Goal: Task Accomplishment & Management: Manage account settings

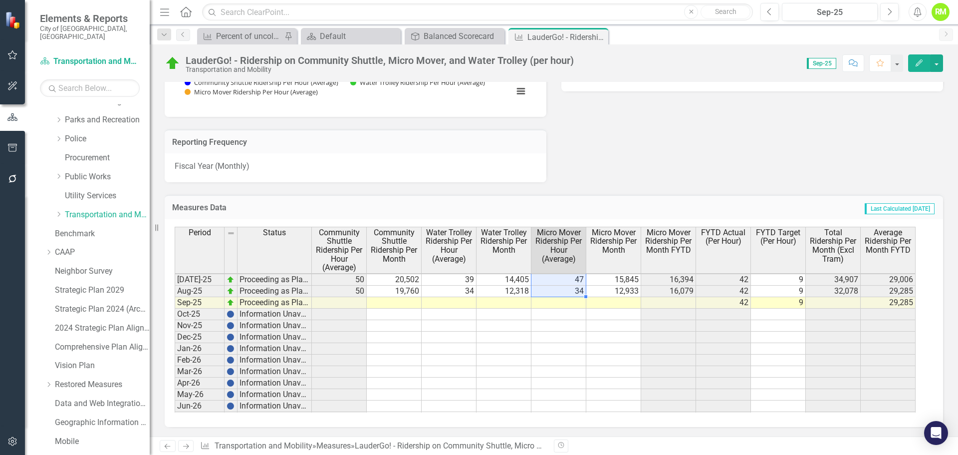
scroll to position [654, 0]
click at [457, 33] on div "Balanced Scorecard" at bounding box center [457, 36] width 66 height 12
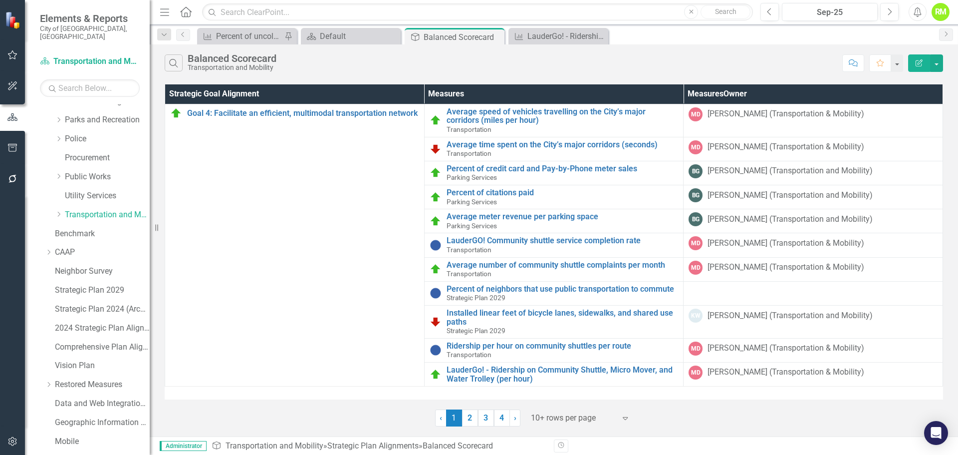
click at [559, 419] on div at bounding box center [573, 417] width 85 height 13
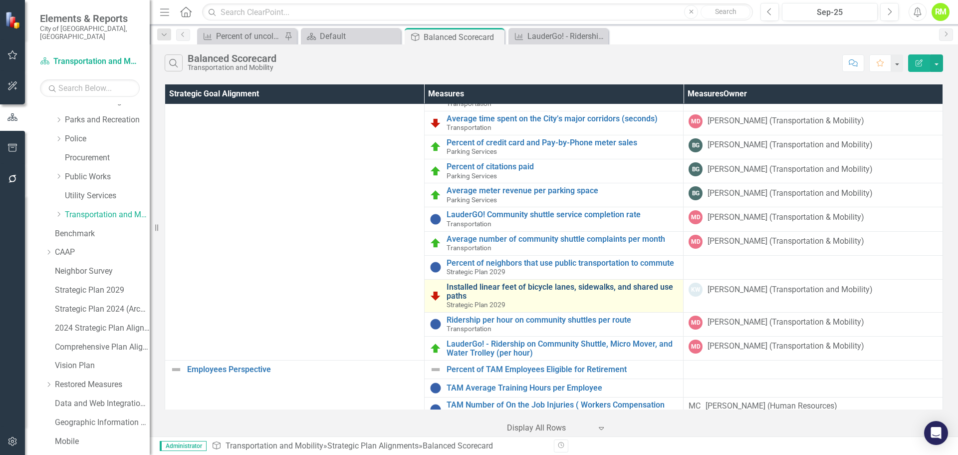
scroll to position [50, 0]
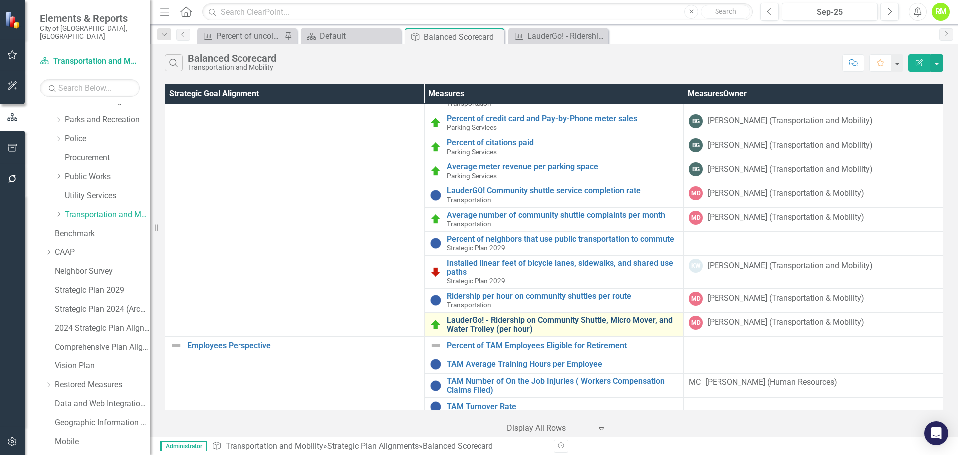
click at [587, 317] on link "LauderGo! - Ridership on Community Shuttle, Micro Mover, and Water Trolley (per…" at bounding box center [563, 323] width 232 height 17
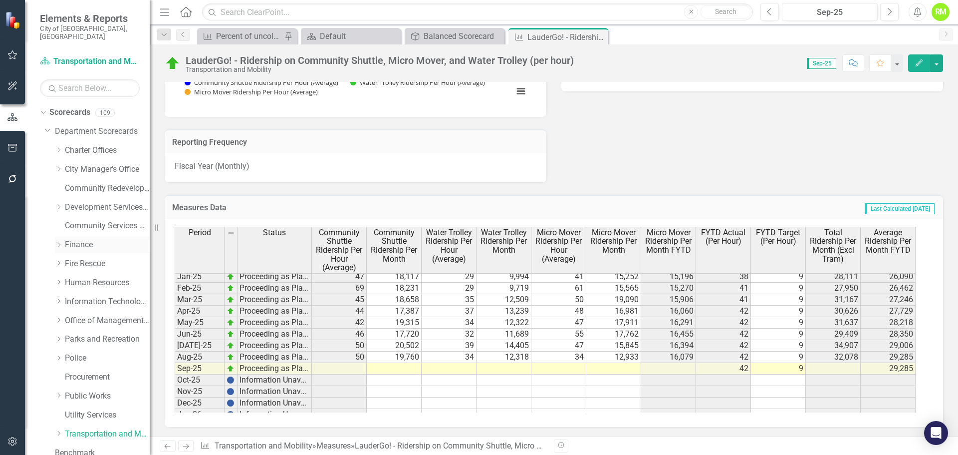
click at [84, 240] on link "Finance" at bounding box center [107, 244] width 85 height 11
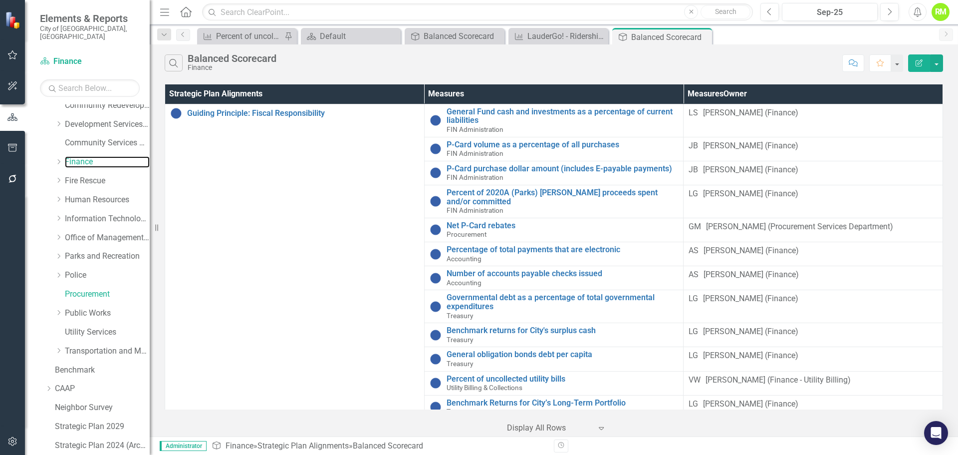
scroll to position [100, 0]
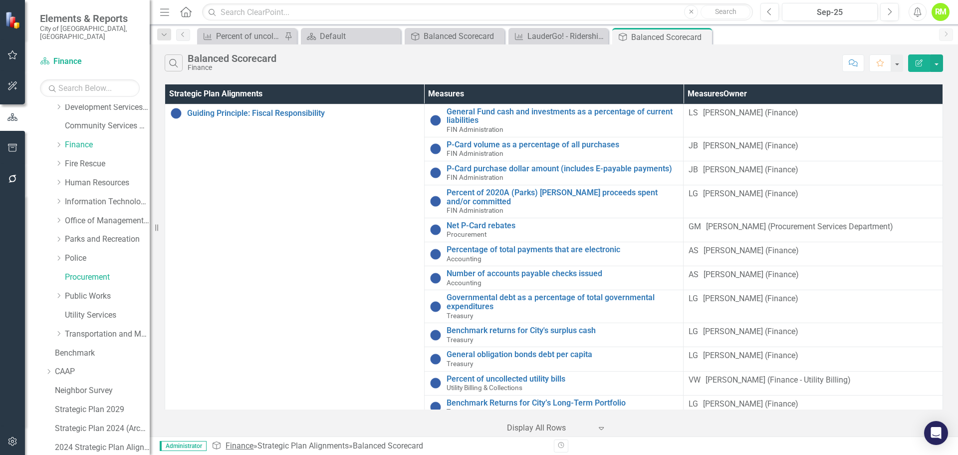
click at [236, 443] on link "Finance" at bounding box center [240, 445] width 28 height 9
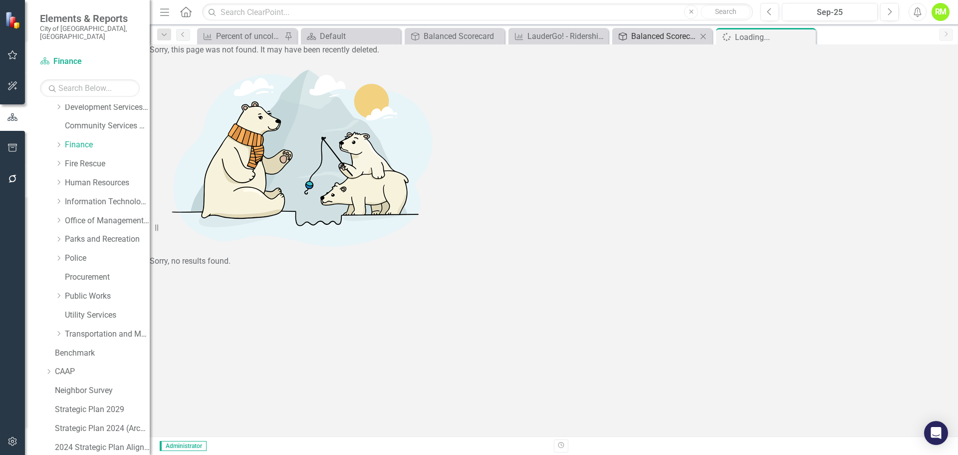
click at [655, 34] on div "Balanced Scorecard" at bounding box center [664, 36] width 66 height 12
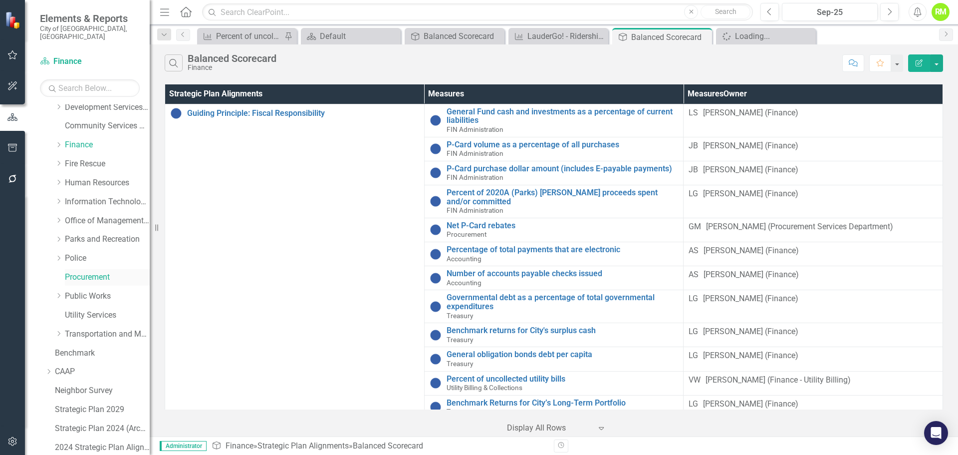
click at [88, 271] on link "Procurement" at bounding box center [107, 276] width 85 height 11
click at [82, 139] on link "Finance" at bounding box center [107, 144] width 85 height 11
click at [82, 271] on link "Procurement" at bounding box center [107, 276] width 85 height 11
click at [74, 139] on link "Finance" at bounding box center [107, 144] width 85 height 11
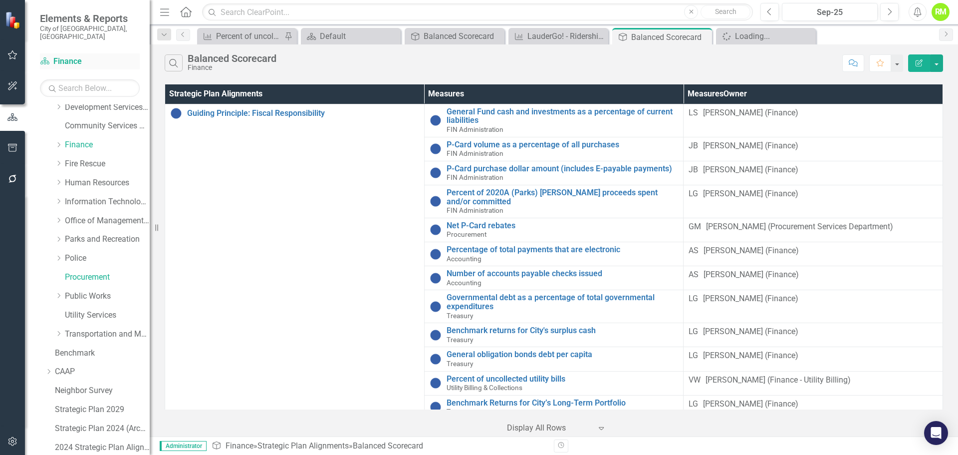
click at [63, 56] on link "Scorecard Finance" at bounding box center [90, 61] width 100 height 11
click at [497, 36] on icon "Close" at bounding box center [496, 36] width 10 height 8
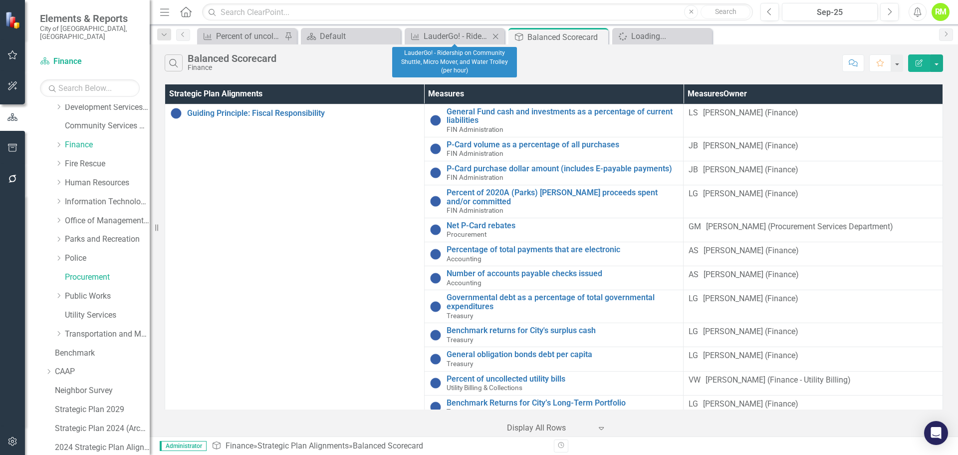
click at [497, 36] on icon "Close" at bounding box center [496, 36] width 10 height 8
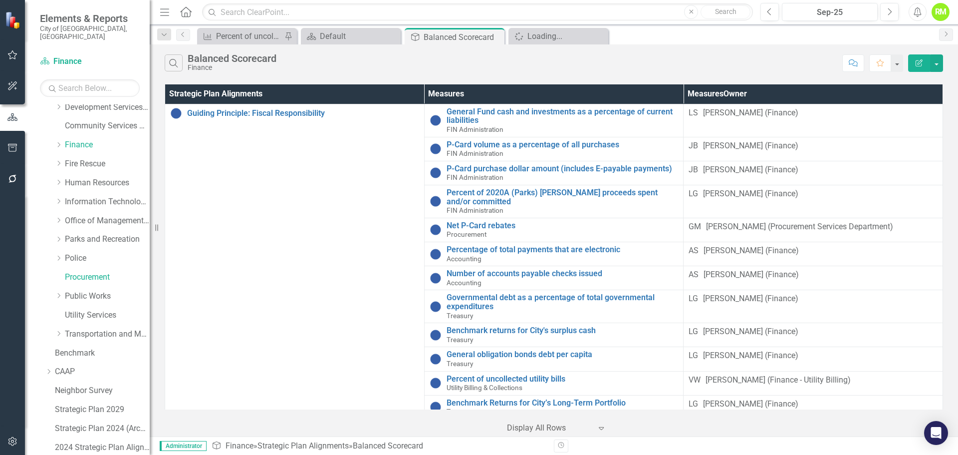
click at [0, 0] on icon "Close" at bounding box center [0, 0] width 0 height 0
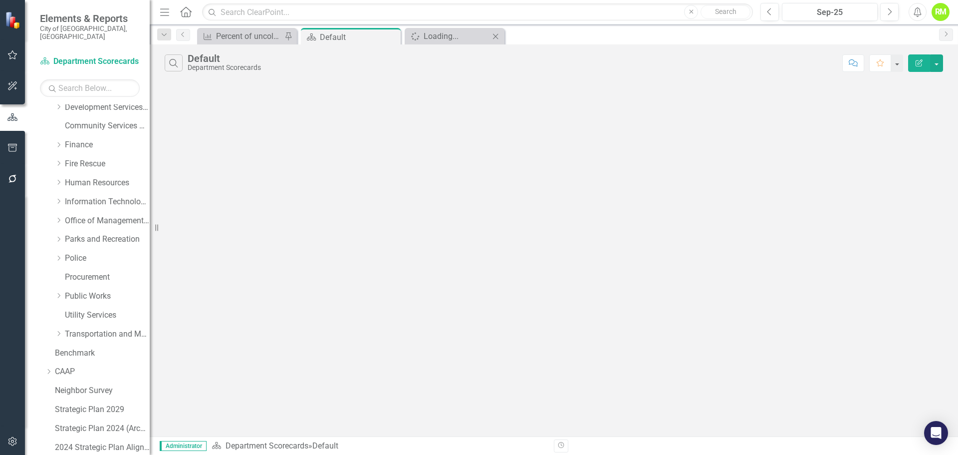
click at [497, 36] on icon "Close" at bounding box center [496, 36] width 10 height 8
click at [392, 34] on icon "Close" at bounding box center [391, 37] width 10 height 8
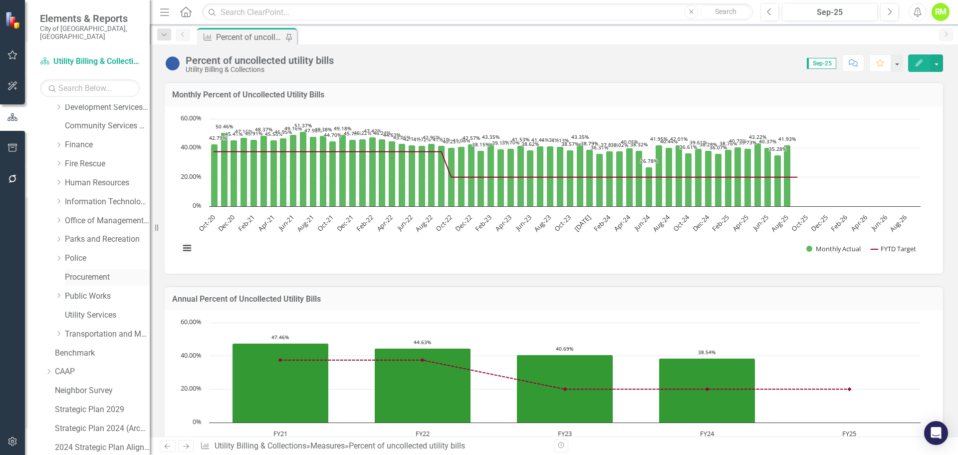
click at [79, 271] on link "Procurement" at bounding box center [107, 276] width 85 height 11
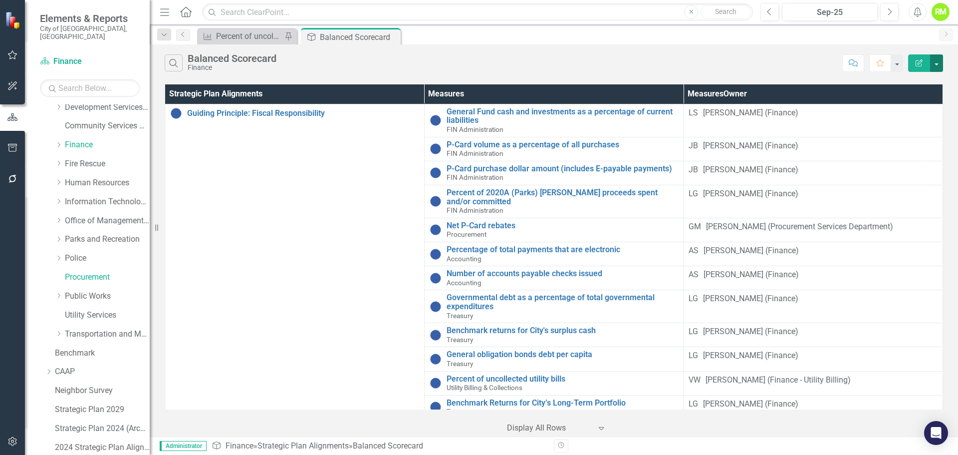
click at [936, 58] on button "button" at bounding box center [936, 62] width 13 height 17
click at [900, 81] on link "Edit Report Edit Report" at bounding box center [903, 81] width 79 height 18
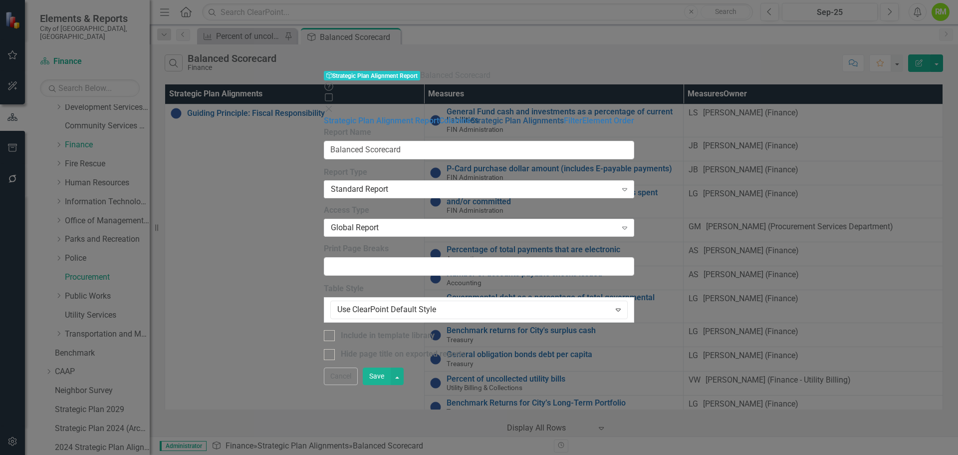
click at [471, 116] on link "Strategic Plan Alignments" at bounding box center [517, 120] width 93 height 9
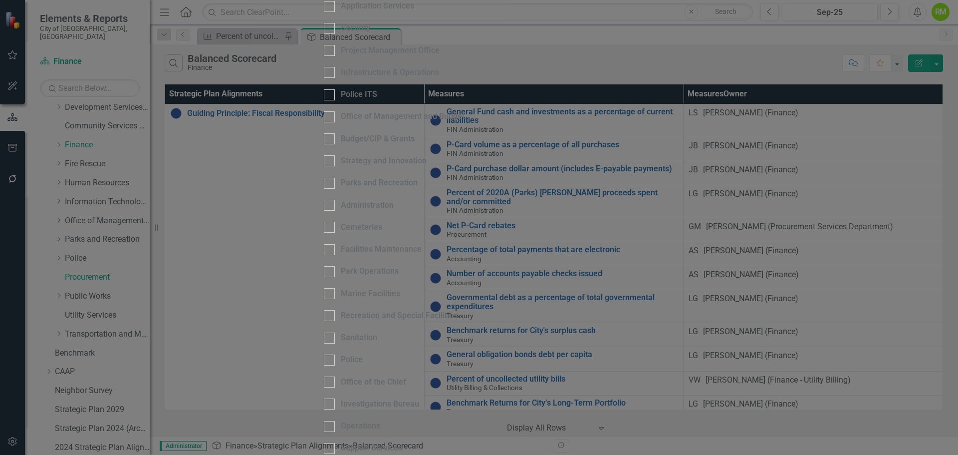
scroll to position [200, 0]
checkbox input "false"
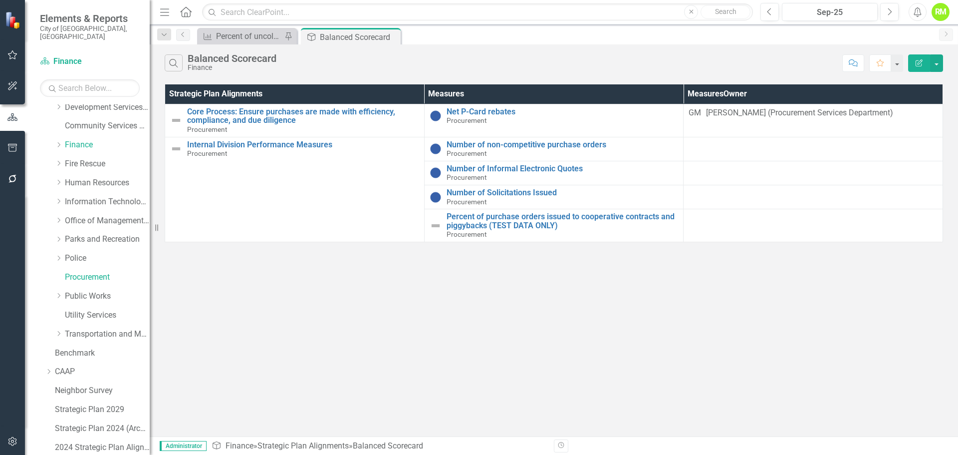
click at [917, 62] on icon "Edit Report" at bounding box center [919, 62] width 9 height 7
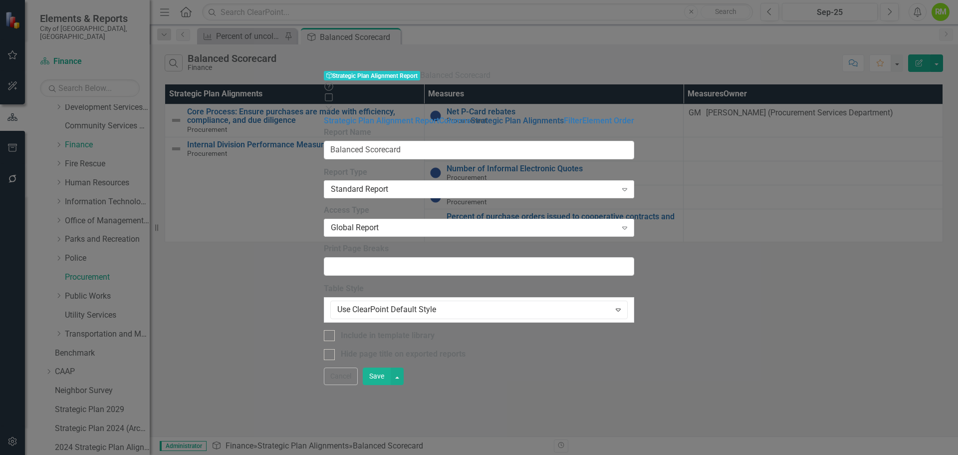
click at [471, 116] on link "Strategic Plan Alignments" at bounding box center [517, 120] width 93 height 9
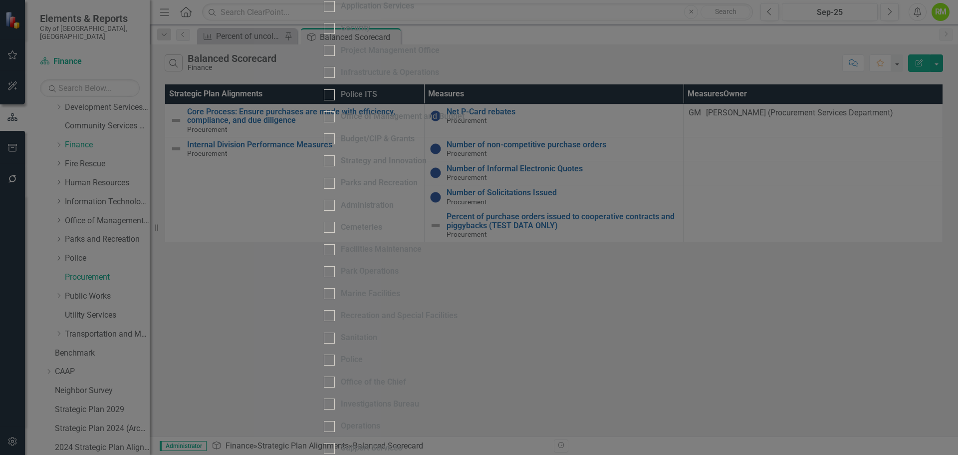
scroll to position [0, 0]
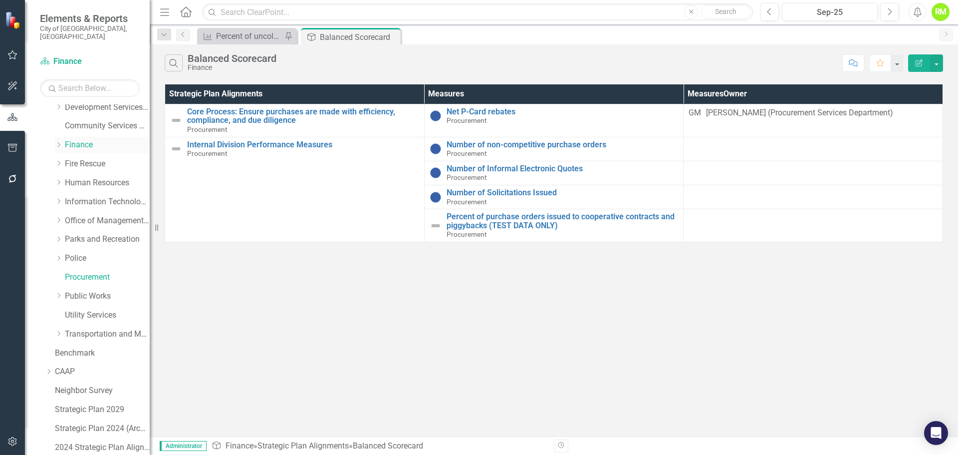
click at [77, 139] on link "Finance" at bounding box center [107, 144] width 85 height 11
click at [919, 60] on icon "Edit Report" at bounding box center [919, 62] width 9 height 7
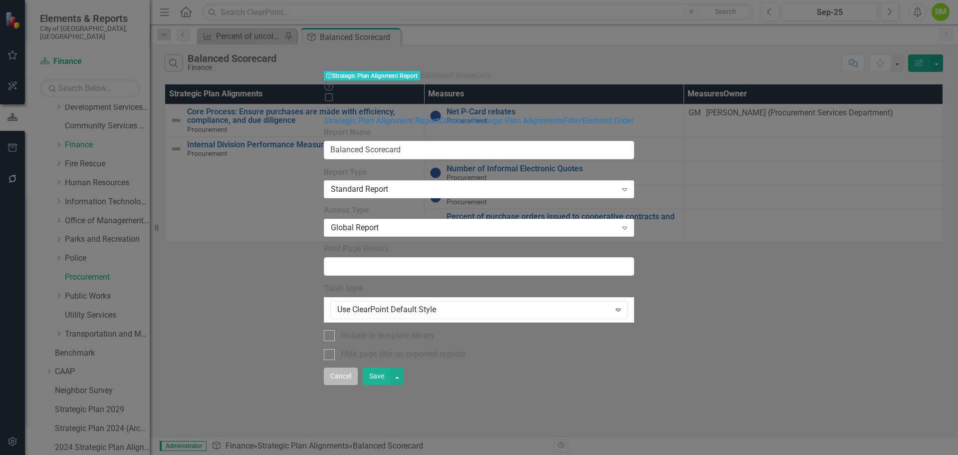
click at [358, 385] on button "Cancel" at bounding box center [341, 375] width 34 height 17
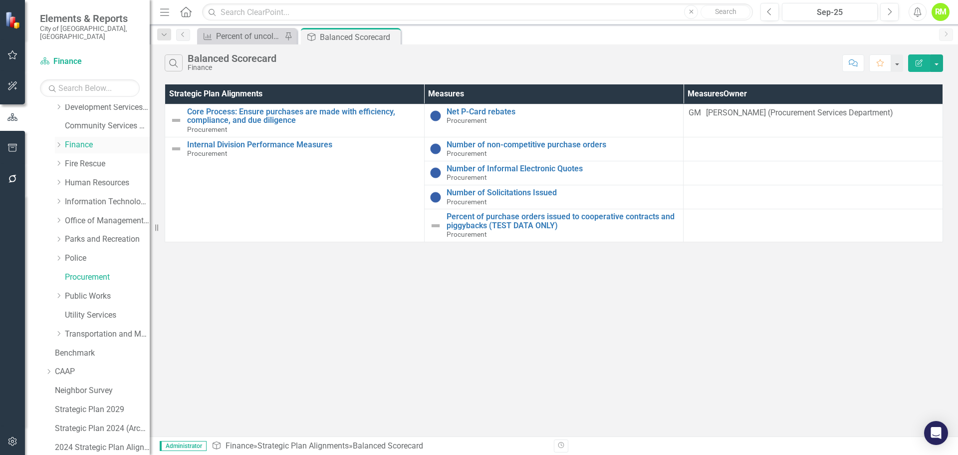
click at [77, 139] on link "Finance" at bounding box center [107, 144] width 85 height 11
click at [80, 271] on link "Procurement" at bounding box center [107, 276] width 85 height 11
click at [81, 158] on link "Fire Rescue" at bounding box center [107, 163] width 85 height 11
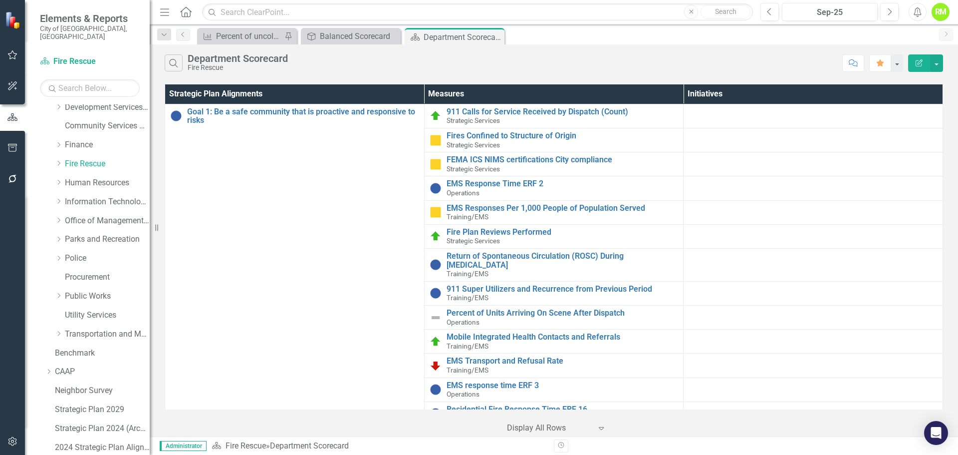
click at [919, 60] on icon "Edit Report" at bounding box center [919, 62] width 9 height 7
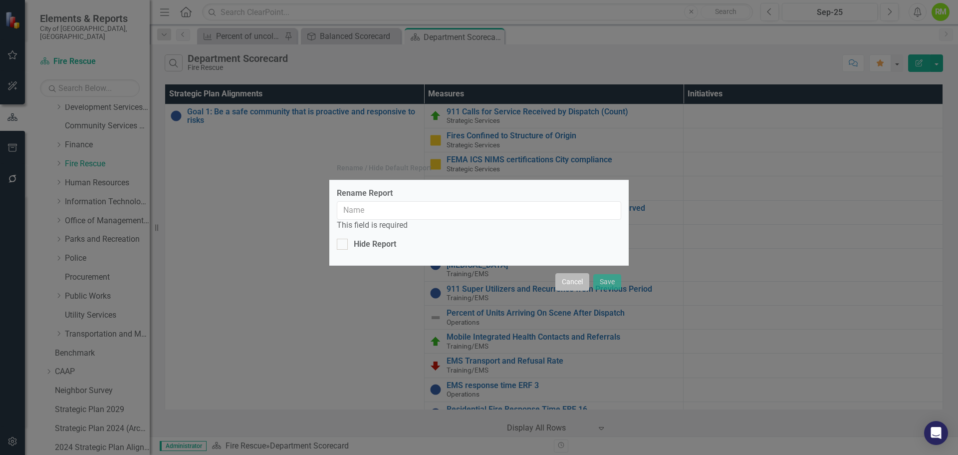
click at [566, 278] on button "Cancel" at bounding box center [572, 281] width 34 height 17
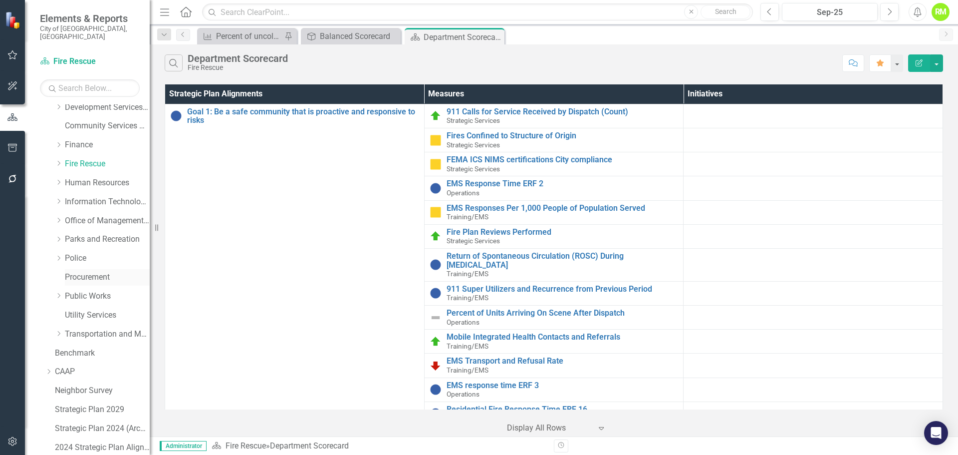
click at [86, 271] on link "Procurement" at bounding box center [107, 276] width 85 height 11
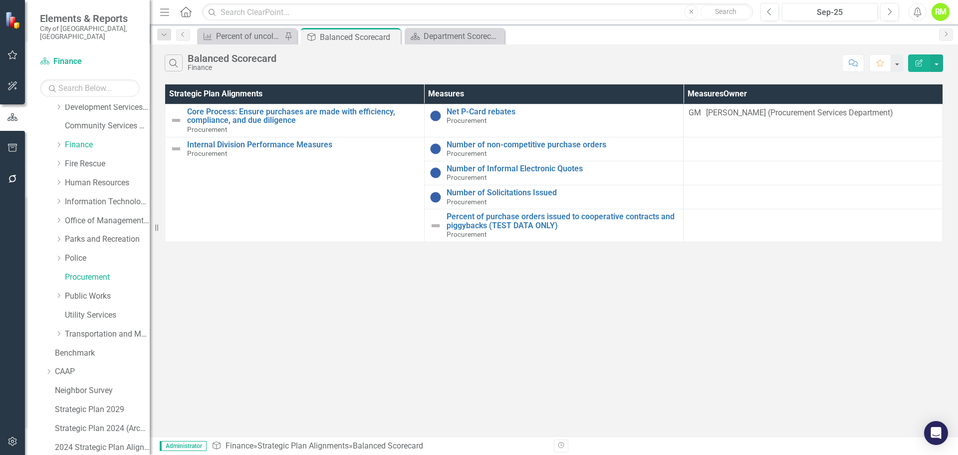
click at [918, 62] on icon "Edit Report" at bounding box center [919, 62] width 9 height 7
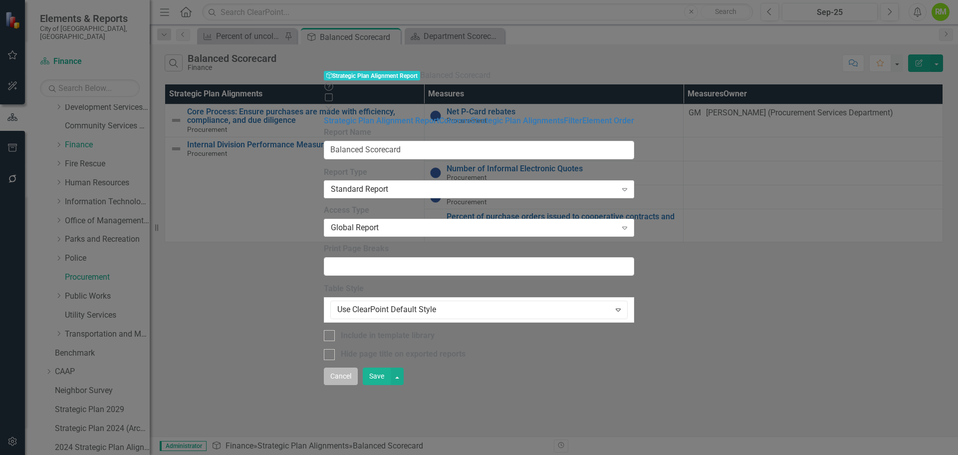
click at [358, 385] on button "Cancel" at bounding box center [341, 375] width 34 height 17
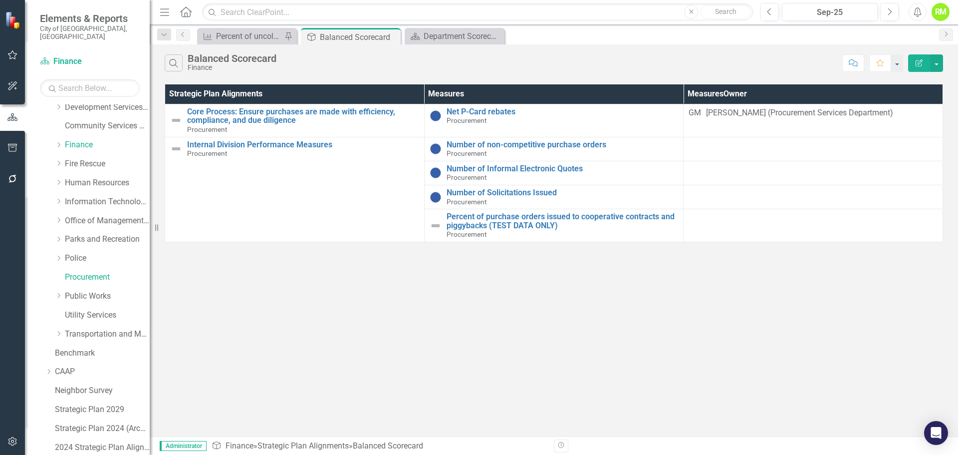
click at [919, 62] on icon "button" at bounding box center [919, 62] width 7 height 7
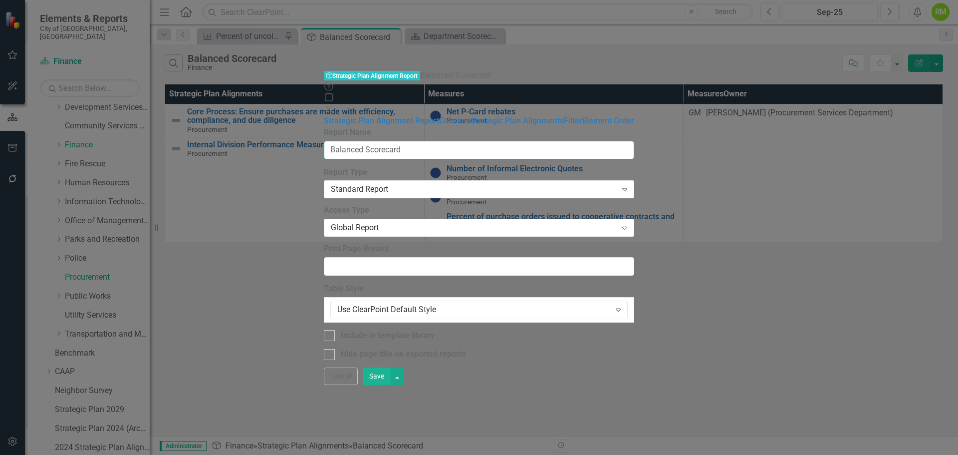
click at [361, 141] on input "Balanced Scorecard" at bounding box center [479, 150] width 310 height 18
drag, startPoint x: 321, startPoint y: 57, endPoint x: 265, endPoint y: 57, distance: 55.9
click at [324, 115] on div "Strategic Plan Alignment Report Columns Strategic Plan Alignments Filter Elemen…" at bounding box center [479, 237] width 310 height 245
type input "Department Scorecard"
click at [358, 385] on button "Cancel" at bounding box center [341, 375] width 34 height 17
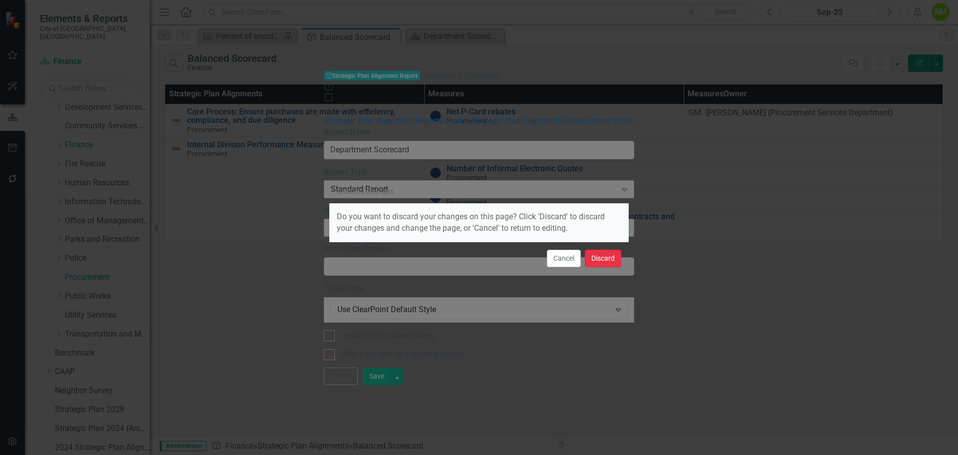
click at [596, 259] on button "Discard" at bounding box center [603, 258] width 36 height 17
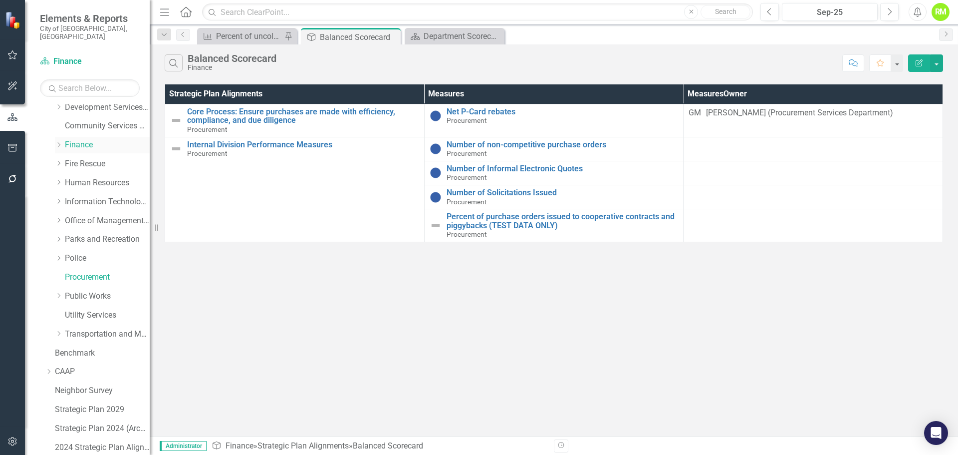
click at [81, 139] on link "Finance" at bounding box center [107, 144] width 85 height 11
click at [85, 120] on link "Community Services Department" at bounding box center [107, 125] width 85 height 11
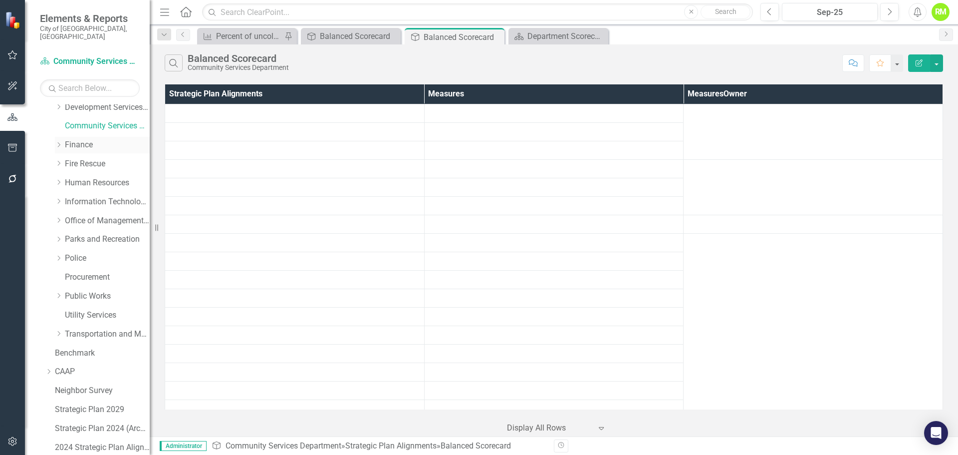
click at [81, 139] on link "Finance" at bounding box center [107, 144] width 85 height 11
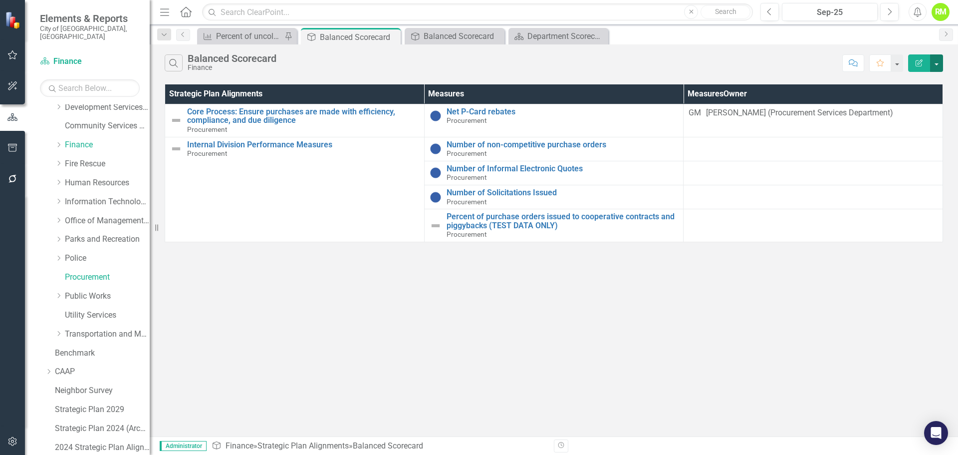
click at [936, 60] on button "button" at bounding box center [936, 62] width 13 height 17
click at [899, 79] on link "Edit Report Edit Report" at bounding box center [903, 81] width 79 height 18
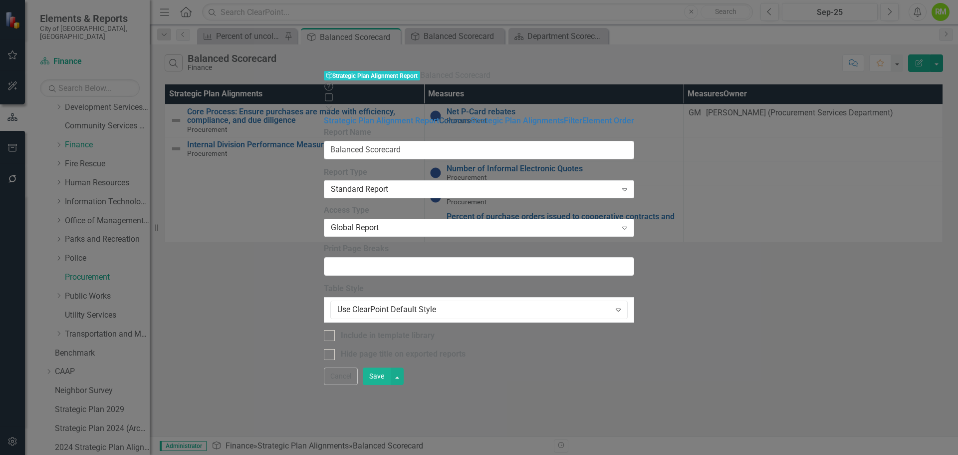
click at [439, 116] on link "Columns" at bounding box center [454, 120] width 31 height 9
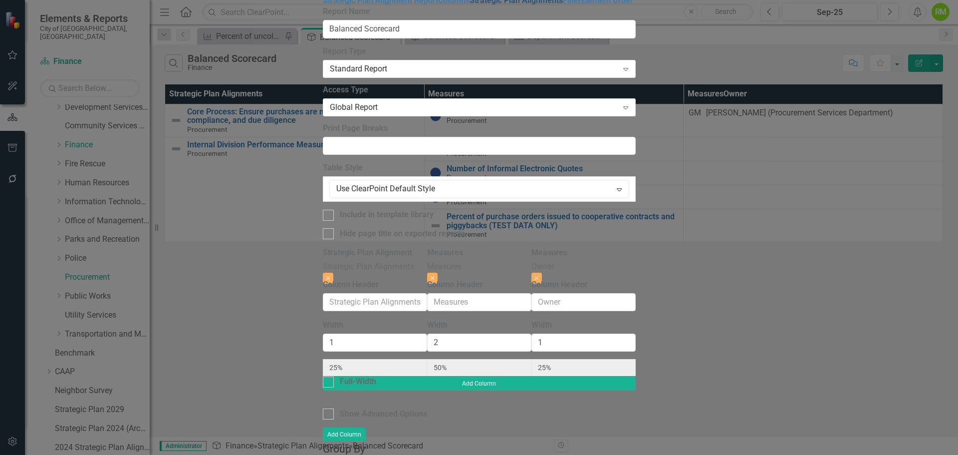
click at [470, 5] on link "Strategic Plan Alignments" at bounding box center [516, 0] width 93 height 9
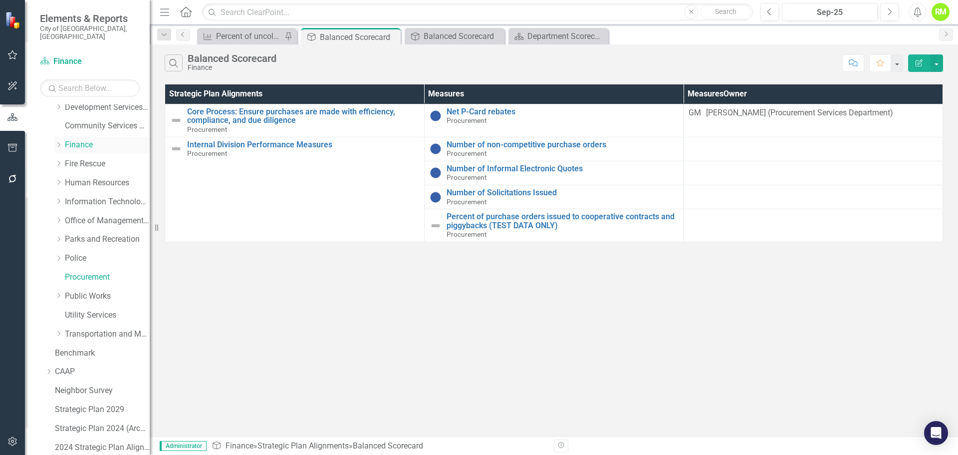
click at [60, 142] on icon "Dropdown" at bounding box center [58, 145] width 7 height 6
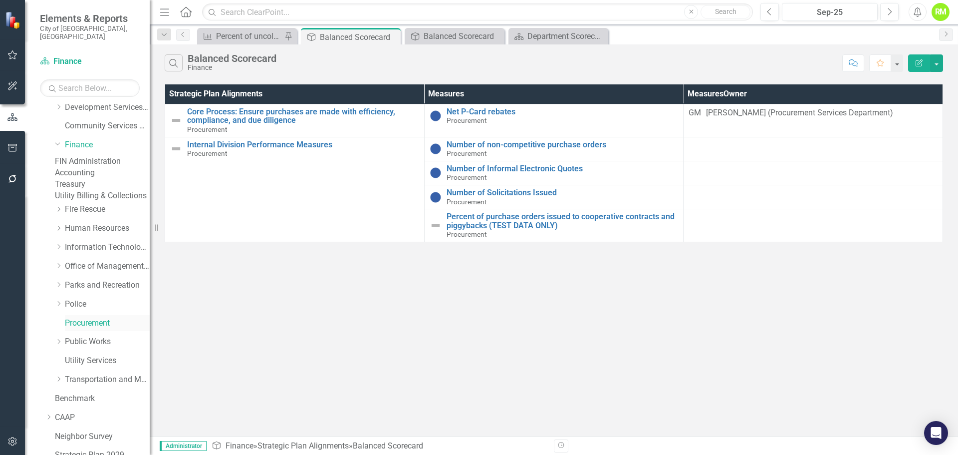
click at [84, 329] on link "Procurement" at bounding box center [107, 322] width 85 height 11
drag, startPoint x: 84, startPoint y: 345, endPoint x: 68, endPoint y: 342, distance: 16.2
click at [68, 329] on link "Procurement" at bounding box center [107, 322] width 85 height 11
click at [941, 60] on button "button" at bounding box center [936, 62] width 13 height 17
click at [726, 55] on div "Search Balanced Scorecard Finance" at bounding box center [501, 62] width 673 height 17
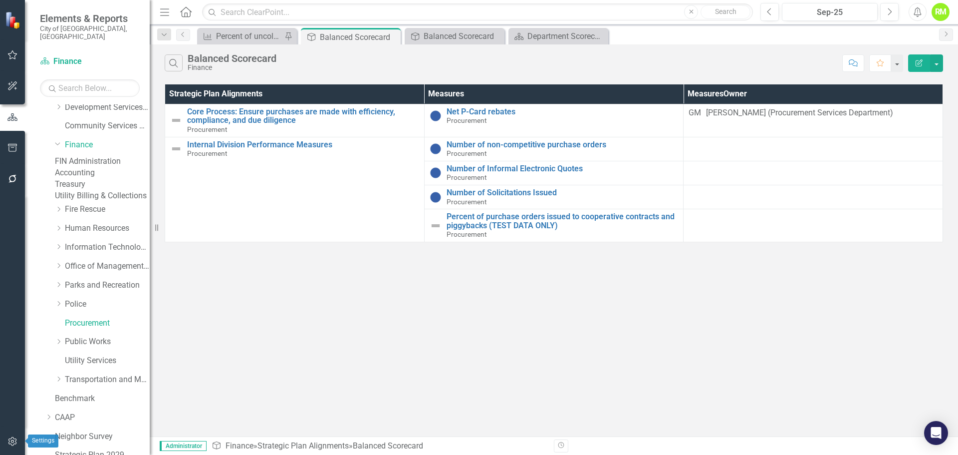
click at [10, 439] on icon "button" at bounding box center [12, 441] width 8 height 9
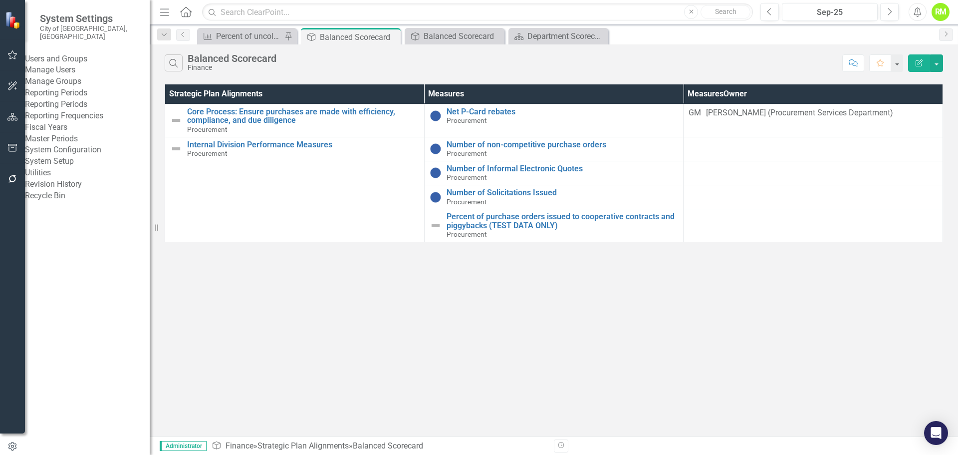
click at [59, 167] on link "System Setup" at bounding box center [87, 161] width 125 height 11
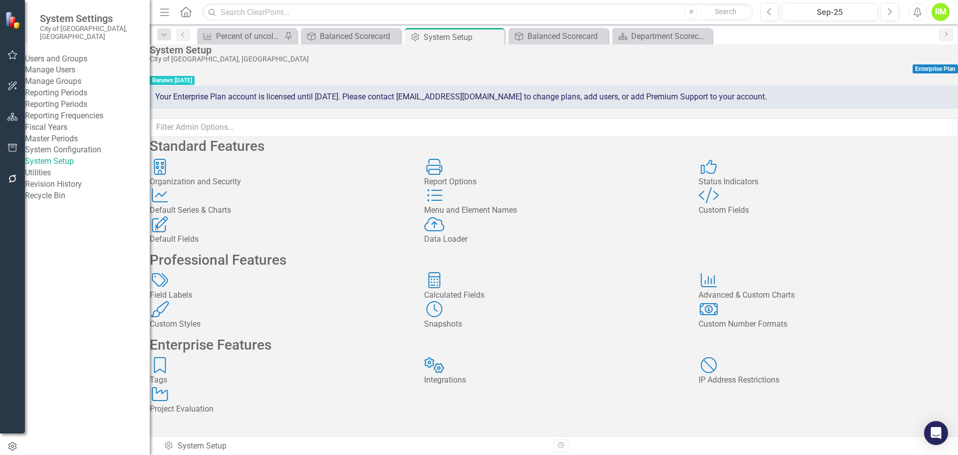
click at [516, 216] on div "Menu and Element Names Menu and Element Names" at bounding box center [554, 201] width 260 height 29
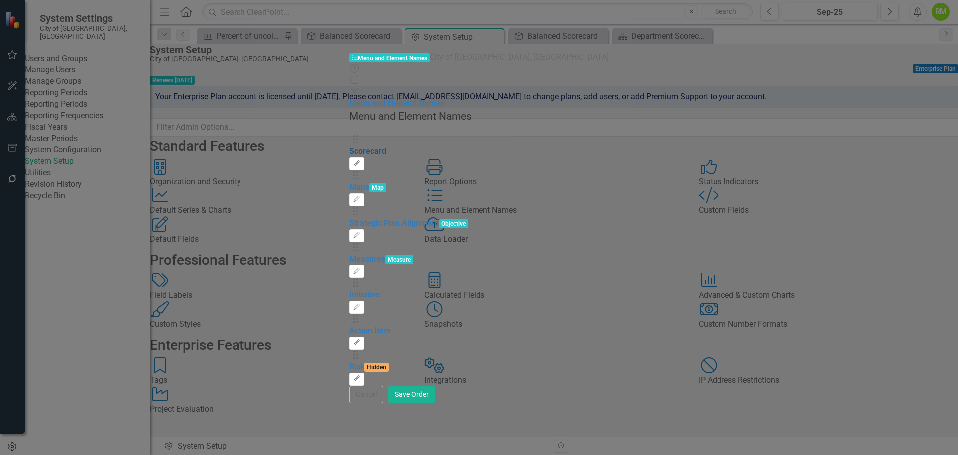
click at [349, 146] on link "Scorecard" at bounding box center [367, 150] width 37 height 9
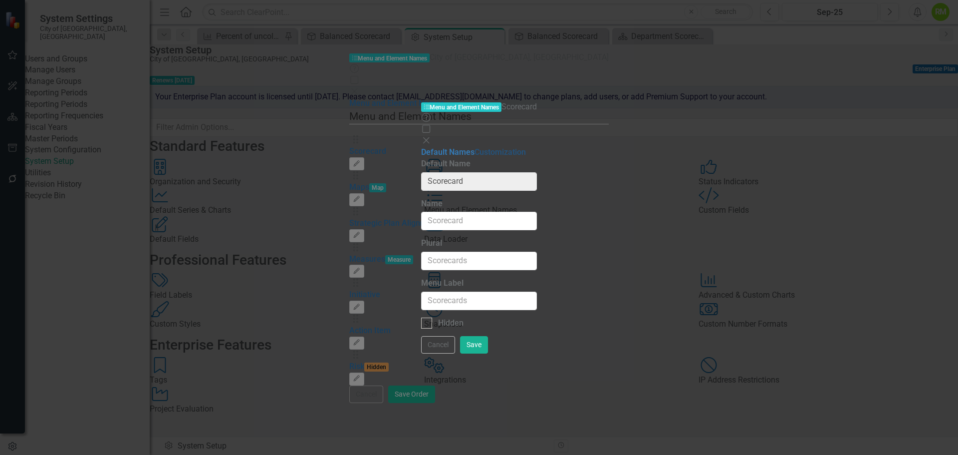
click at [475, 147] on link "Customization" at bounding box center [500, 151] width 51 height 9
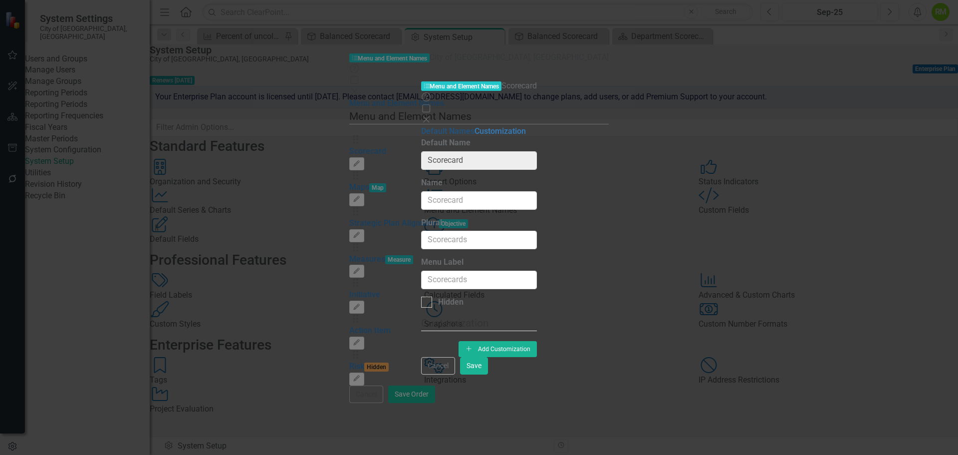
click at [421, 126] on link "Default Names" at bounding box center [447, 130] width 53 height 9
click at [455, 374] on button "Cancel" at bounding box center [438, 365] width 34 height 17
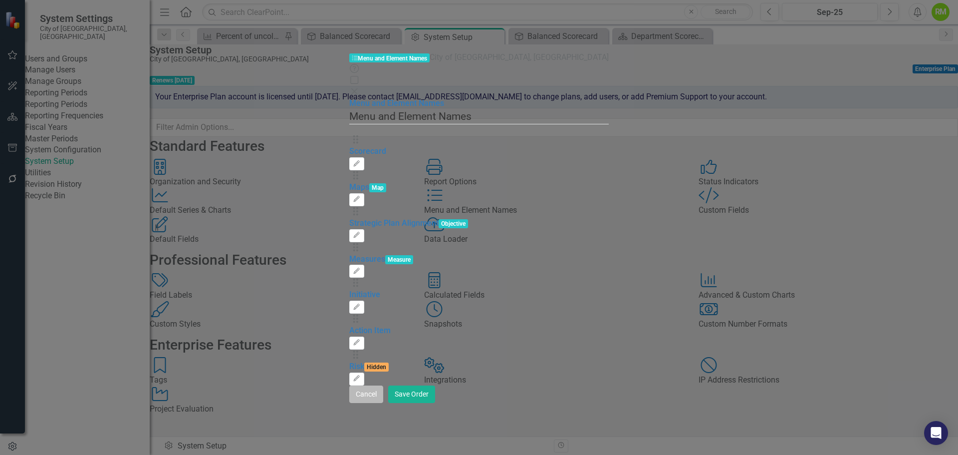
click at [383, 403] on button "Cancel" at bounding box center [366, 393] width 34 height 17
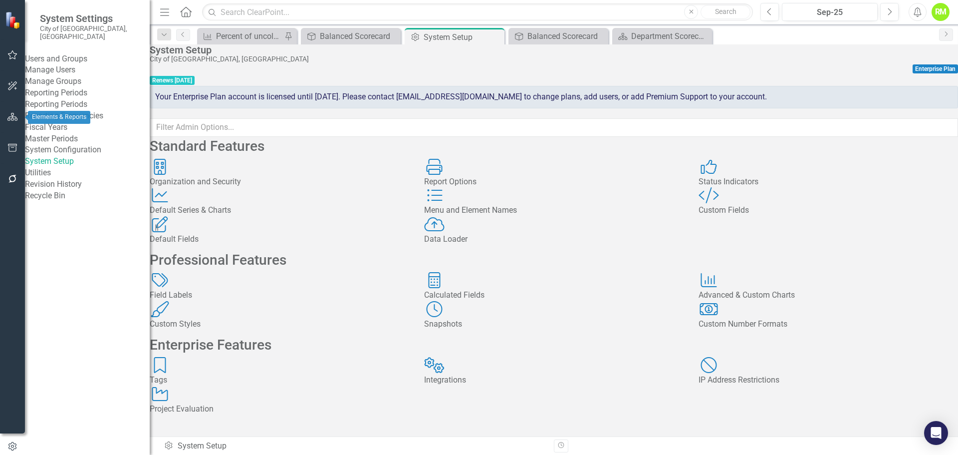
click at [15, 115] on icon "button" at bounding box center [12, 117] width 10 height 8
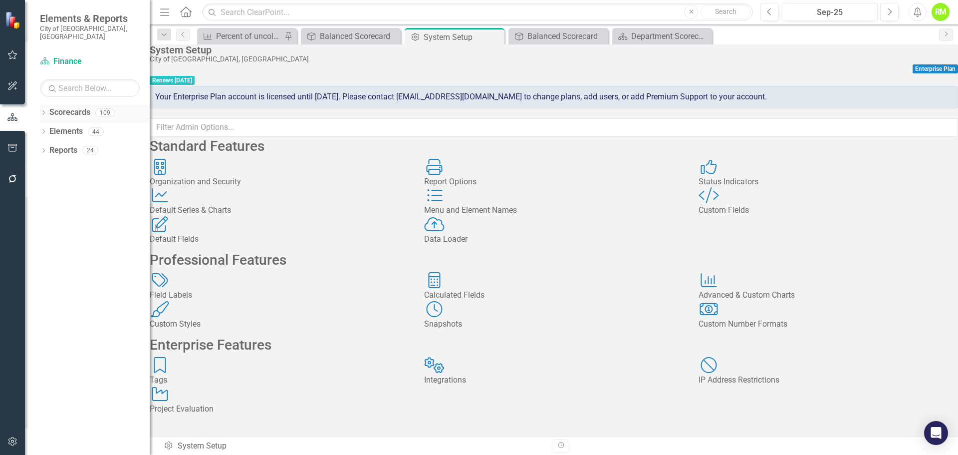
click at [61, 107] on link "Scorecards" at bounding box center [69, 112] width 41 height 11
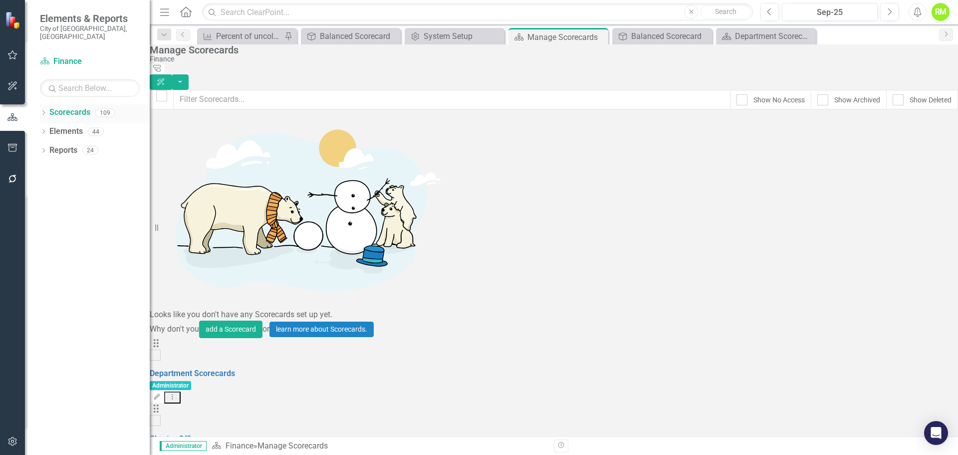
click at [44, 111] on icon "Dropdown" at bounding box center [43, 113] width 7 height 5
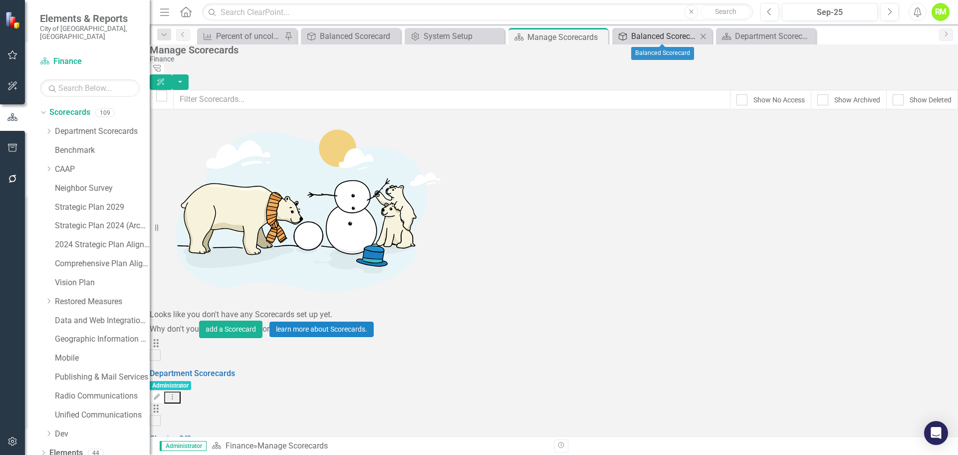
click at [664, 35] on div "Balanced Scorecard" at bounding box center [664, 36] width 66 height 12
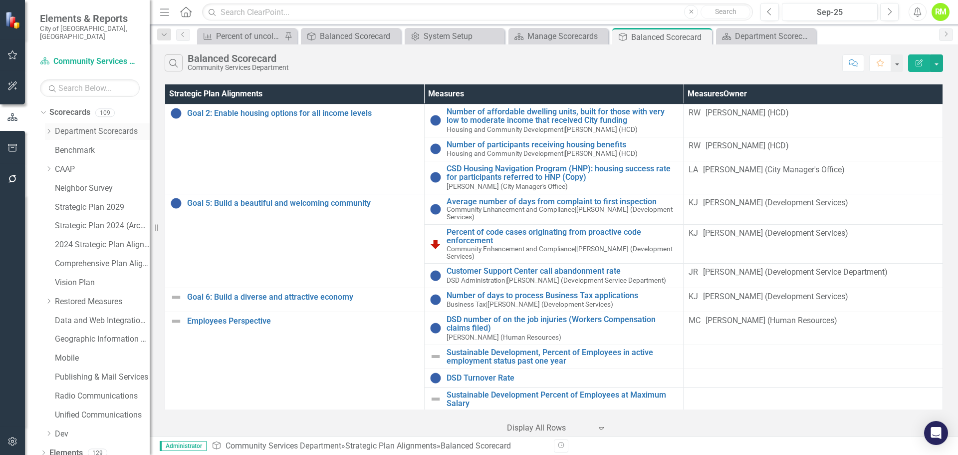
click at [47, 127] on div "Dropdown" at bounding box center [48, 131] width 7 height 8
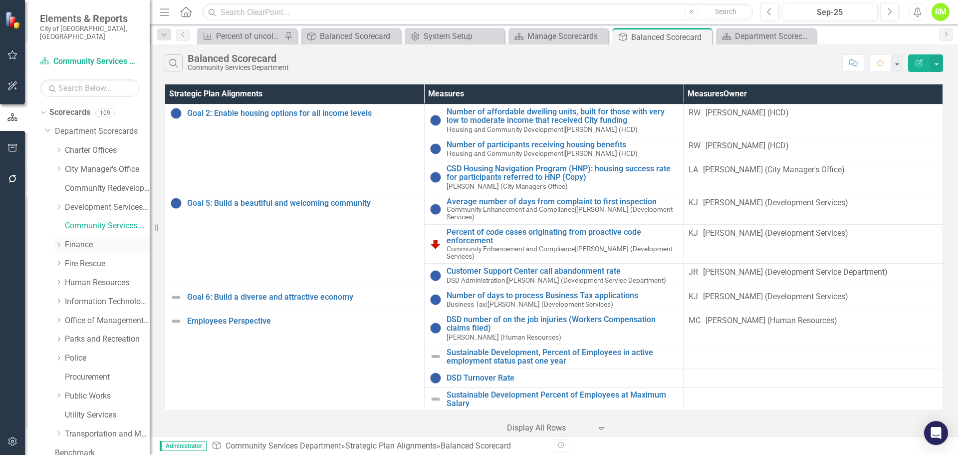
click at [73, 239] on link "Finance" at bounding box center [107, 244] width 85 height 11
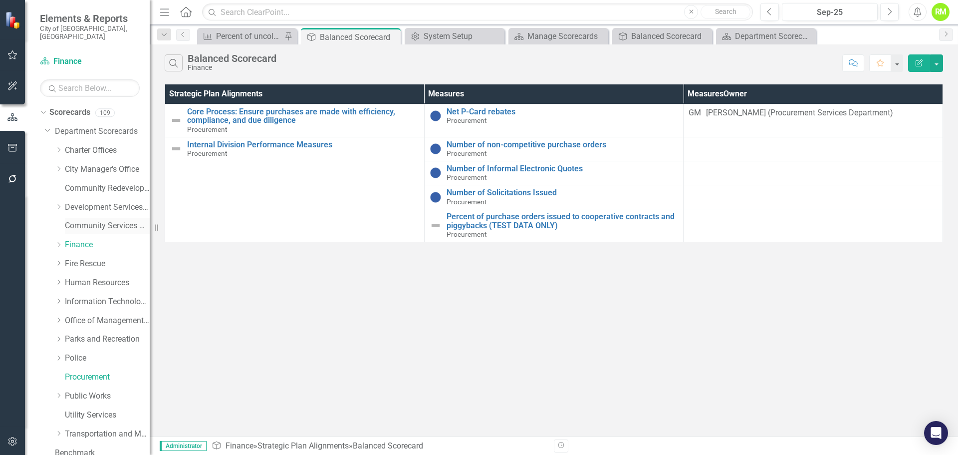
click at [82, 220] on link "Community Services Department" at bounding box center [107, 225] width 85 height 11
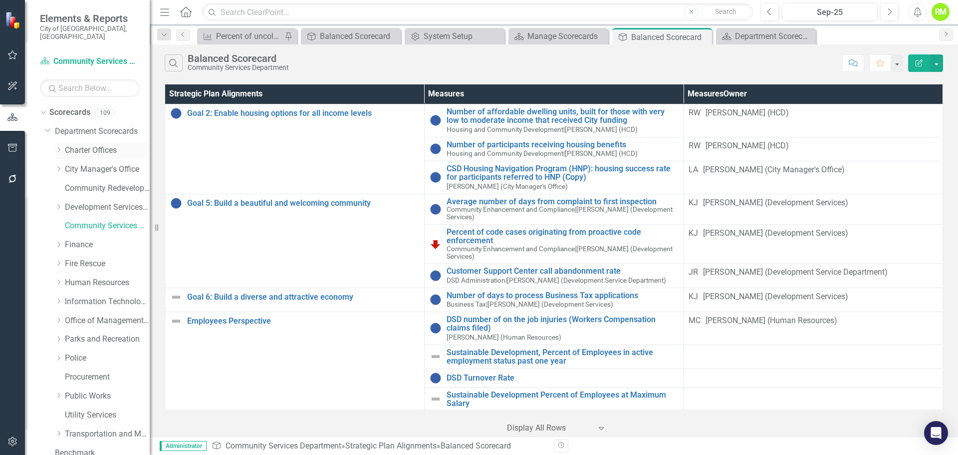
click at [99, 145] on link "Charter Offices" at bounding box center [107, 150] width 85 height 11
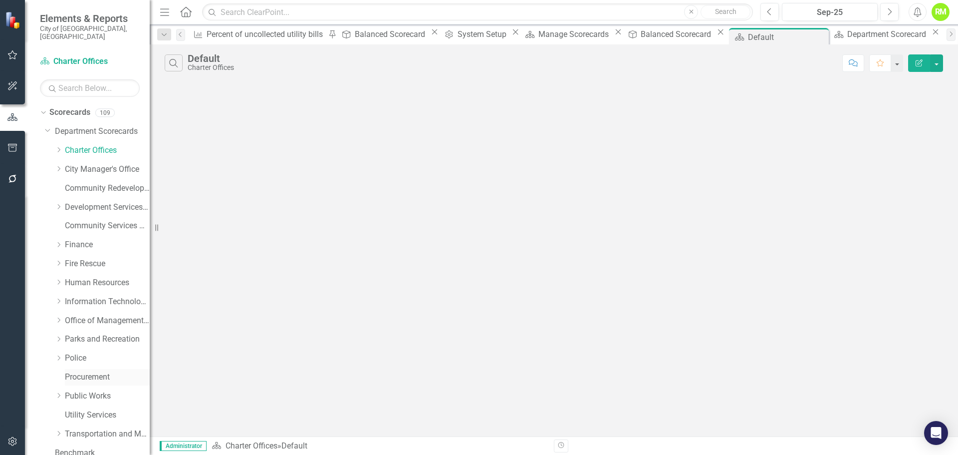
click at [88, 371] on link "Procurement" at bounding box center [107, 376] width 85 height 11
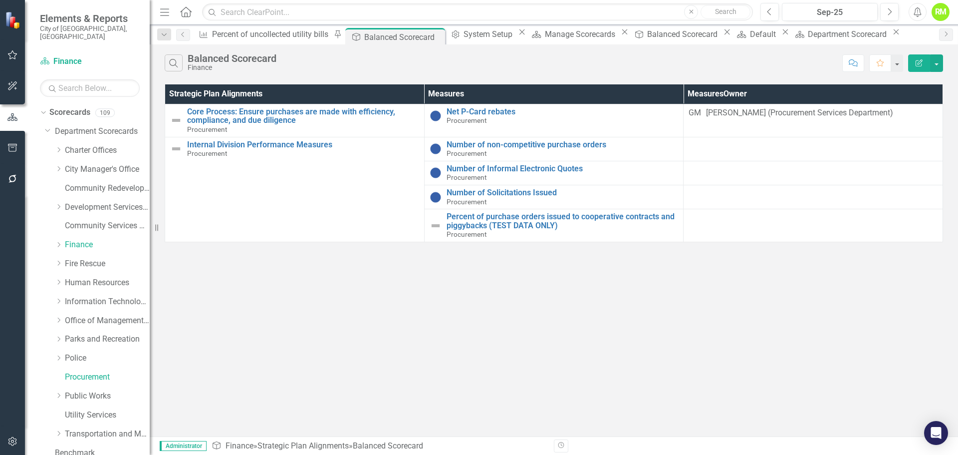
click at [916, 64] on icon "Edit Report" at bounding box center [919, 62] width 9 height 7
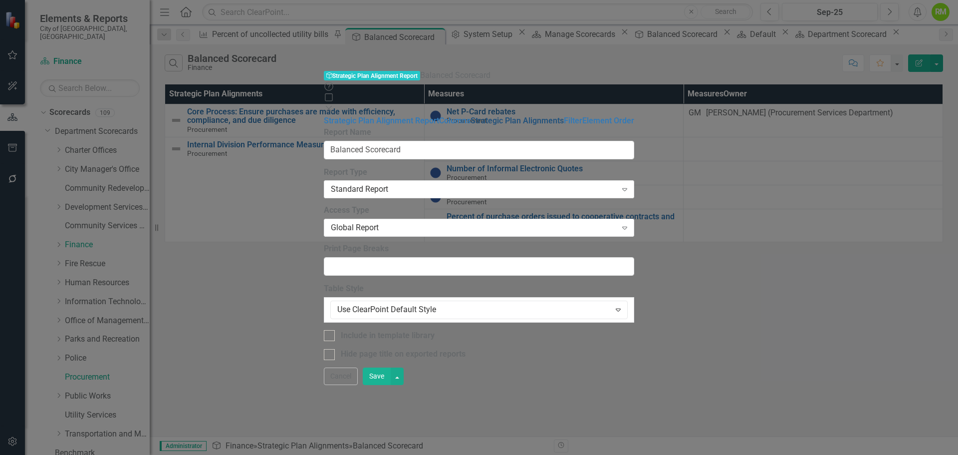
click at [471, 116] on link "Strategic Plan Alignments" at bounding box center [517, 120] width 93 height 9
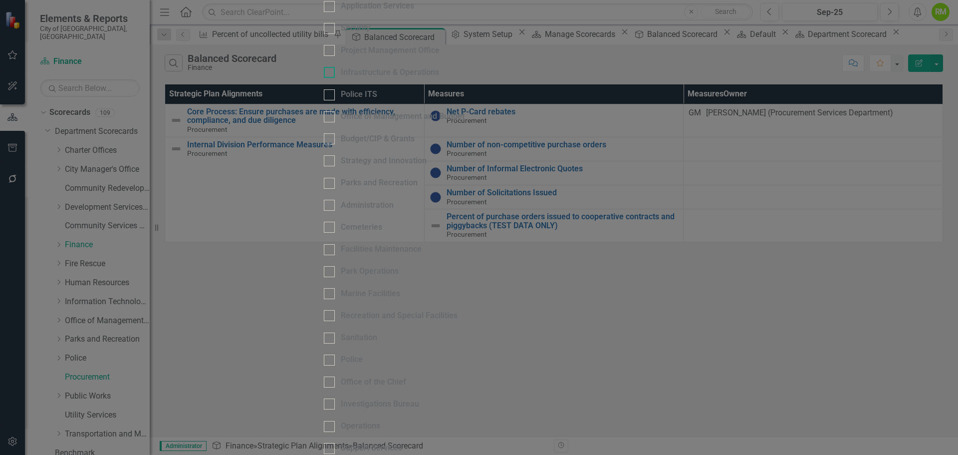
scroll to position [649, 0]
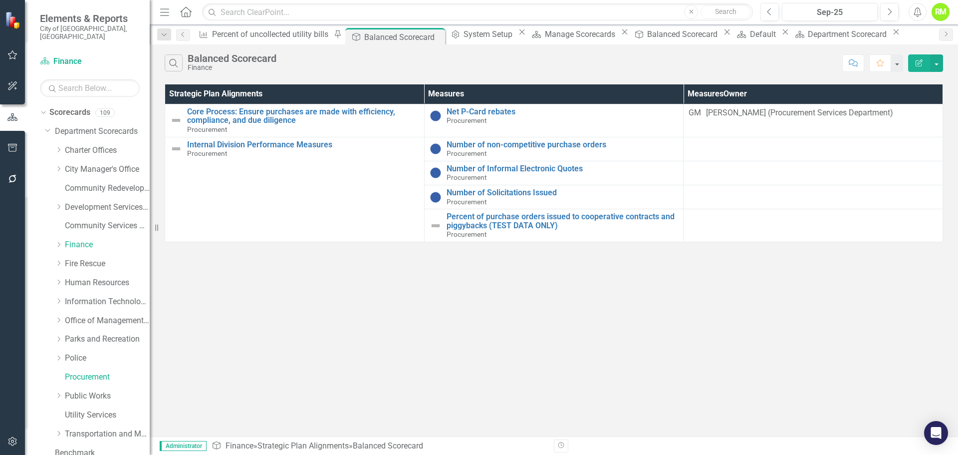
click at [927, 67] on button "Edit Report" at bounding box center [919, 62] width 22 height 17
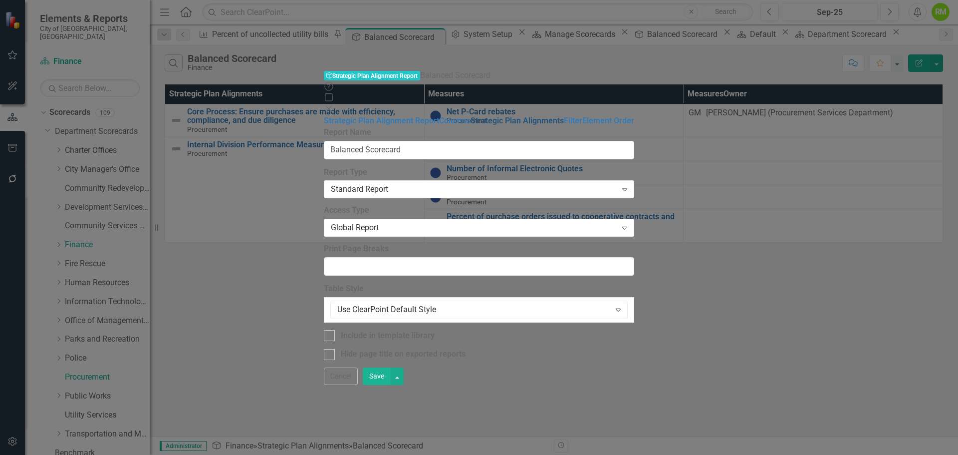
click at [471, 116] on link "Strategic Plan Alignments" at bounding box center [517, 120] width 93 height 9
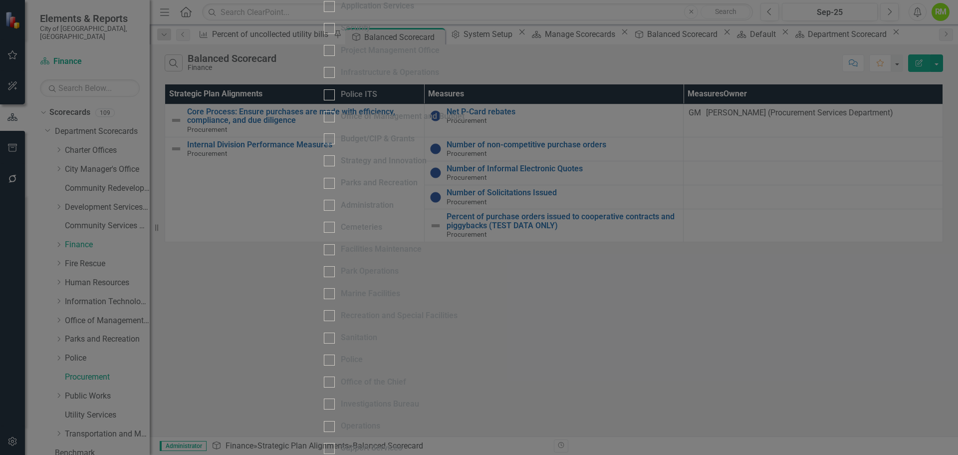
scroll to position [250, 0]
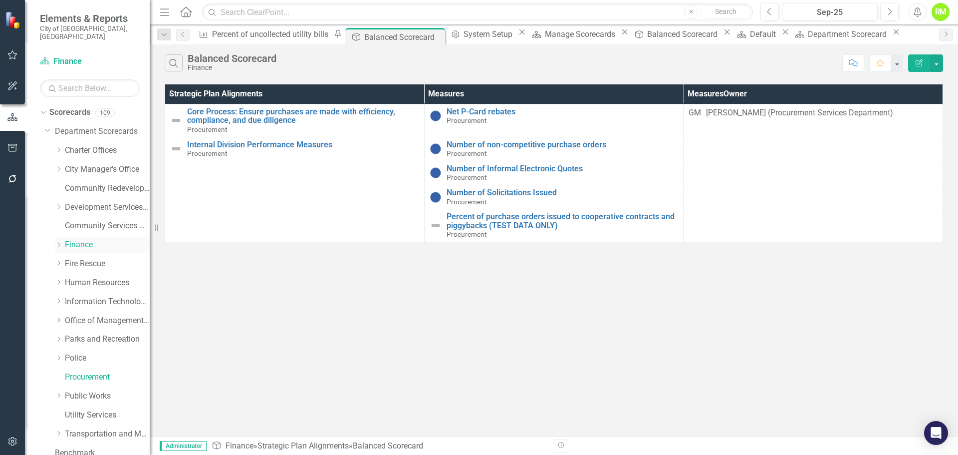
click at [80, 239] on link "Finance" at bounding box center [107, 244] width 85 height 11
click at [923, 62] on icon "Edit Report" at bounding box center [919, 62] width 9 height 7
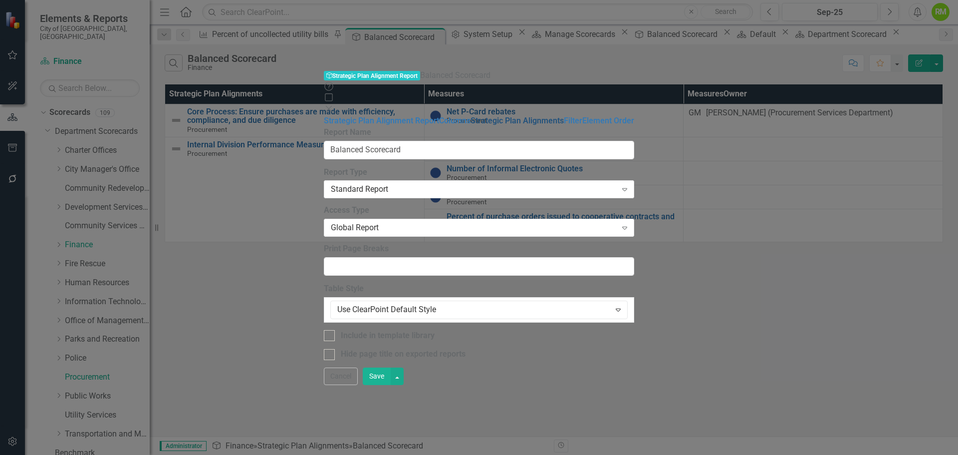
click at [471, 116] on link "Strategic Plan Alignments" at bounding box center [517, 120] width 93 height 9
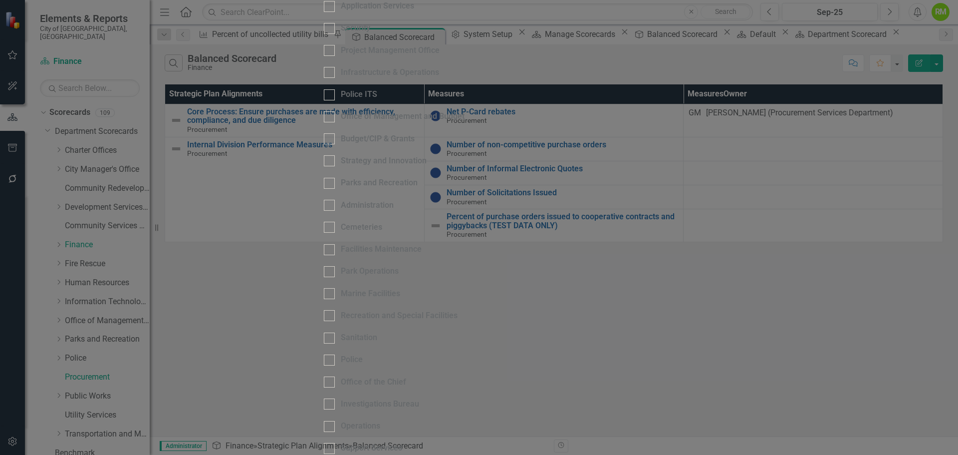
scroll to position [299, 0]
checkbox input "true"
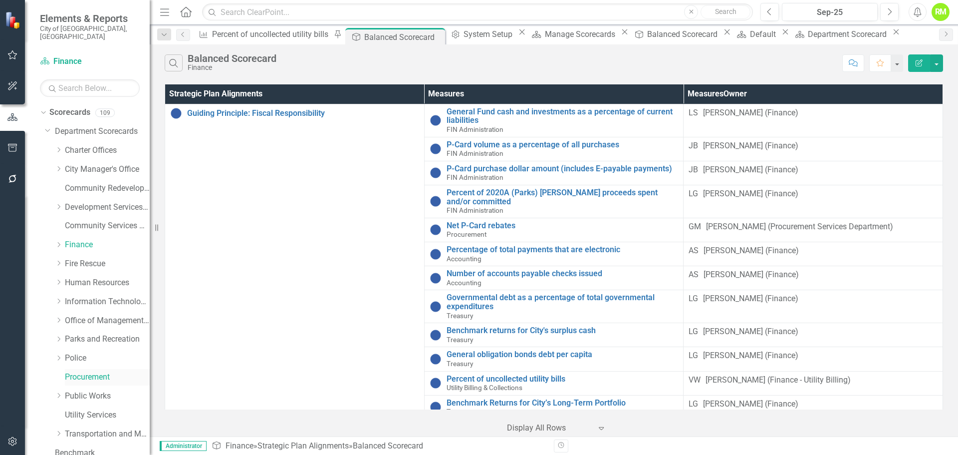
click at [83, 372] on link "Procurement" at bounding box center [107, 376] width 85 height 11
click at [920, 60] on icon "Edit Report" at bounding box center [919, 62] width 9 height 7
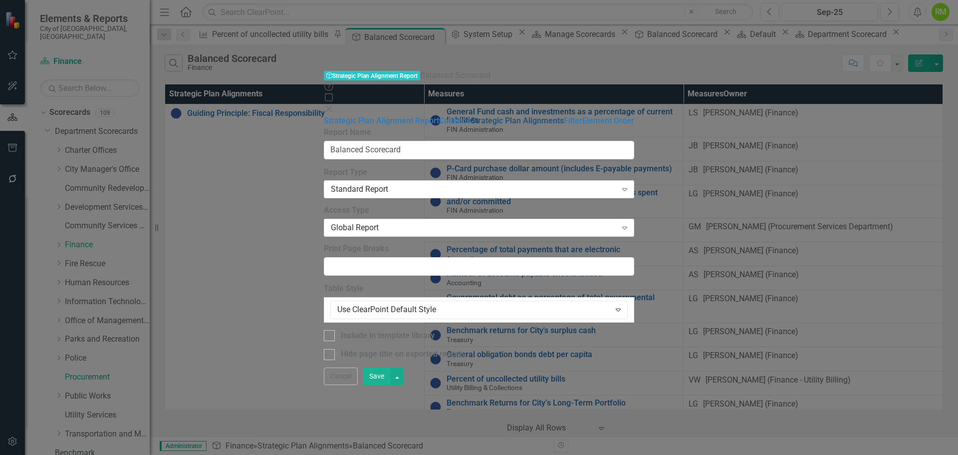
click at [471, 116] on link "Strategic Plan Alignments" at bounding box center [517, 120] width 93 height 9
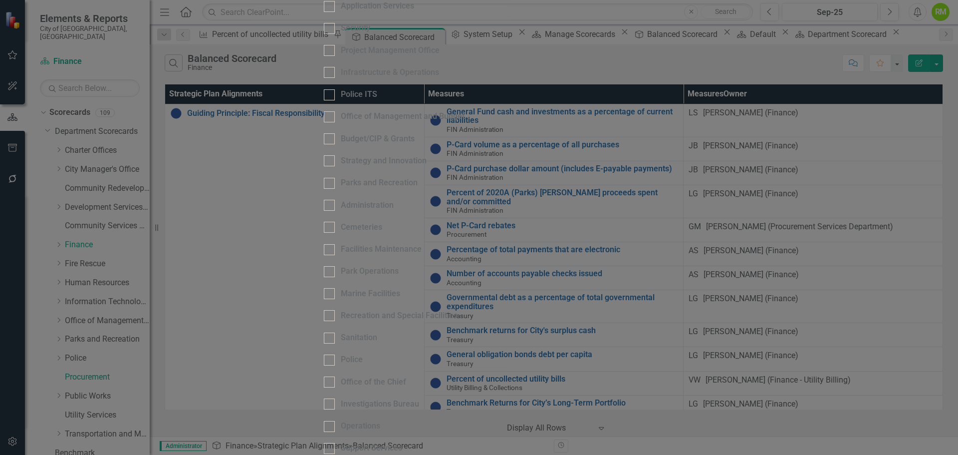
scroll to position [250, 0]
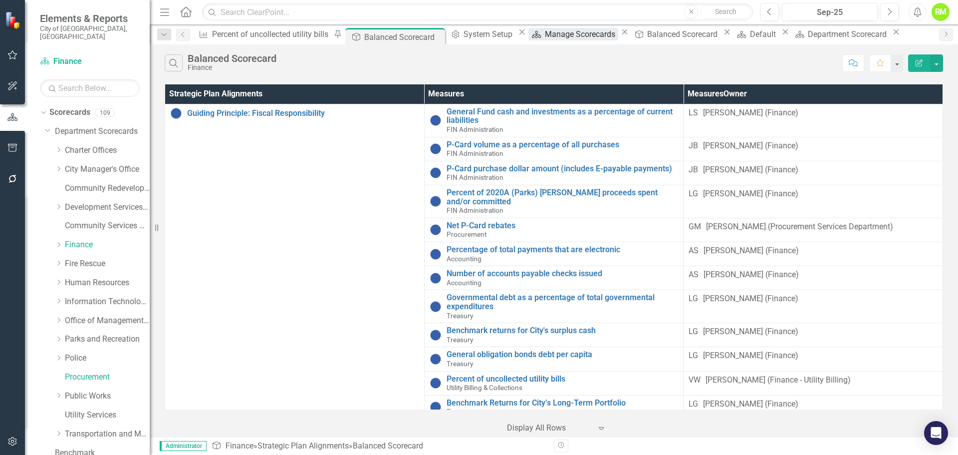
click at [545, 39] on div "Manage Scorecards" at bounding box center [581, 34] width 73 height 12
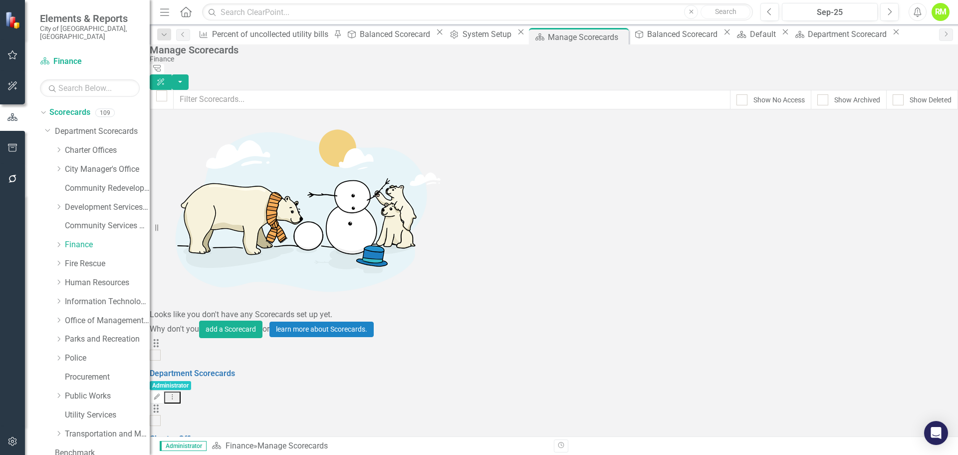
scroll to position [1647, 0]
click at [860, 316] on link "Edit Edit Scorecard" at bounding box center [877, 314] width 110 height 18
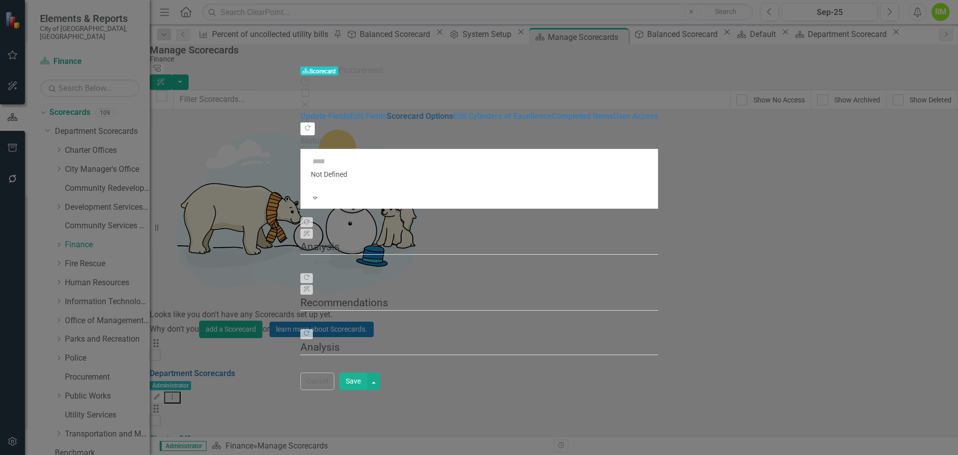
click at [387, 111] on link "Scorecard Options" at bounding box center [420, 115] width 66 height 9
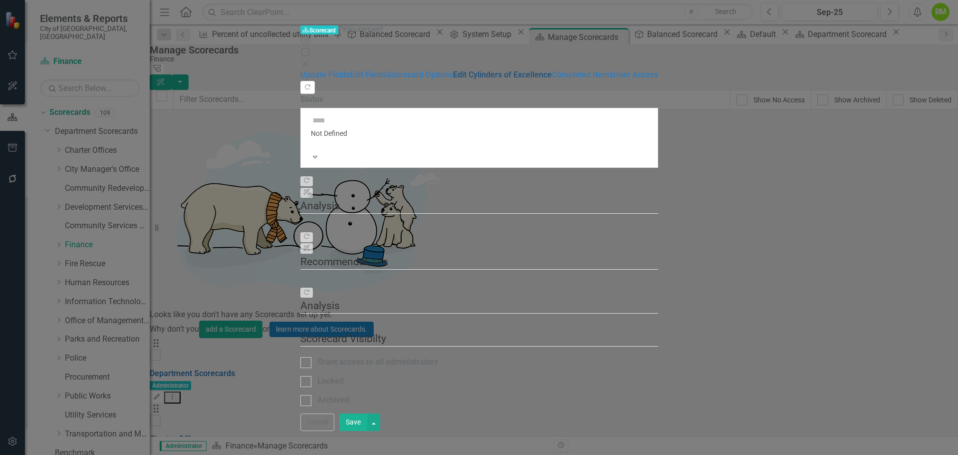
click at [453, 79] on link "Edit Cylinders of Excellence" at bounding box center [502, 74] width 99 height 9
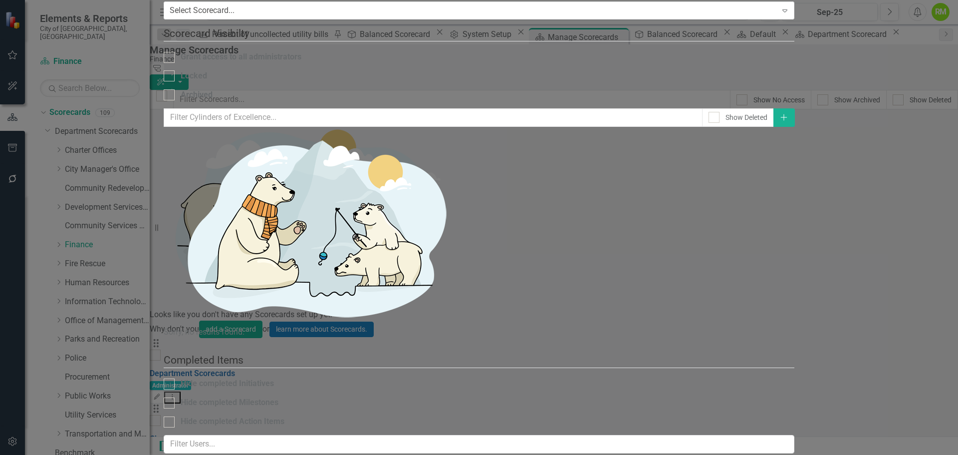
scroll to position [0, 0]
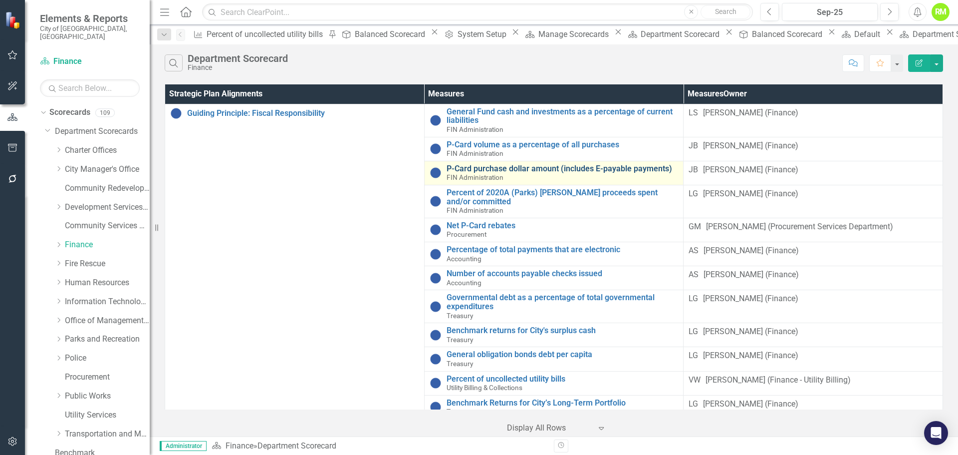
click at [447, 164] on link "P-Card purchase dollar amount (includes E-payable payments)" at bounding box center [563, 168] width 232 height 9
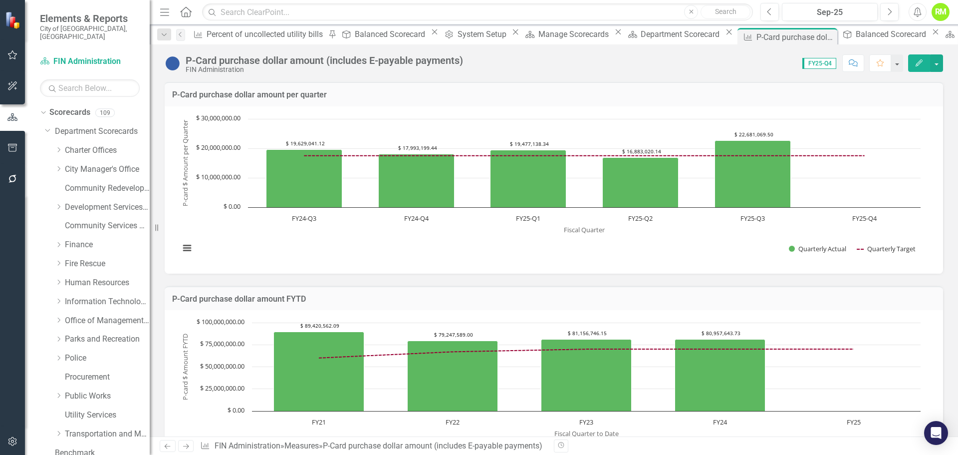
click at [916, 65] on icon "Edit" at bounding box center [919, 62] width 9 height 7
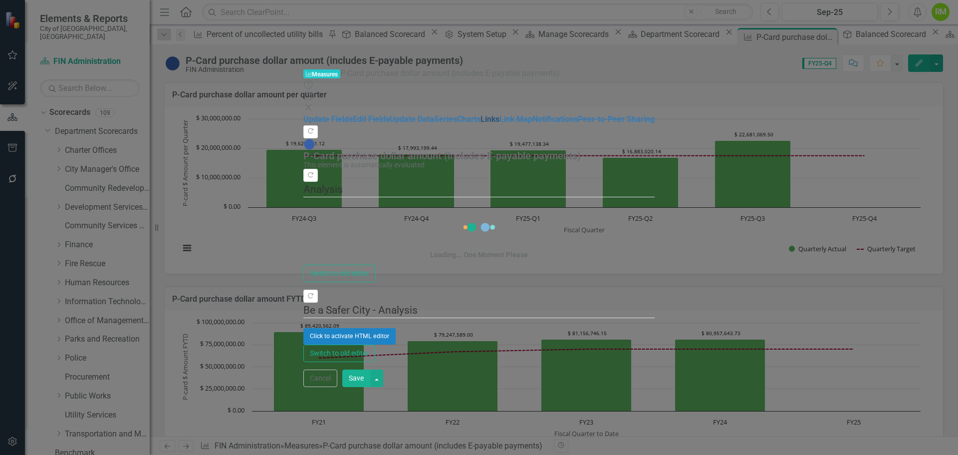
click at [481, 124] on link "Links" at bounding box center [490, 118] width 19 height 9
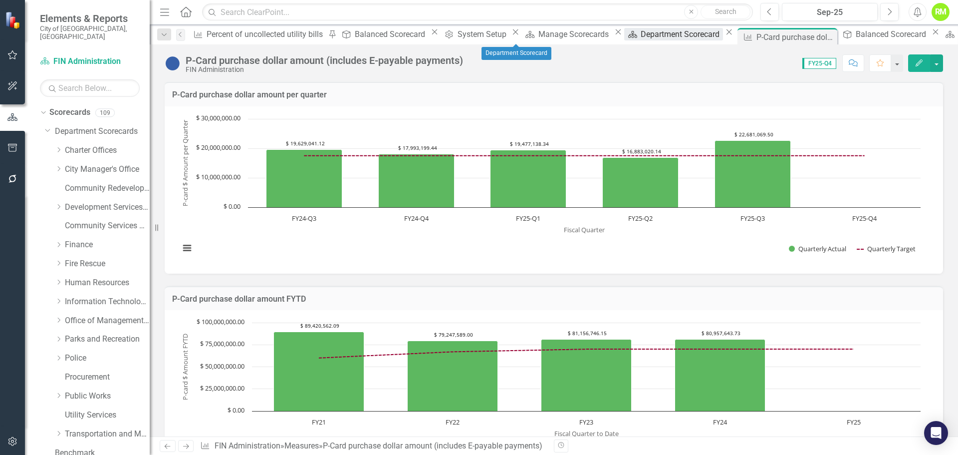
click at [641, 33] on div "Department Scorecard" at bounding box center [682, 34] width 82 height 12
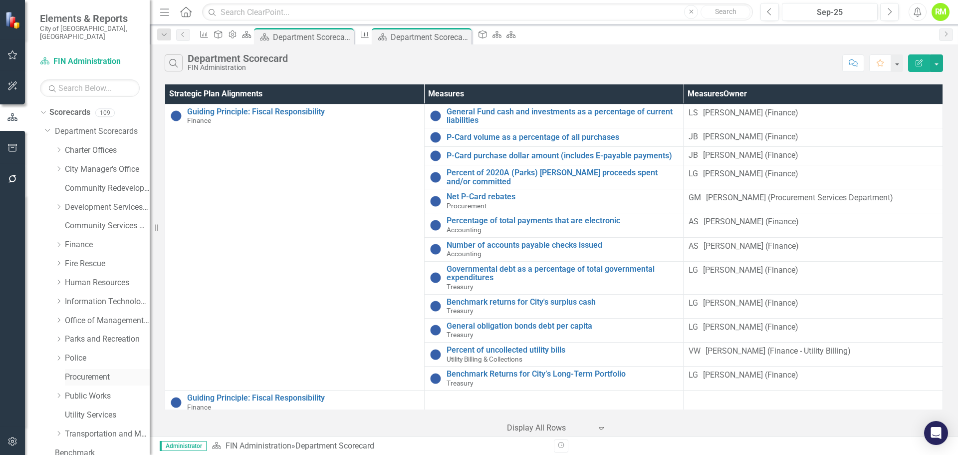
click at [76, 371] on link "Procurement" at bounding box center [107, 376] width 85 height 11
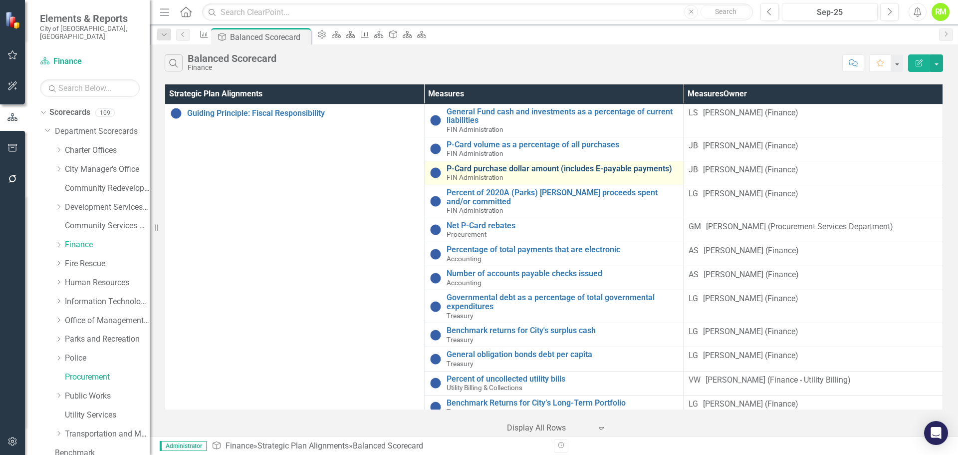
click at [505, 164] on link "P-Card purchase dollar amount (includes E-payable payments)" at bounding box center [563, 168] width 232 height 9
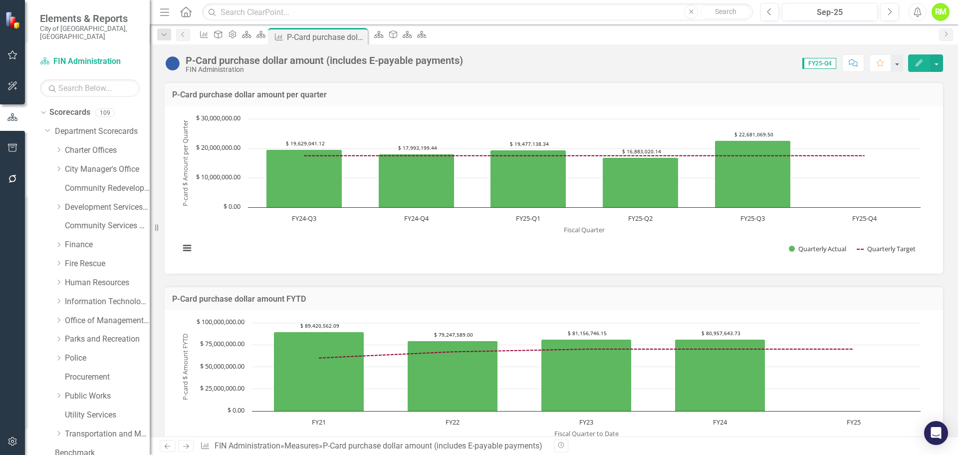
click at [930, 62] on button "Edit" at bounding box center [919, 62] width 22 height 17
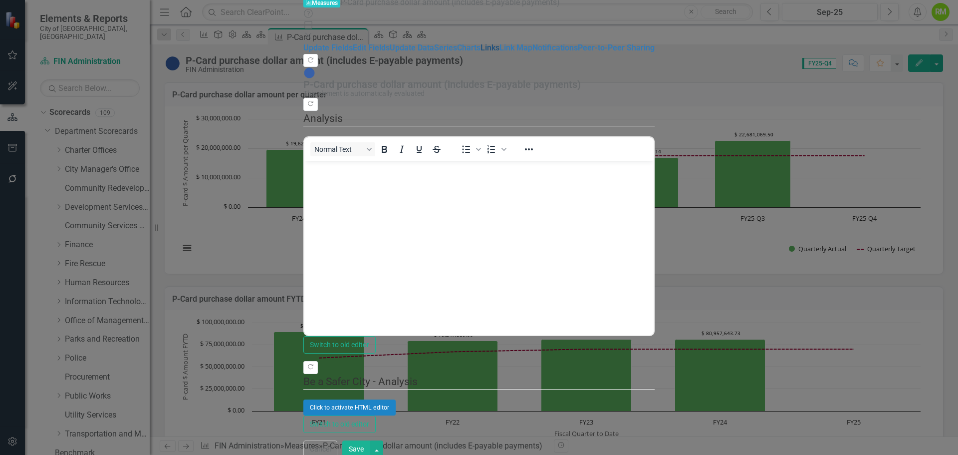
click at [481, 52] on link "Links" at bounding box center [490, 47] width 19 height 9
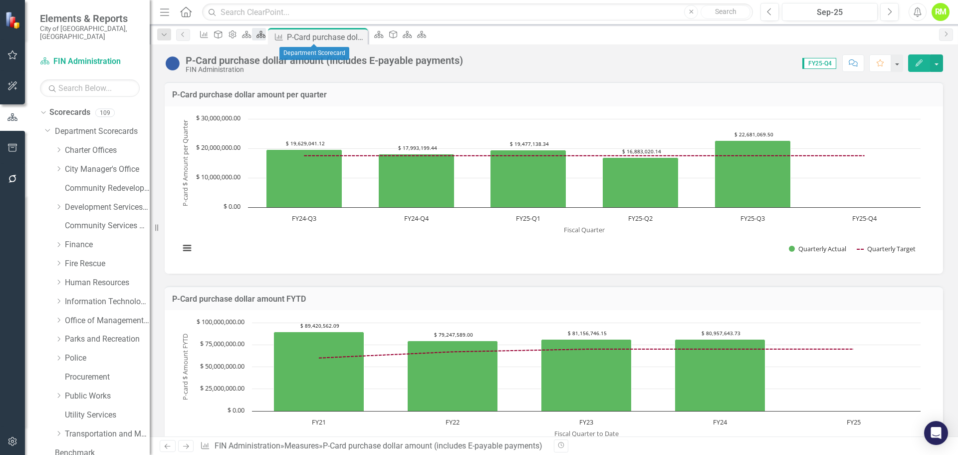
click at [266, 37] on icon "Scorecard" at bounding box center [261, 34] width 10 height 8
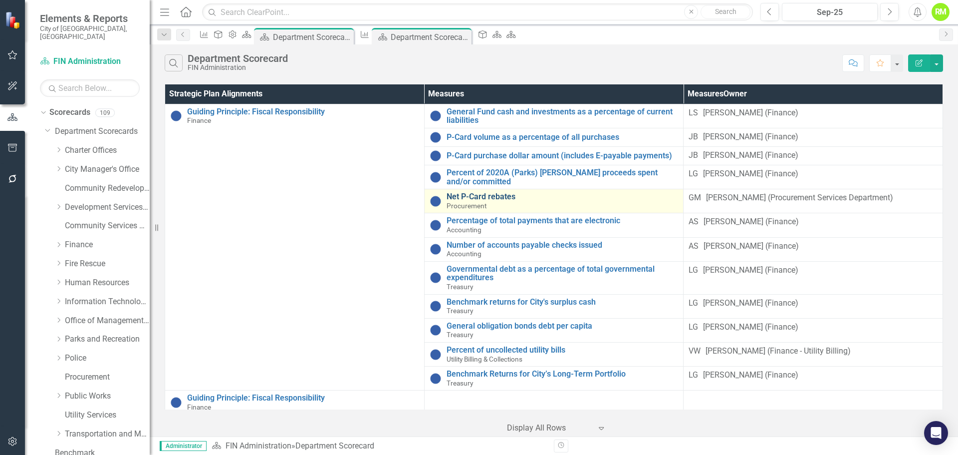
click at [447, 192] on link "Net P-Card rebates" at bounding box center [563, 196] width 232 height 9
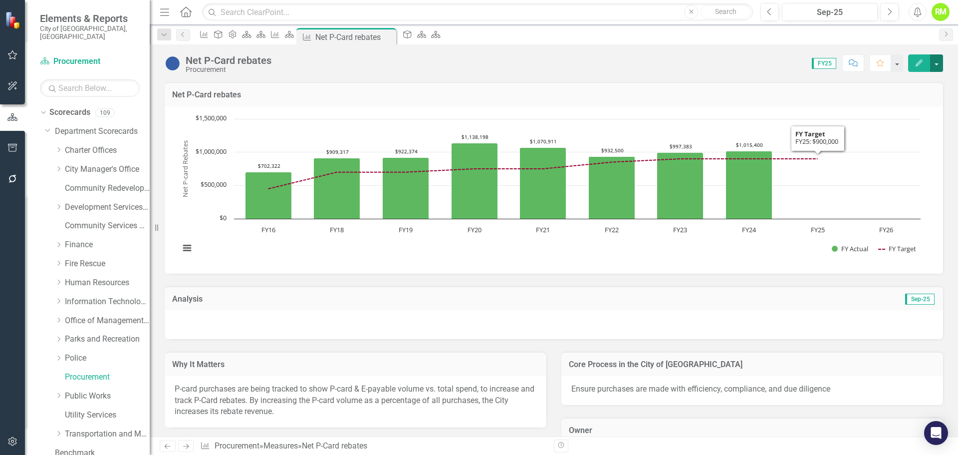
click at [935, 62] on button "button" at bounding box center [936, 62] width 13 height 17
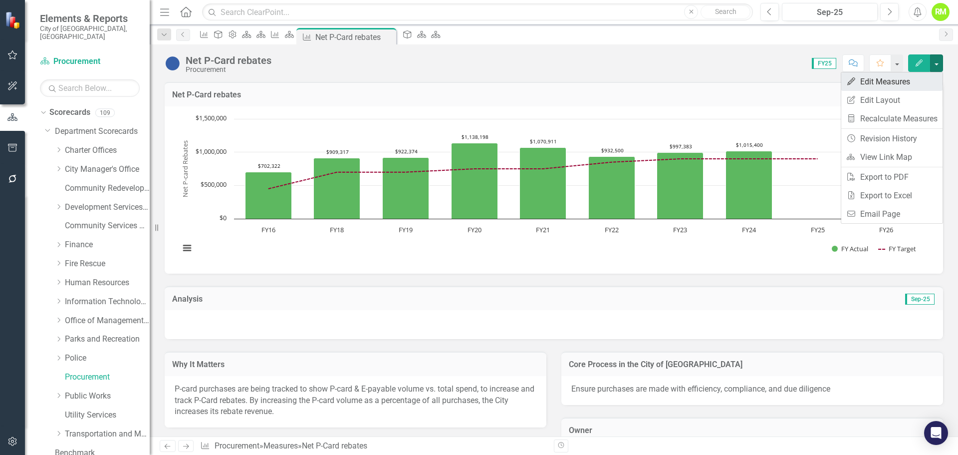
click at [878, 87] on link "Edit Edit Measures" at bounding box center [891, 81] width 101 height 18
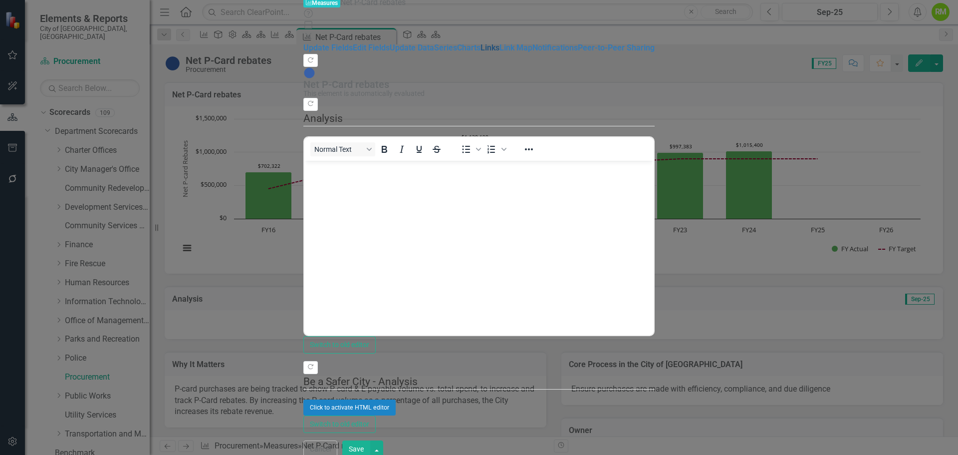
click at [481, 52] on link "Links" at bounding box center [490, 47] width 19 height 9
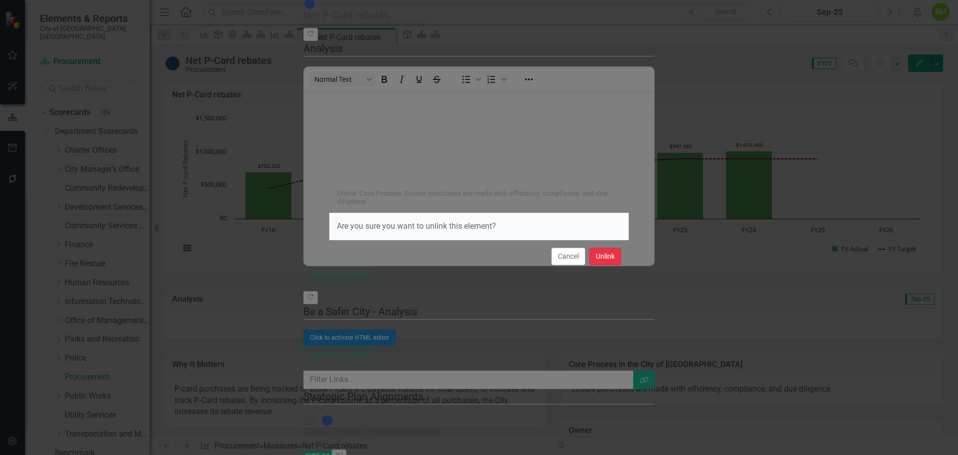
click at [603, 255] on button "Unlink" at bounding box center [605, 256] width 32 height 17
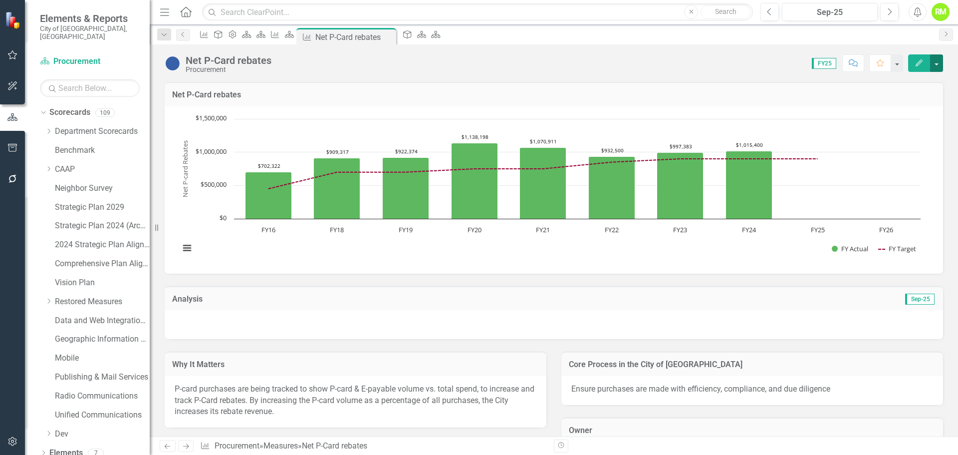
click at [933, 65] on button "button" at bounding box center [936, 62] width 13 height 17
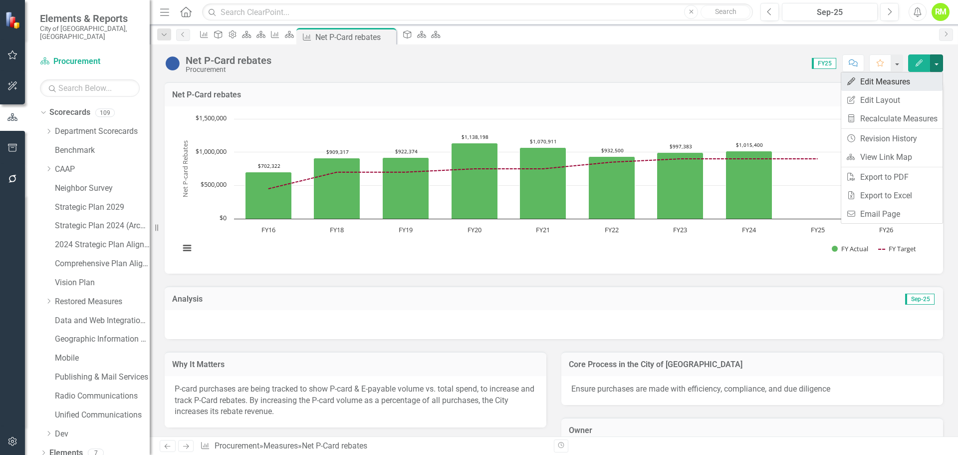
click at [879, 87] on link "Edit Edit Measures" at bounding box center [891, 81] width 101 height 18
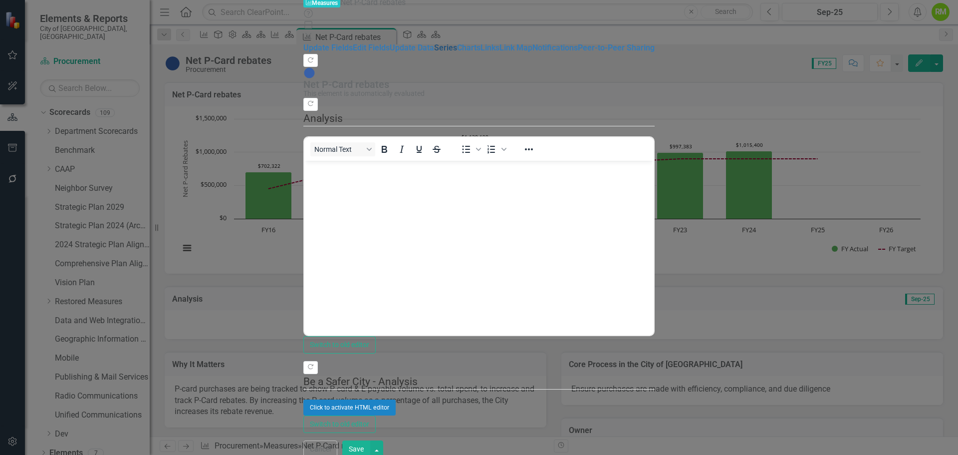
click at [434, 52] on link "Series" at bounding box center [445, 47] width 23 height 9
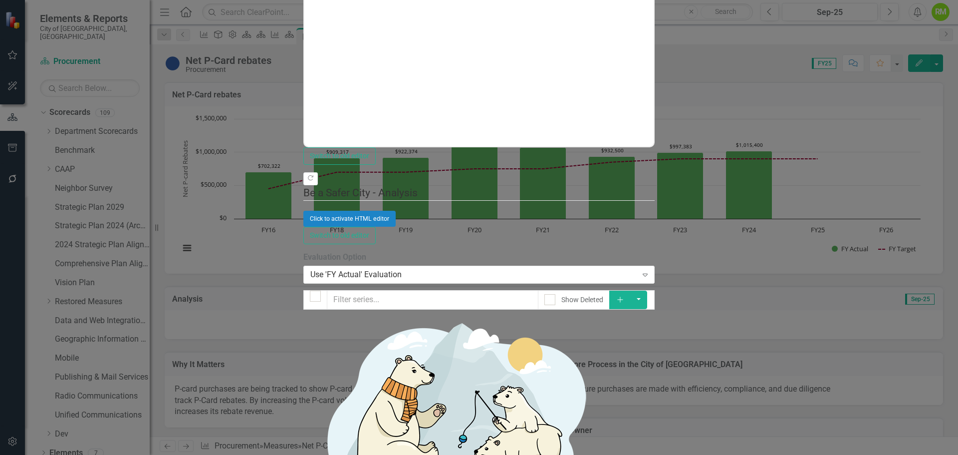
checkbox input "false"
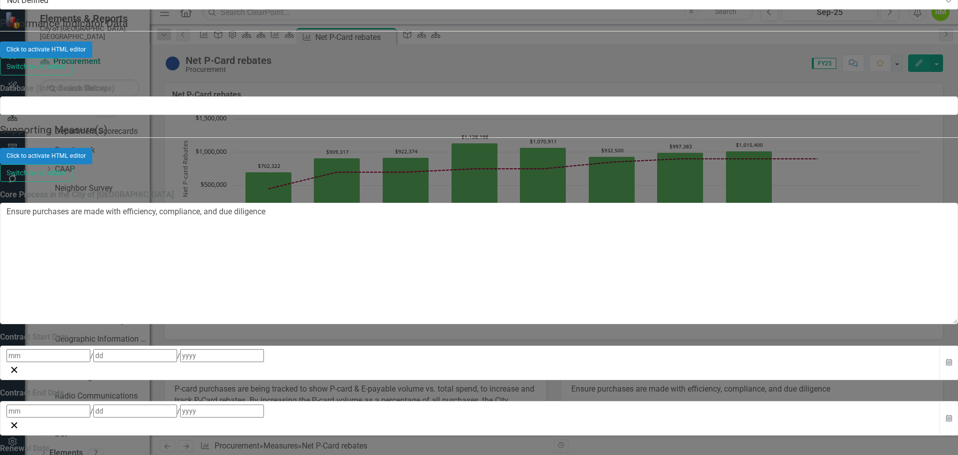
scroll to position [302, 0]
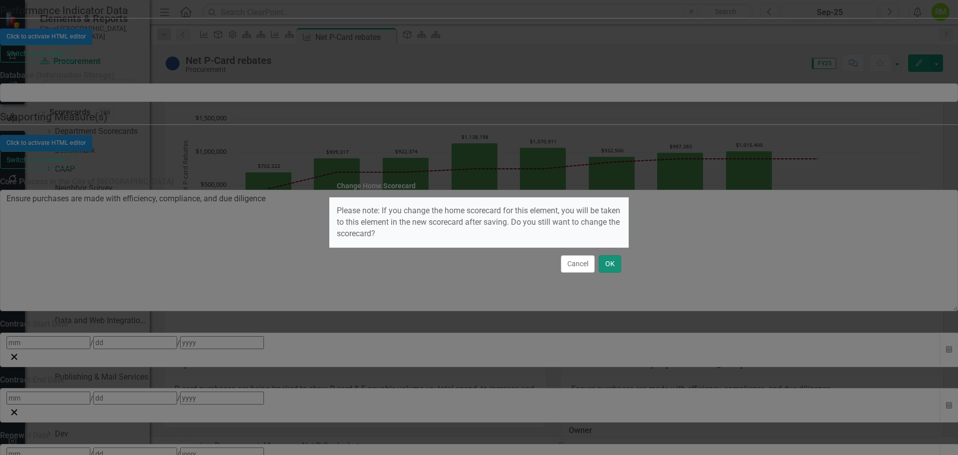
click at [616, 264] on button "OK" at bounding box center [610, 263] width 22 height 17
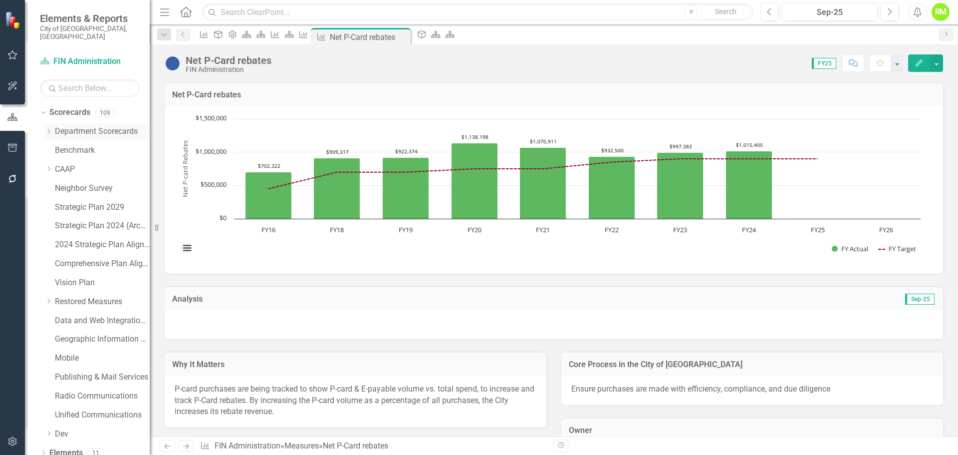
click at [47, 128] on icon "Dropdown" at bounding box center [48, 131] width 7 height 6
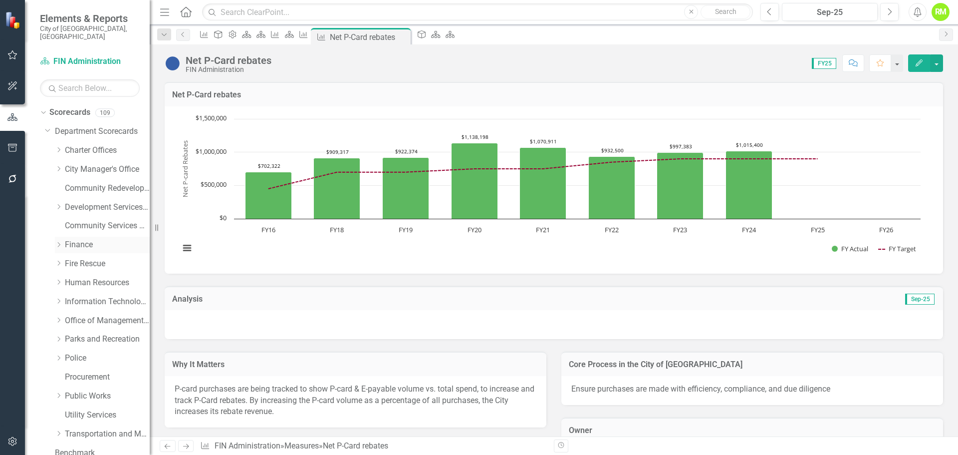
click at [74, 239] on link "Finance" at bounding box center [107, 244] width 85 height 11
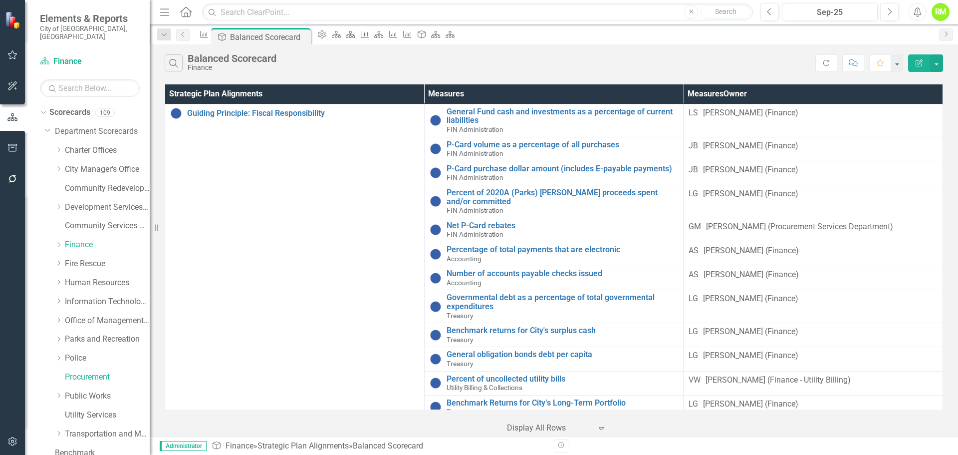
click at [919, 61] on icon "Edit Report" at bounding box center [919, 62] width 9 height 7
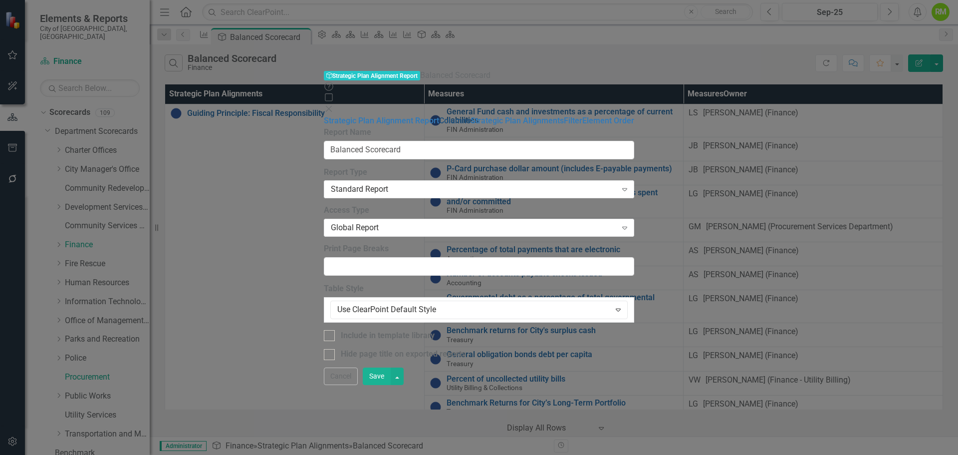
click at [439, 116] on link "Columns" at bounding box center [454, 120] width 31 height 9
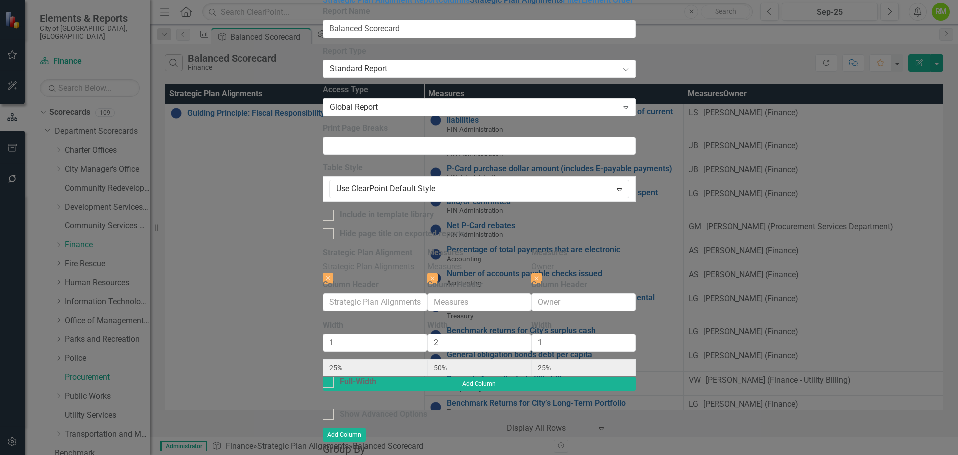
click at [470, 5] on link "Strategic Plan Alignments" at bounding box center [516, 0] width 93 height 9
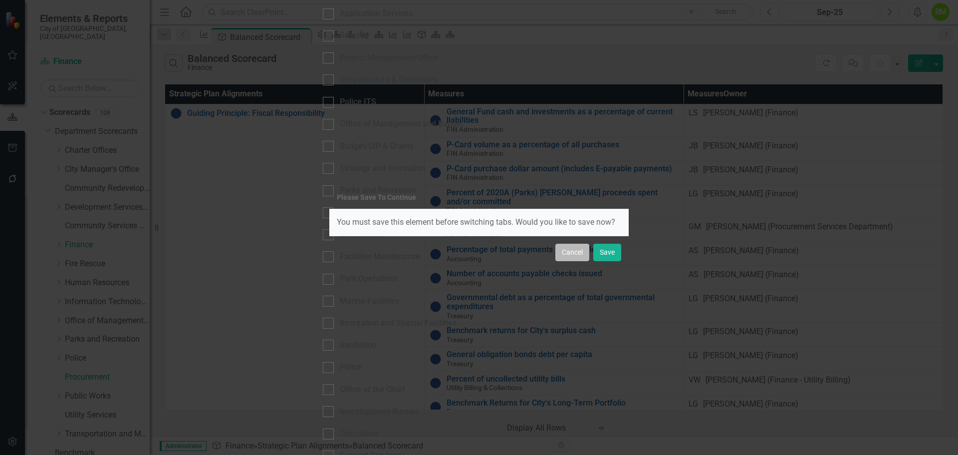
click at [577, 256] on button "Cancel" at bounding box center [572, 252] width 34 height 17
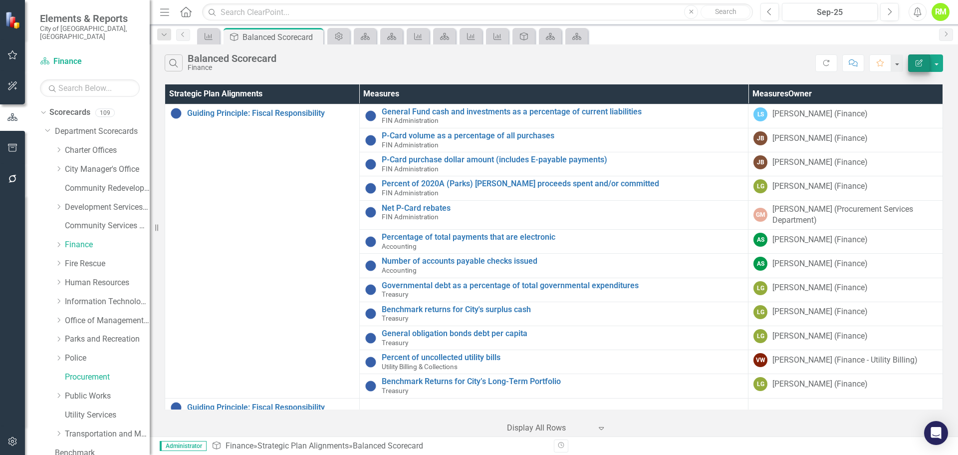
click at [921, 63] on icon "Edit Report" at bounding box center [919, 62] width 9 height 7
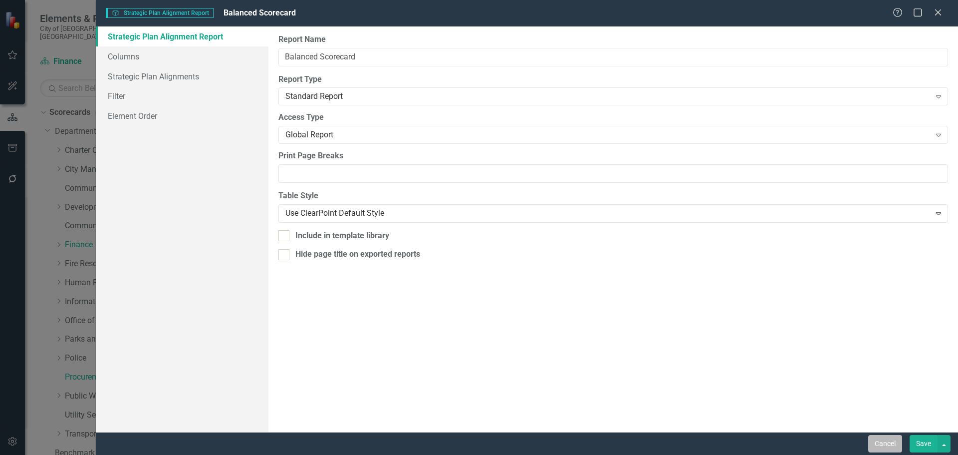
click at [882, 449] on button "Cancel" at bounding box center [885, 443] width 34 height 17
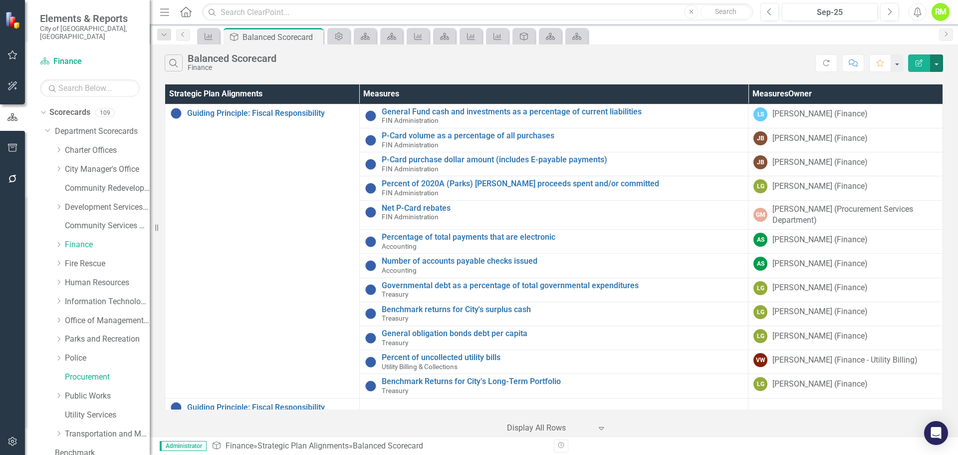
click at [938, 62] on button "button" at bounding box center [936, 62] width 13 height 17
click at [903, 82] on link "Edit Report Edit Report" at bounding box center [903, 81] width 79 height 18
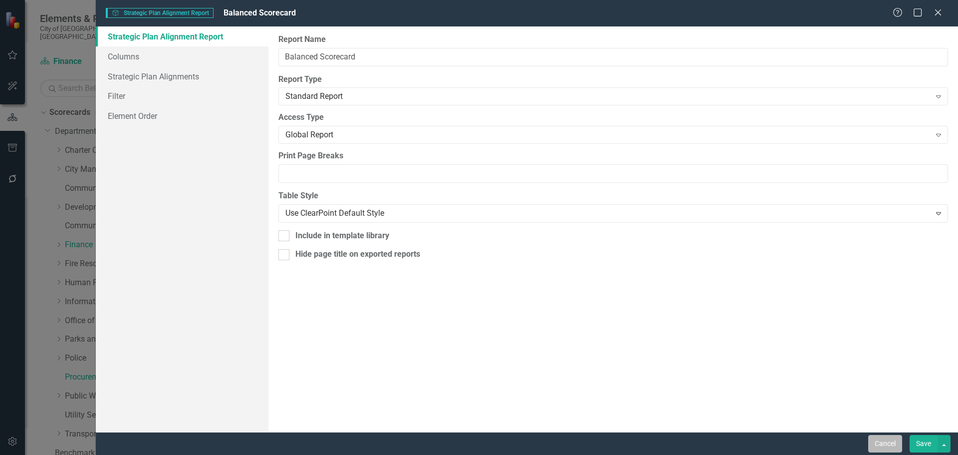
click at [892, 447] on button "Cancel" at bounding box center [885, 443] width 34 height 17
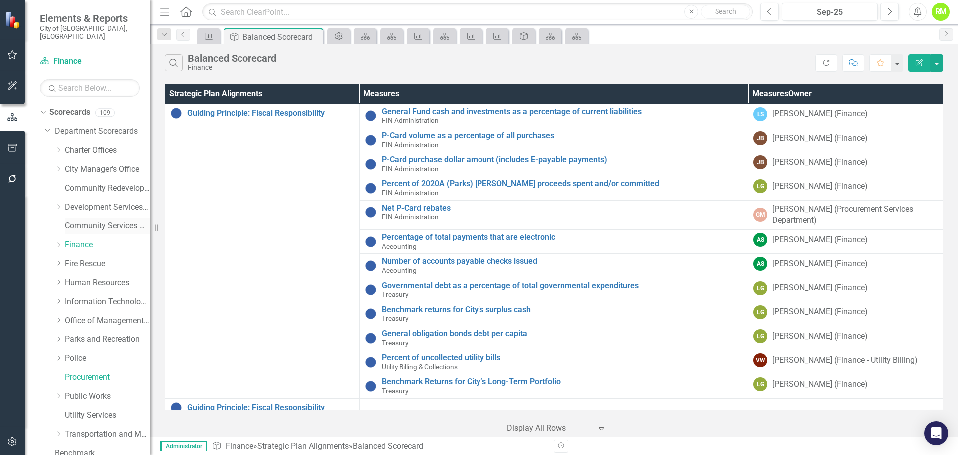
click at [81, 220] on link "Community Services Department" at bounding box center [107, 225] width 85 height 11
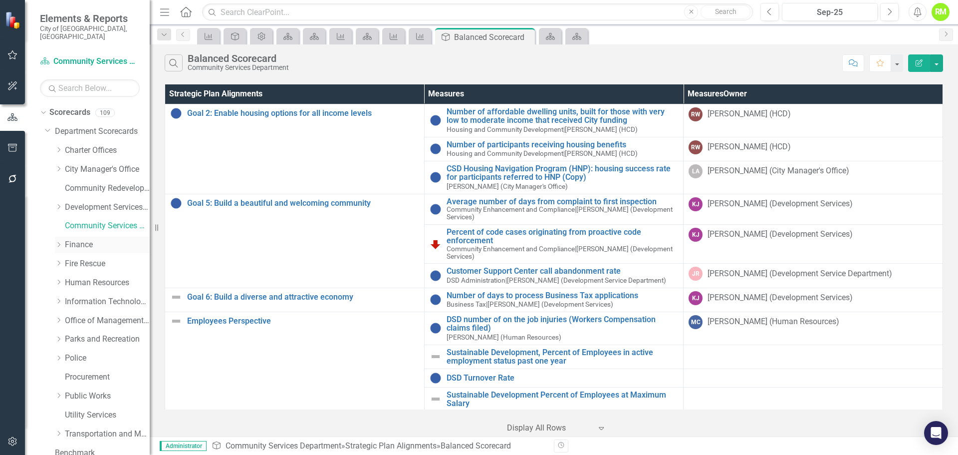
click at [80, 241] on link "Finance" at bounding box center [107, 244] width 85 height 11
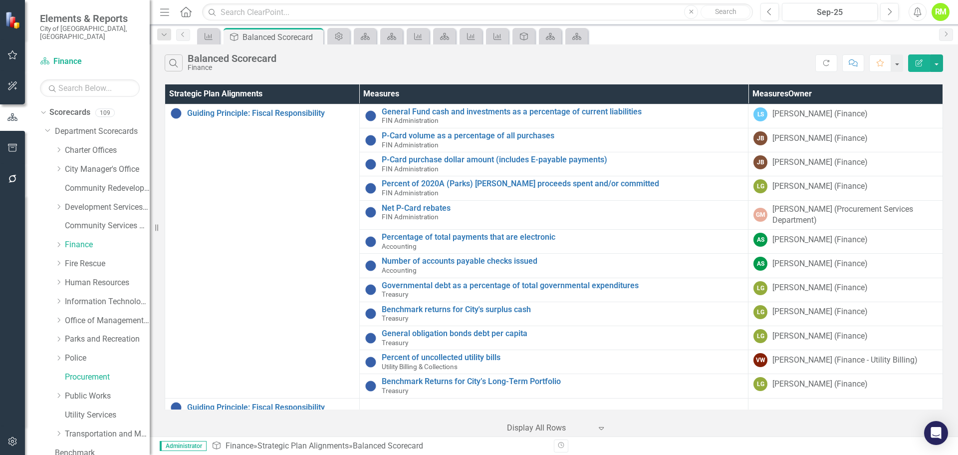
click at [218, 91] on th "Strategic Plan Alignments" at bounding box center [262, 93] width 195 height 19
click at [251, 90] on th "Strategic Plan Alignments Sort Ascending" at bounding box center [262, 93] width 195 height 19
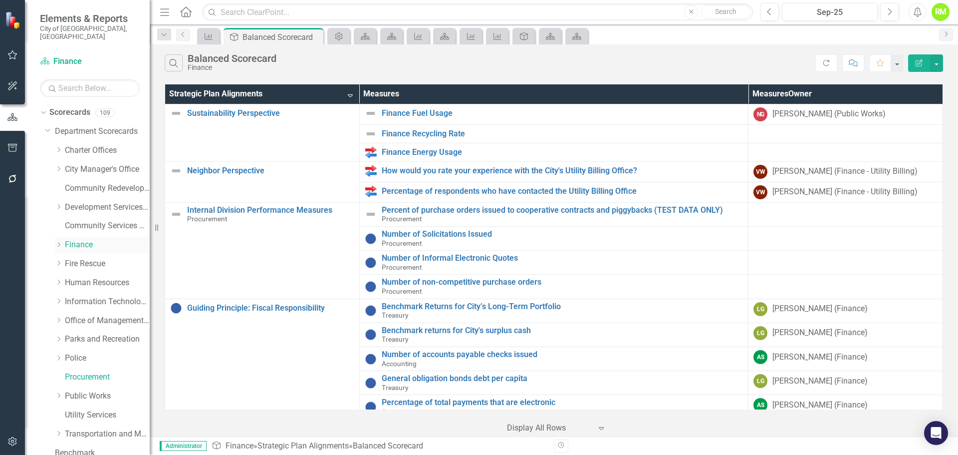
click at [78, 239] on link "Finance" at bounding box center [107, 244] width 85 height 11
click at [88, 220] on link "Community Services Department" at bounding box center [107, 225] width 85 height 11
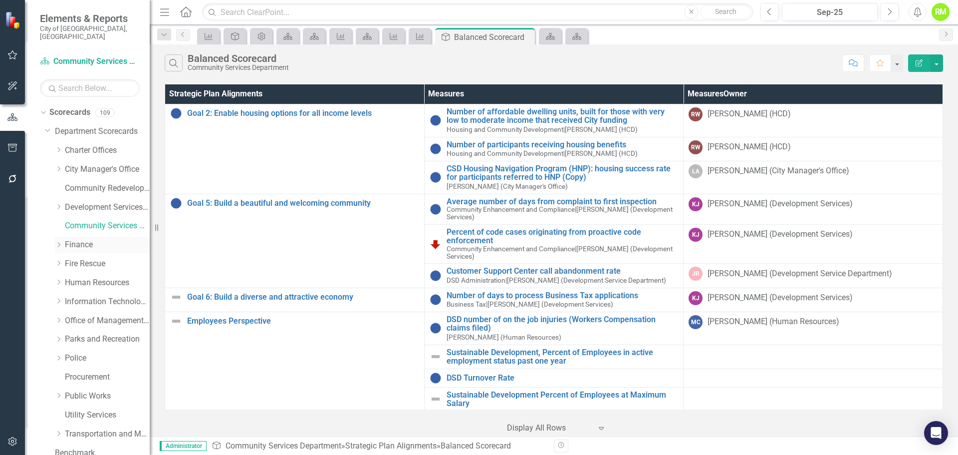
click at [80, 239] on link "Finance" at bounding box center [107, 244] width 85 height 11
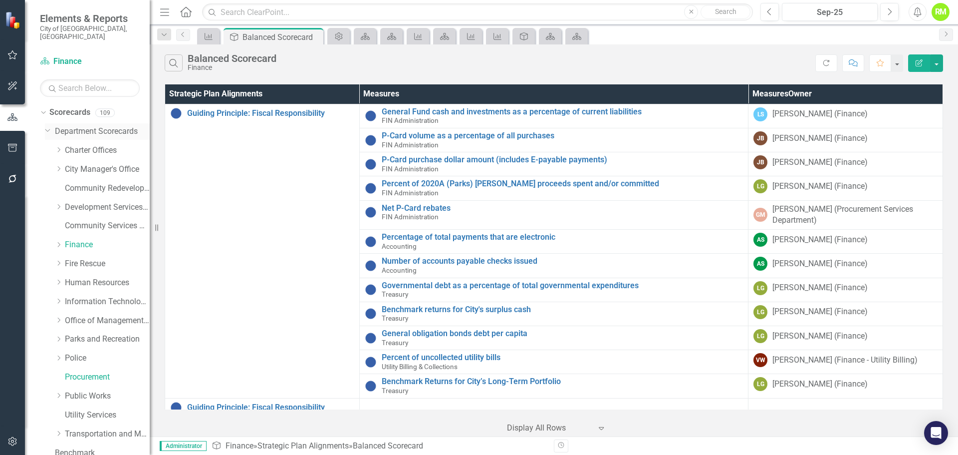
click at [97, 126] on link "Department Scorecards" at bounding box center [102, 131] width 95 height 11
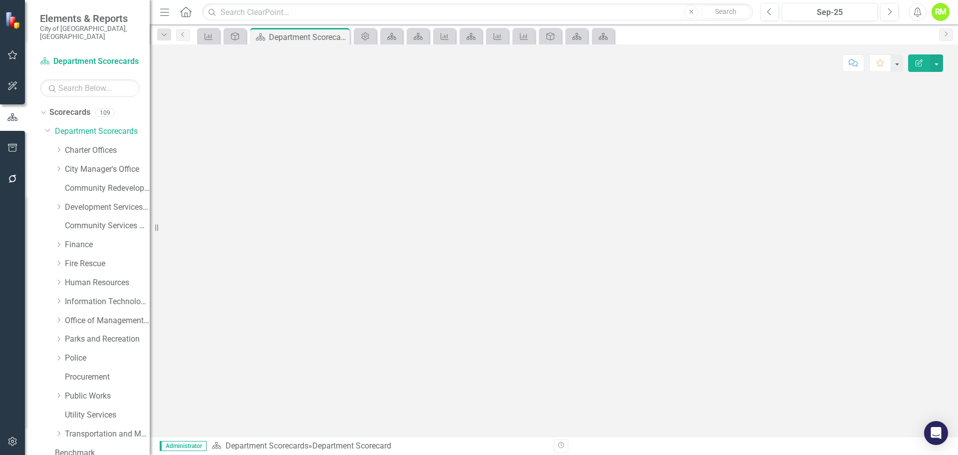
click at [918, 67] on button "Edit Report" at bounding box center [919, 62] width 22 height 17
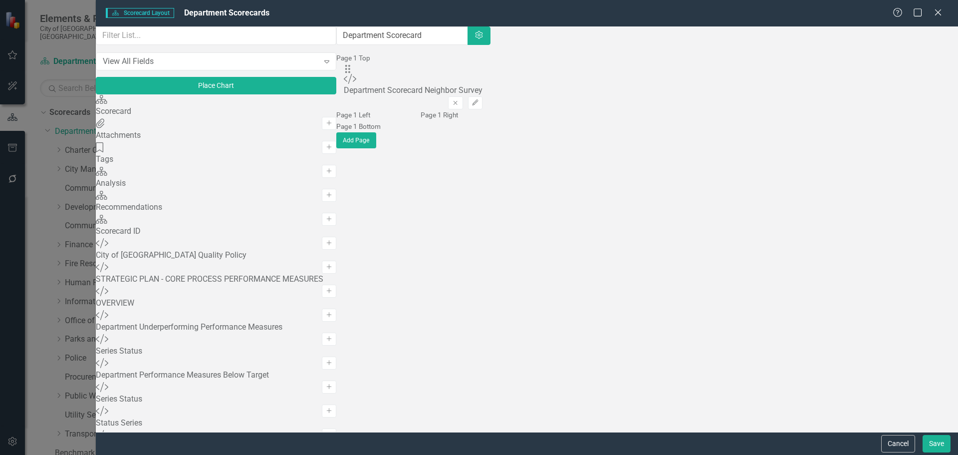
click at [162, 117] on div "Scorecard" at bounding box center [216, 111] width 241 height 11
click at [901, 443] on button "Cancel" at bounding box center [898, 443] width 34 height 17
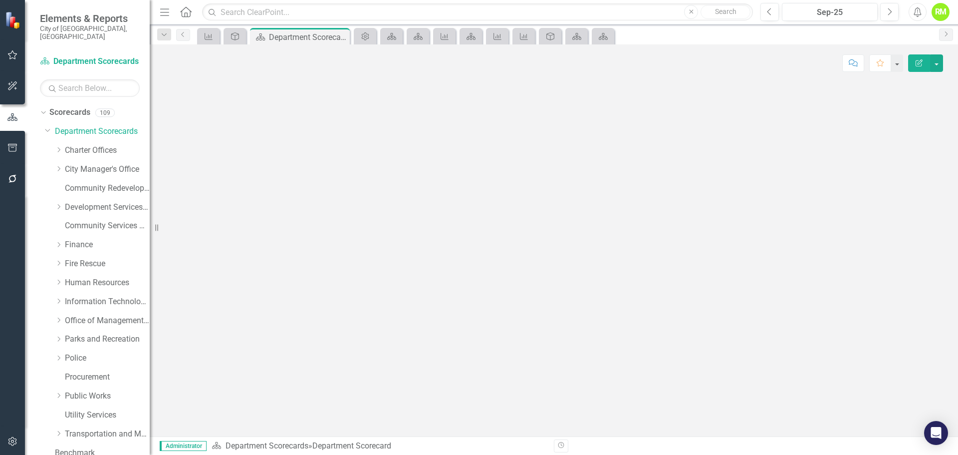
click at [921, 62] on icon "Edit Report" at bounding box center [919, 62] width 9 height 7
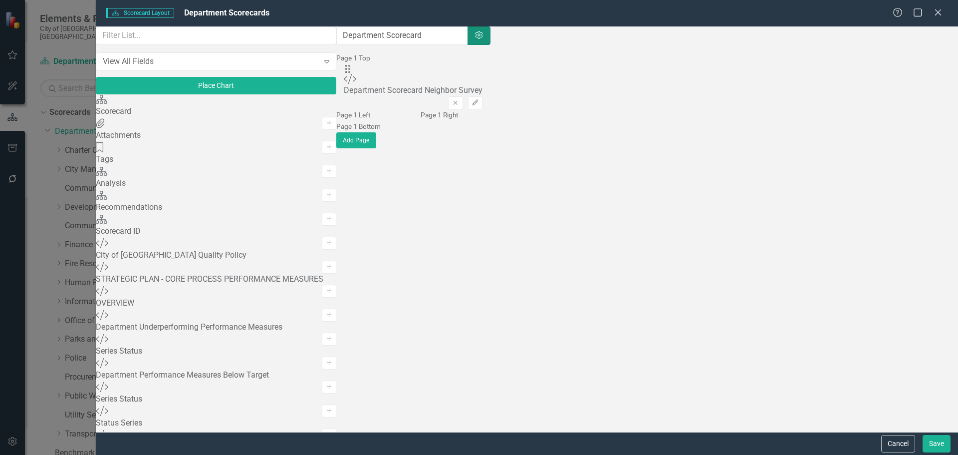
click at [484, 39] on icon "Settings" at bounding box center [479, 35] width 10 height 8
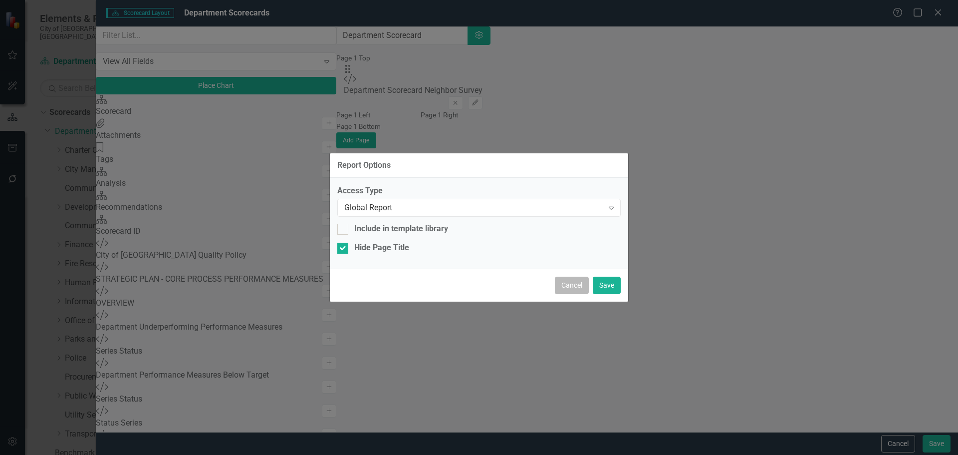
click at [561, 288] on button "Cancel" at bounding box center [572, 284] width 34 height 17
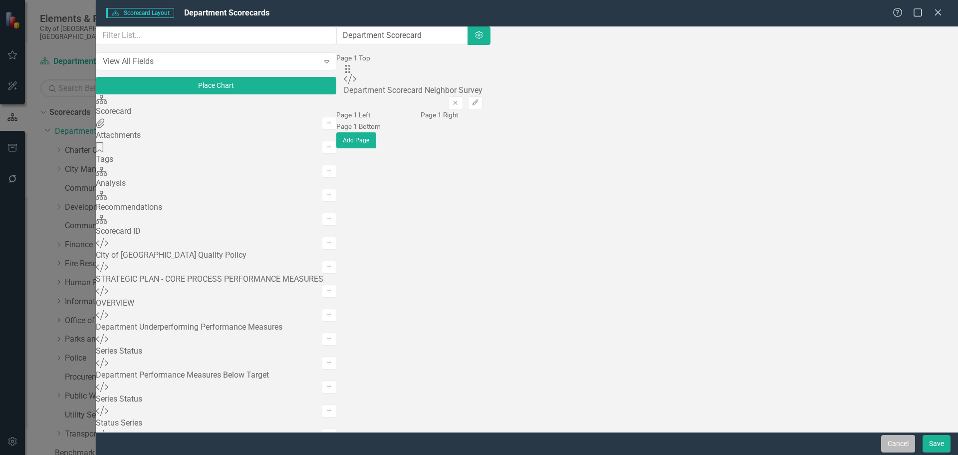
click at [902, 444] on button "Cancel" at bounding box center [898, 443] width 34 height 17
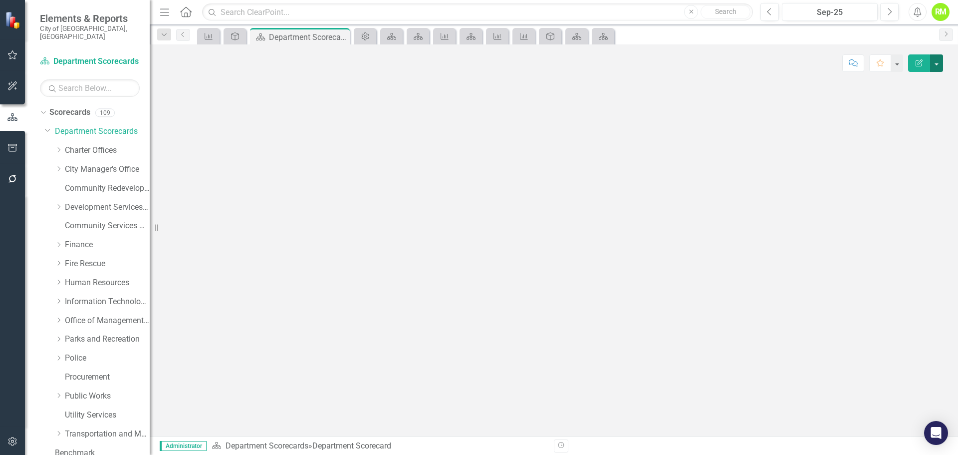
click at [938, 64] on button "button" at bounding box center [936, 62] width 13 height 17
click at [905, 81] on link "Edit Edit Scorecard" at bounding box center [902, 81] width 81 height 18
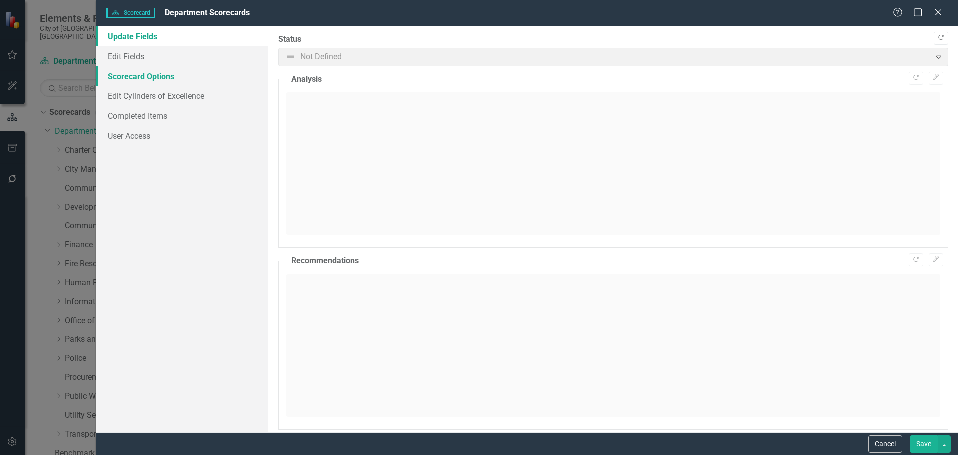
click at [136, 76] on link "Scorecard Options" at bounding box center [182, 76] width 173 height 20
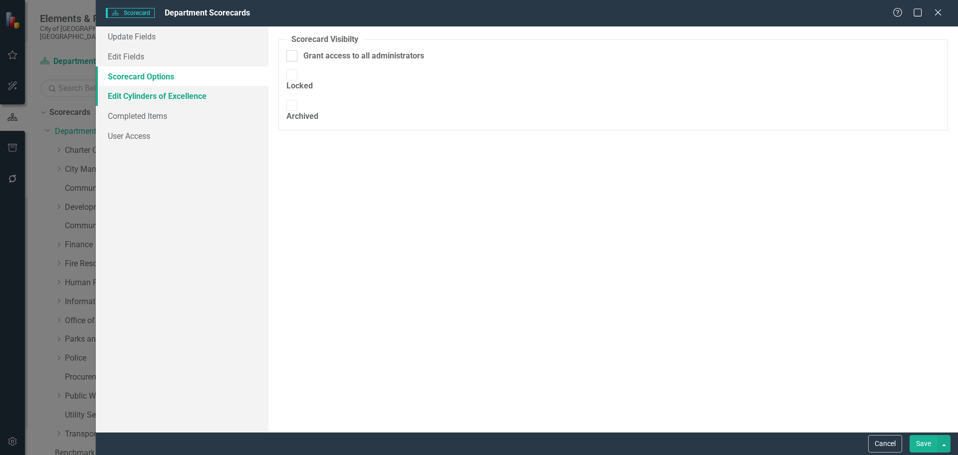
click at [134, 91] on link "Edit Cylinders of Excellence" at bounding box center [182, 96] width 173 height 20
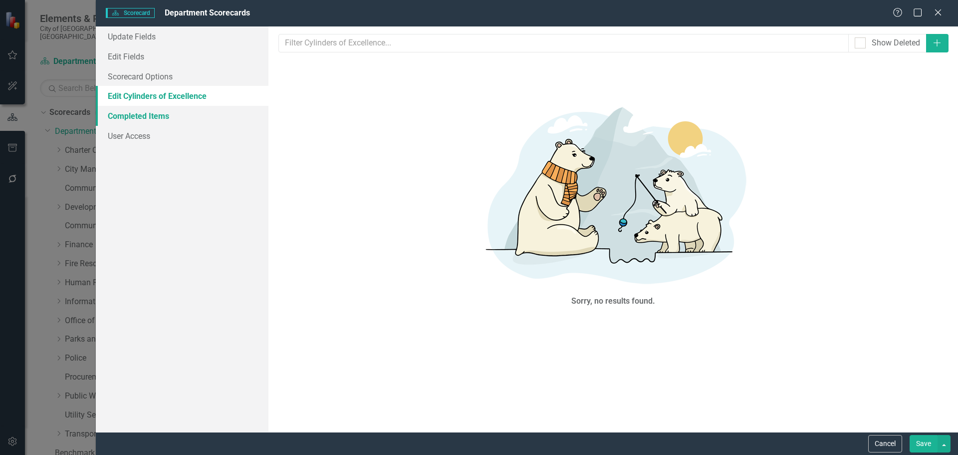
click at [133, 114] on link "Completed Items" at bounding box center [182, 116] width 173 height 20
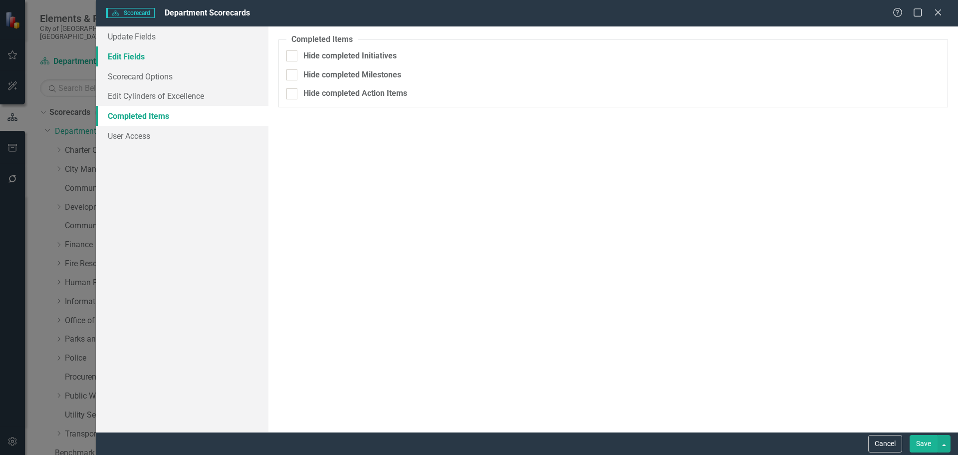
click at [124, 60] on link "Edit Fields" at bounding box center [182, 56] width 173 height 20
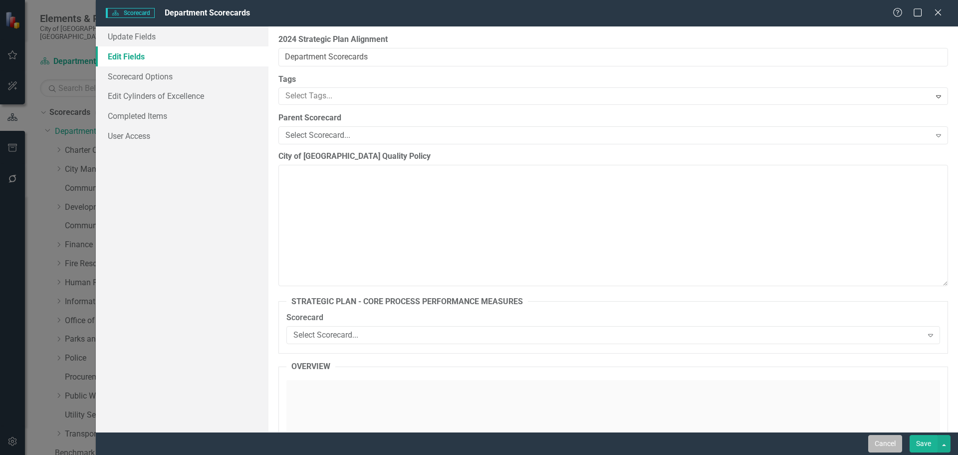
click at [883, 441] on button "Cancel" at bounding box center [885, 443] width 34 height 17
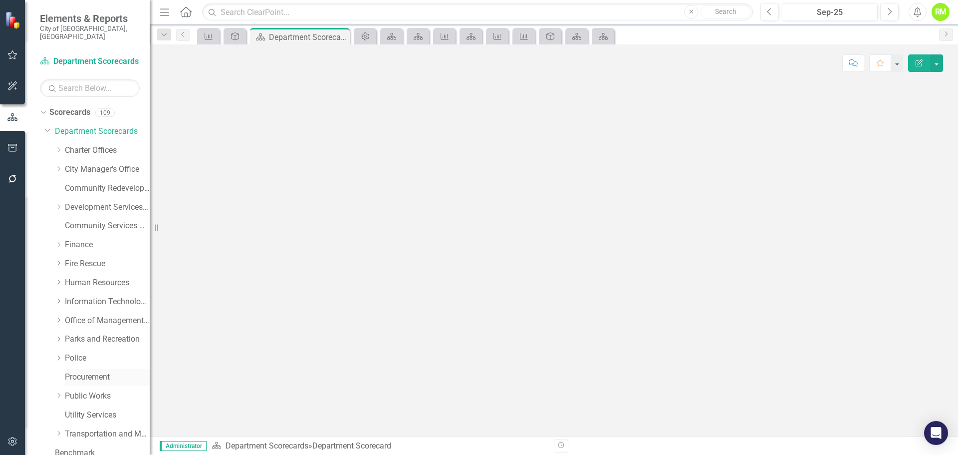
click at [84, 371] on link "Procurement" at bounding box center [107, 376] width 85 height 11
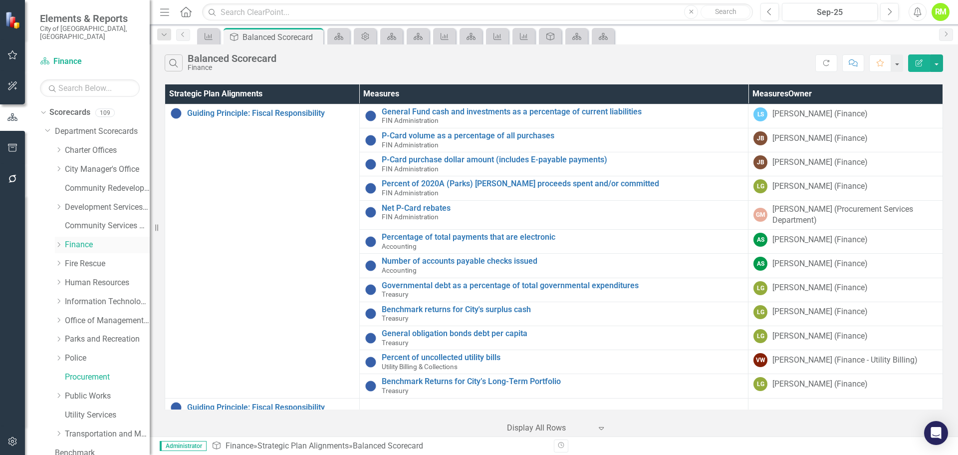
click at [59, 242] on icon at bounding box center [59, 244] width 2 height 5
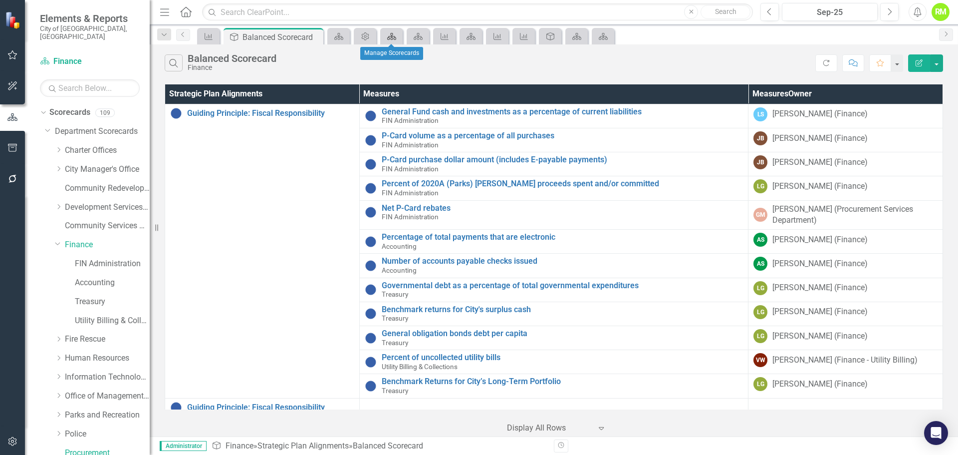
click at [391, 36] on icon at bounding box center [391, 36] width 9 height 7
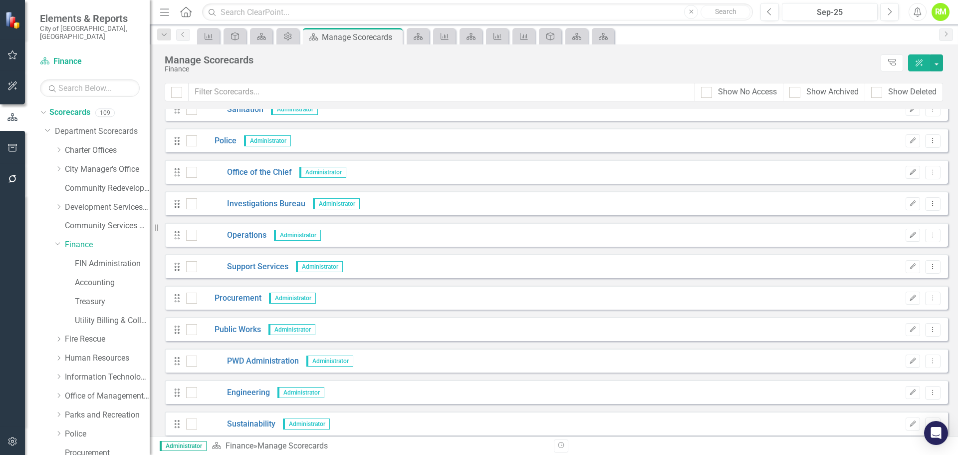
scroll to position [1697, 0]
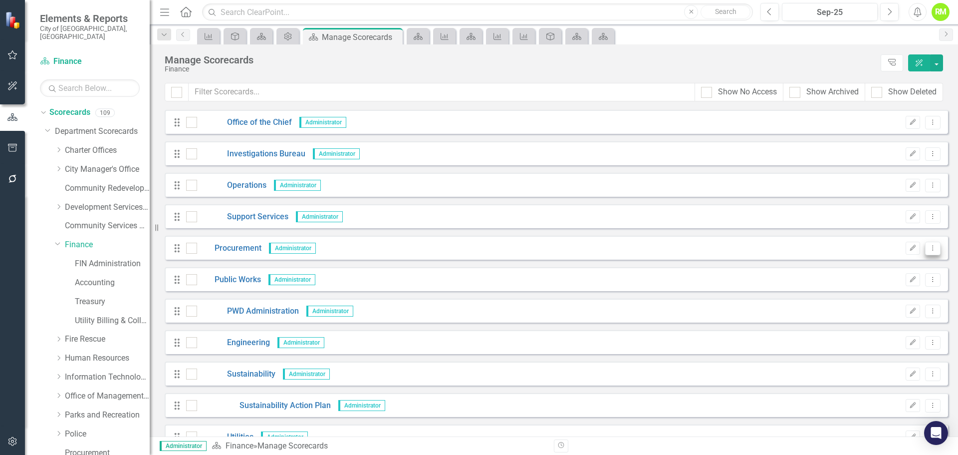
click at [929, 250] on icon "Dropdown Menu" at bounding box center [933, 248] width 8 height 6
click at [865, 264] on link "Edit Edit Scorecard" at bounding box center [877, 265] width 110 height 18
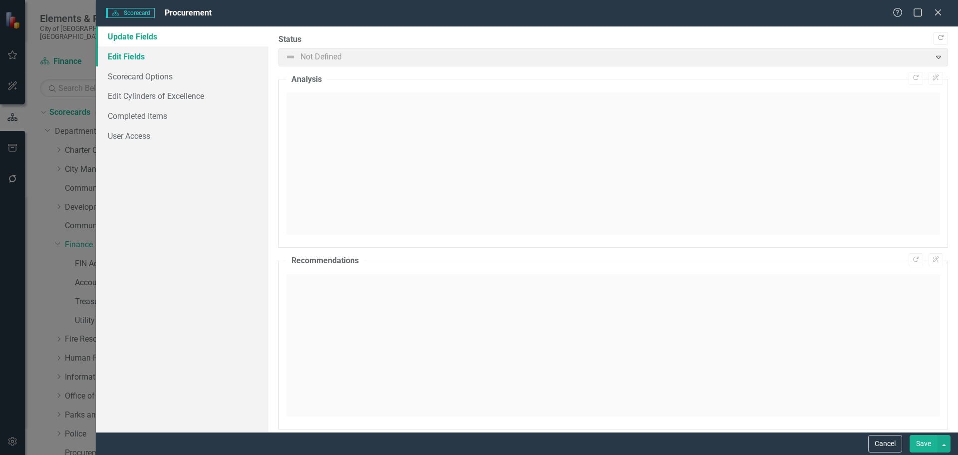
click at [121, 60] on link "Edit Fields" at bounding box center [182, 56] width 173 height 20
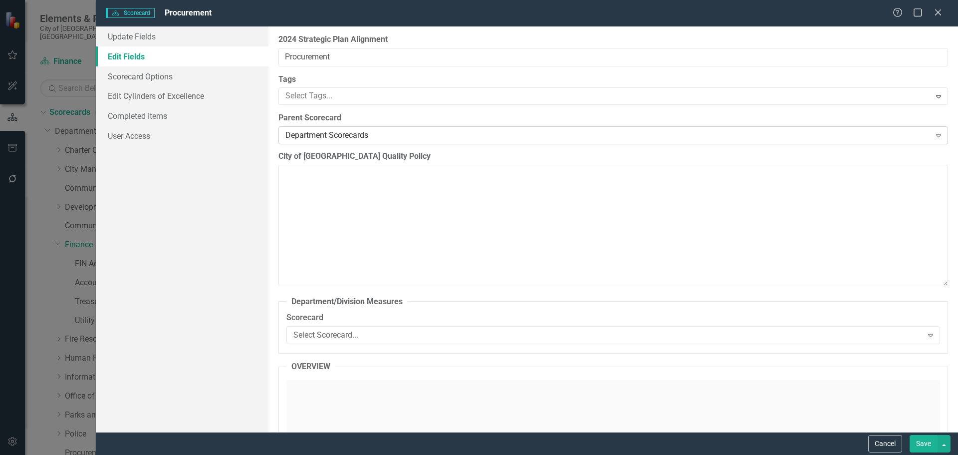
click at [376, 135] on div "Department Scorecards" at bounding box center [607, 135] width 645 height 11
click at [251, 172] on div "Update Fields Edit Fields Scorecard Options Edit Cylinders of Excellence Comple…" at bounding box center [182, 228] width 173 height 405
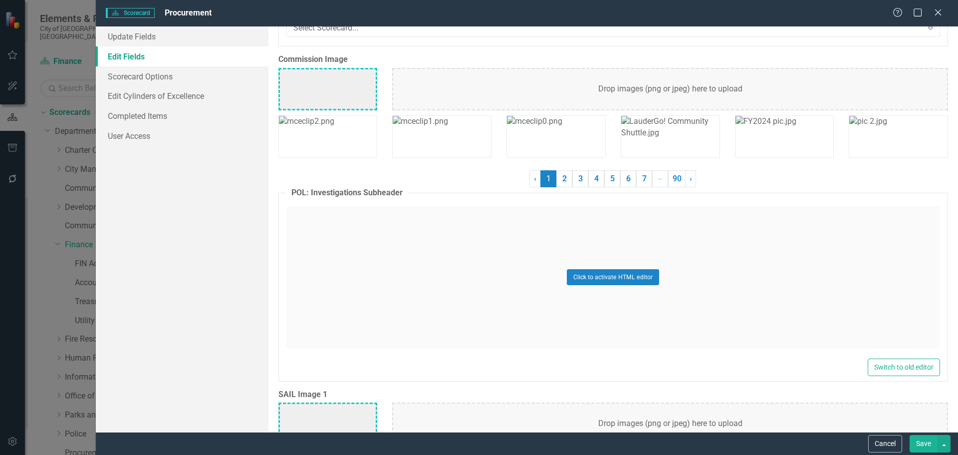
scroll to position [2545, 0]
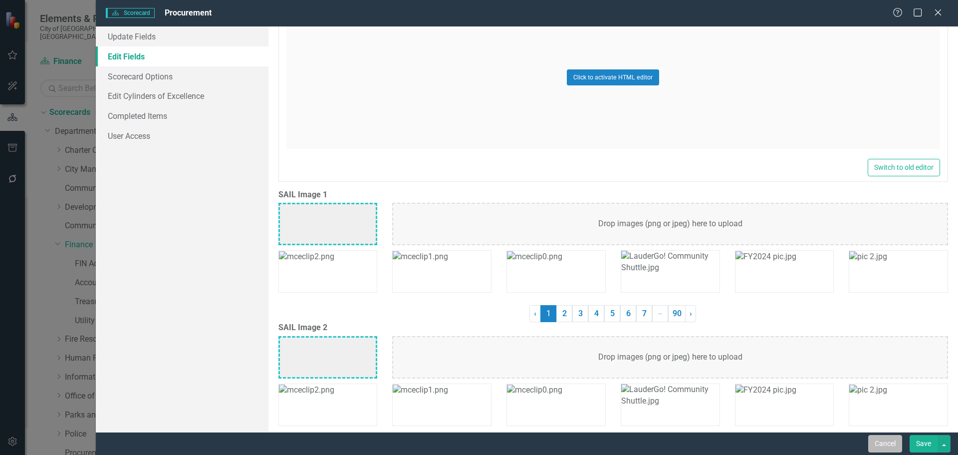
click at [889, 441] on button "Cancel" at bounding box center [885, 443] width 34 height 17
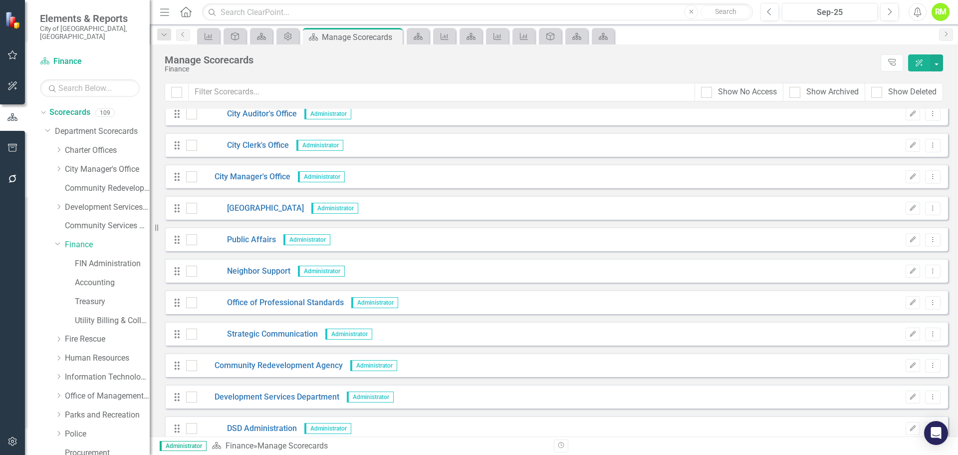
scroll to position [100, 0]
click at [935, 65] on button "button" at bounding box center [936, 62] width 13 height 17
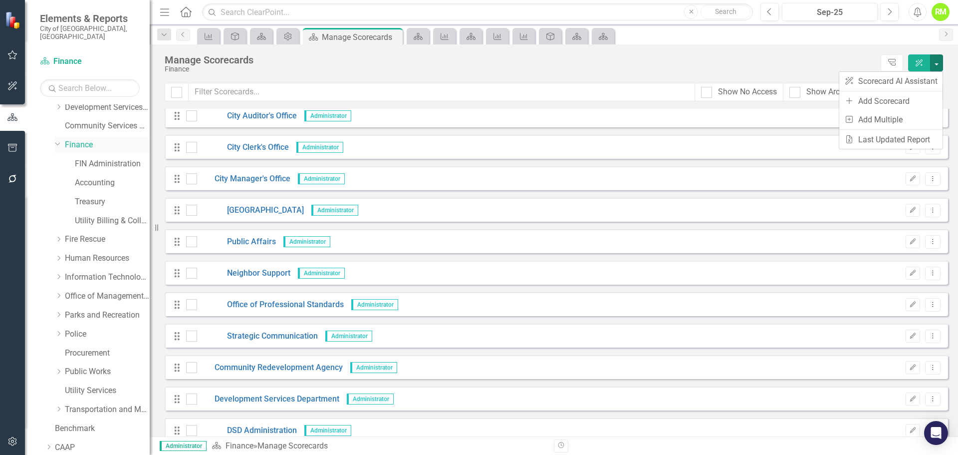
click at [84, 142] on div "Dropdown Finance" at bounding box center [102, 145] width 95 height 16
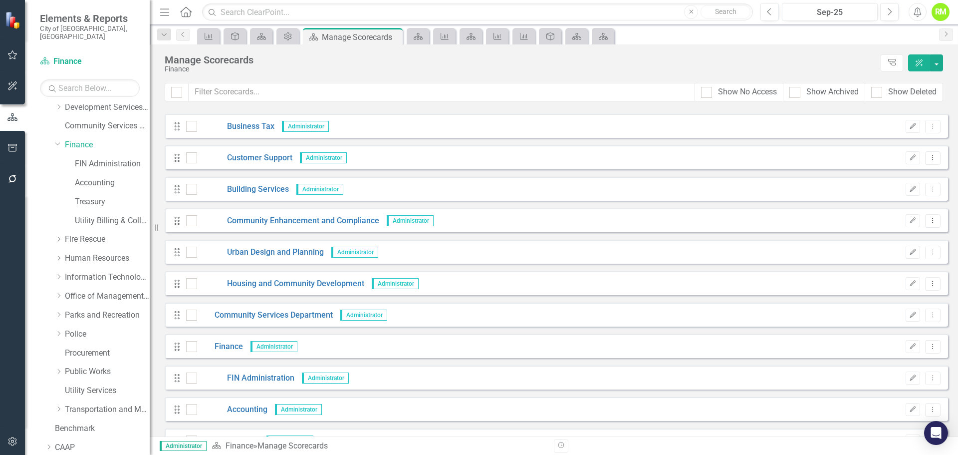
scroll to position [449, 0]
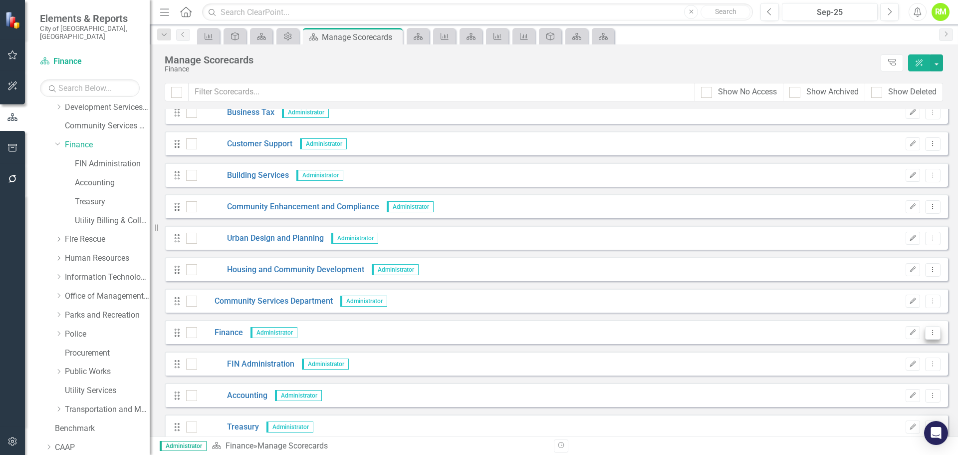
click at [929, 333] on icon "Dropdown Menu" at bounding box center [933, 332] width 8 height 6
click at [234, 333] on link "Finance" at bounding box center [220, 332] width 46 height 11
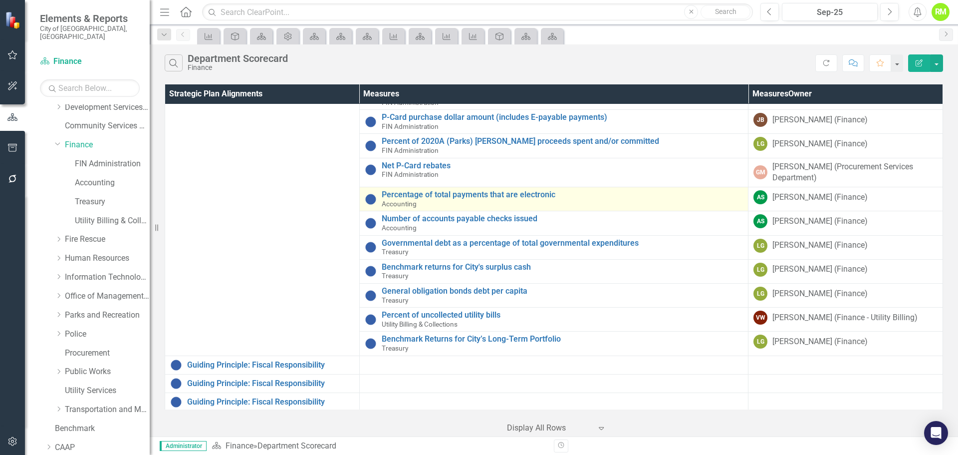
scroll to position [150, 0]
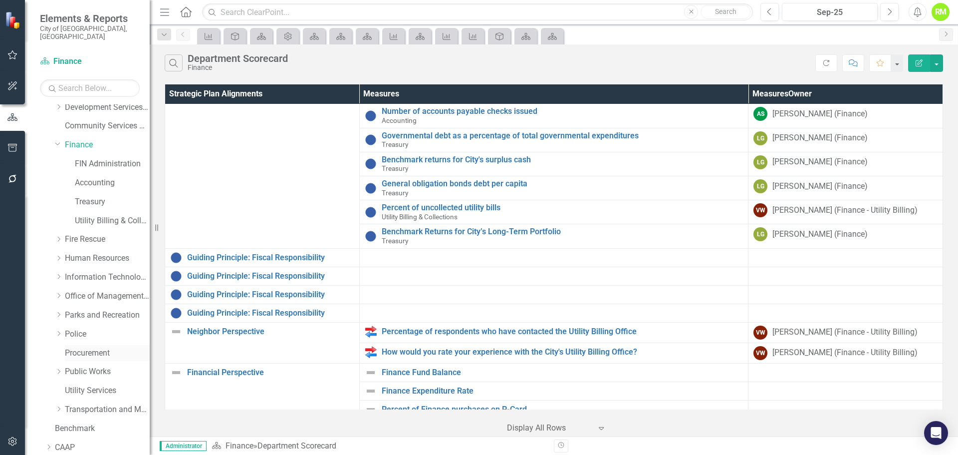
click at [78, 348] on link "Procurement" at bounding box center [107, 352] width 85 height 11
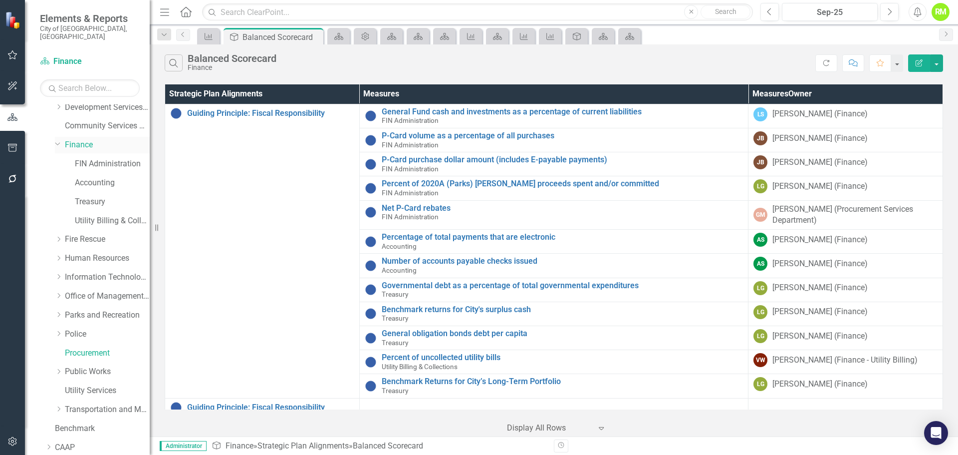
click at [86, 139] on link "Finance" at bounding box center [107, 144] width 85 height 11
click at [83, 347] on link "Procurement" at bounding box center [107, 352] width 85 height 11
click at [389, 38] on icon "Scorecard" at bounding box center [392, 36] width 10 height 8
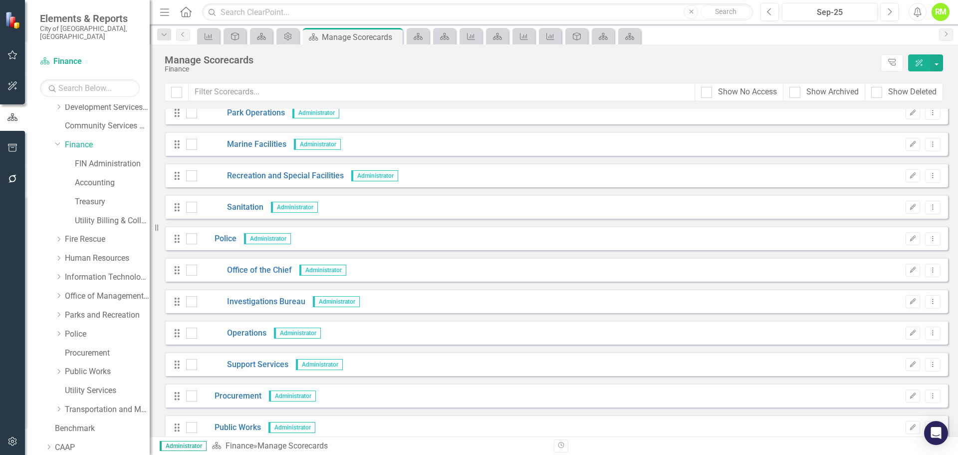
scroll to position [1597, 0]
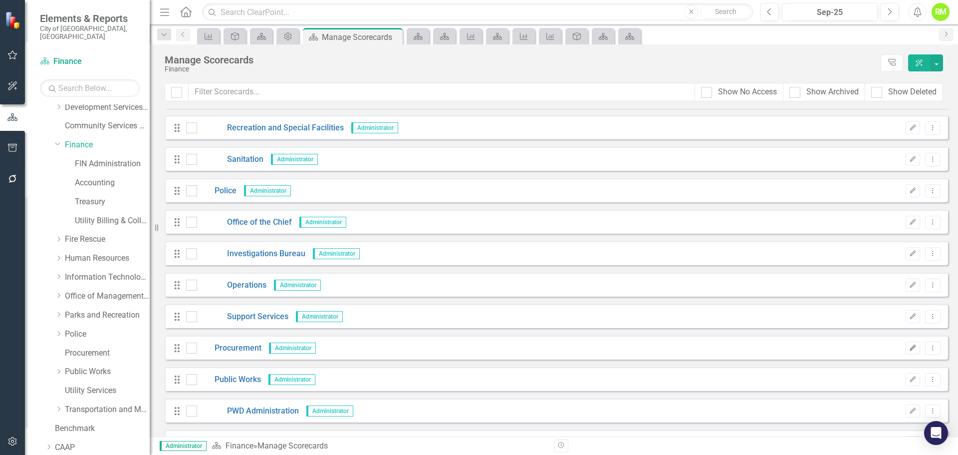
click at [909, 349] on icon "Edit" at bounding box center [912, 348] width 7 height 6
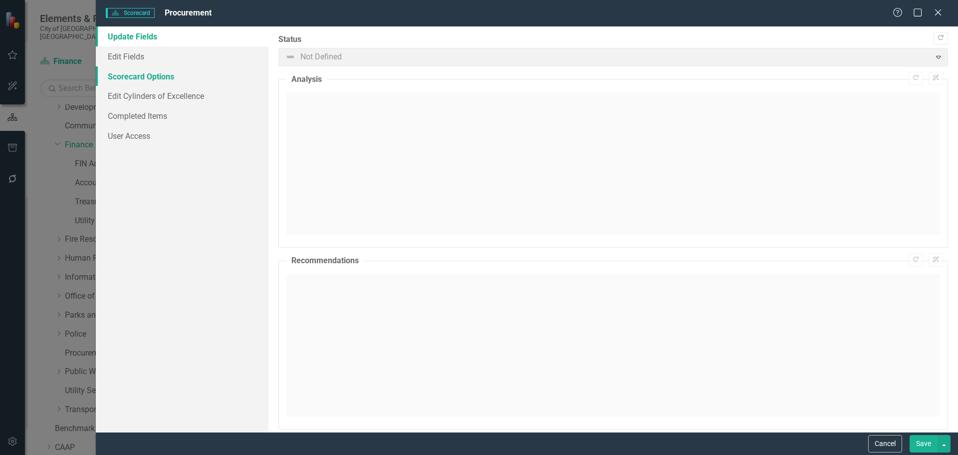
click at [143, 72] on link "Scorecard Options" at bounding box center [182, 76] width 173 height 20
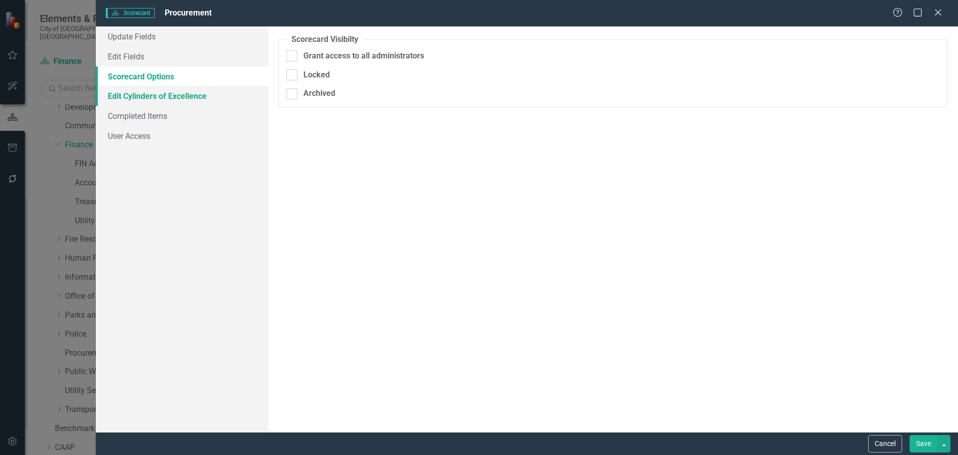
click at [146, 98] on link "Edit Cylinders of Excellence" at bounding box center [182, 96] width 173 height 20
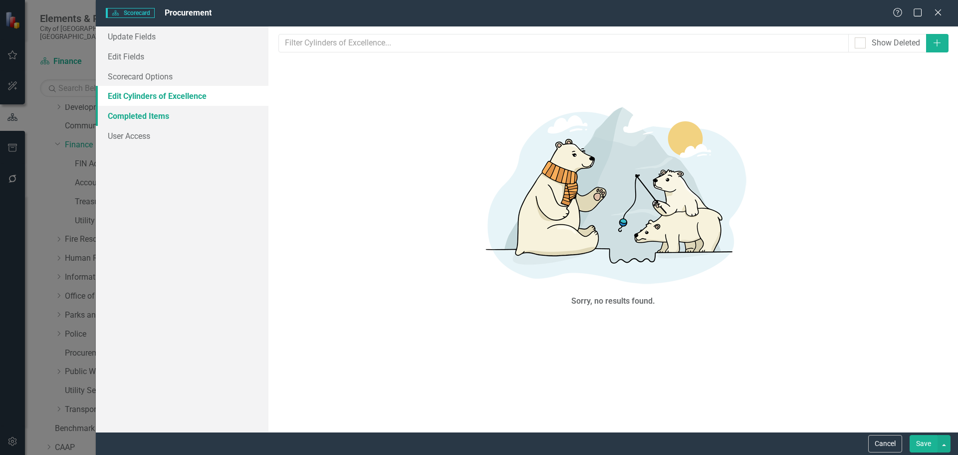
click at [141, 113] on link "Completed Items" at bounding box center [182, 116] width 173 height 20
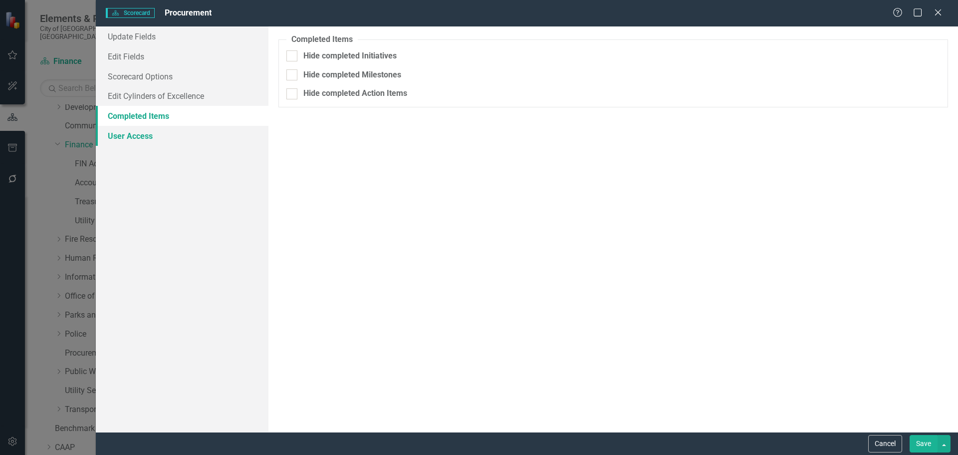
click at [137, 132] on link "User Access" at bounding box center [182, 136] width 173 height 20
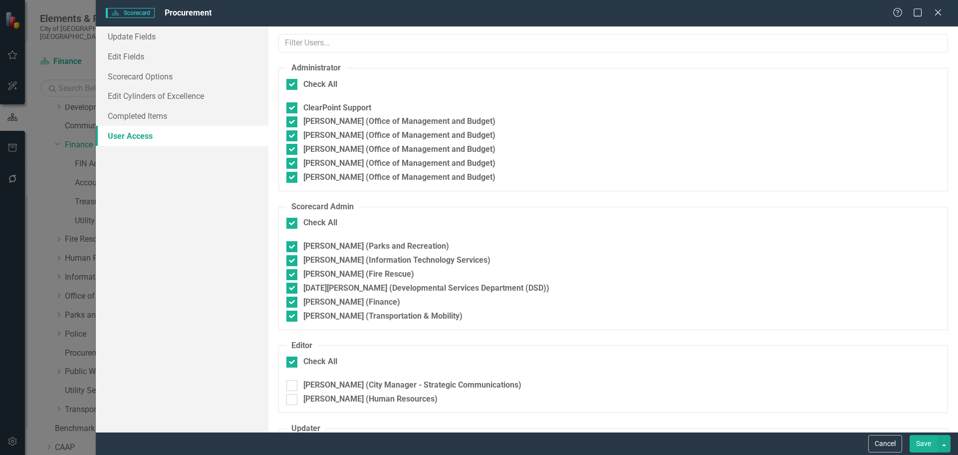
checkbox input "false"
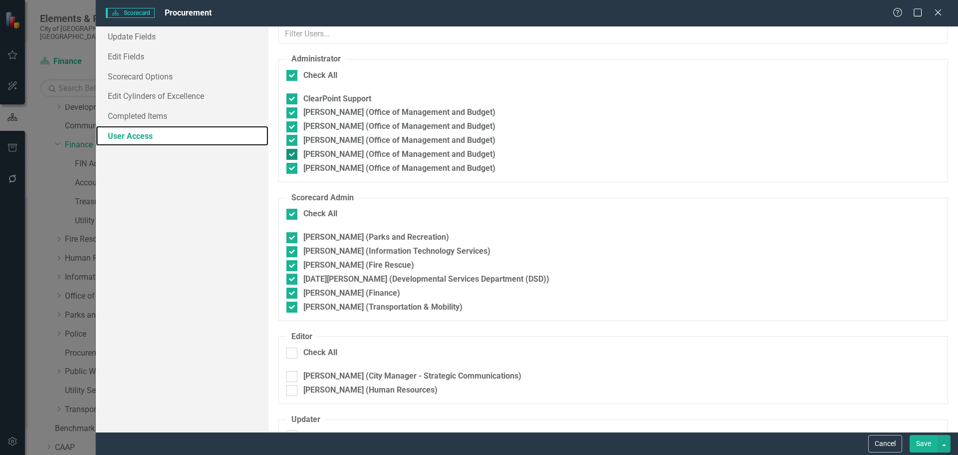
scroll to position [0, 0]
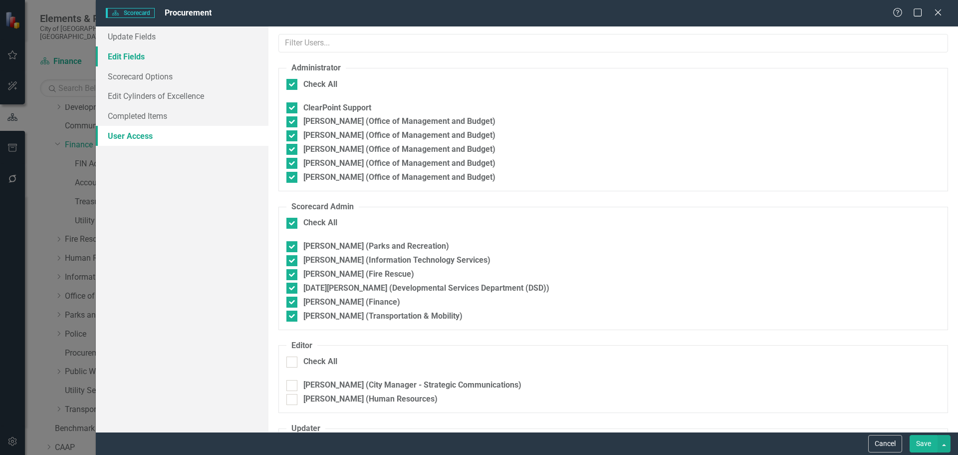
click at [122, 54] on link "Edit Fields" at bounding box center [182, 56] width 173 height 20
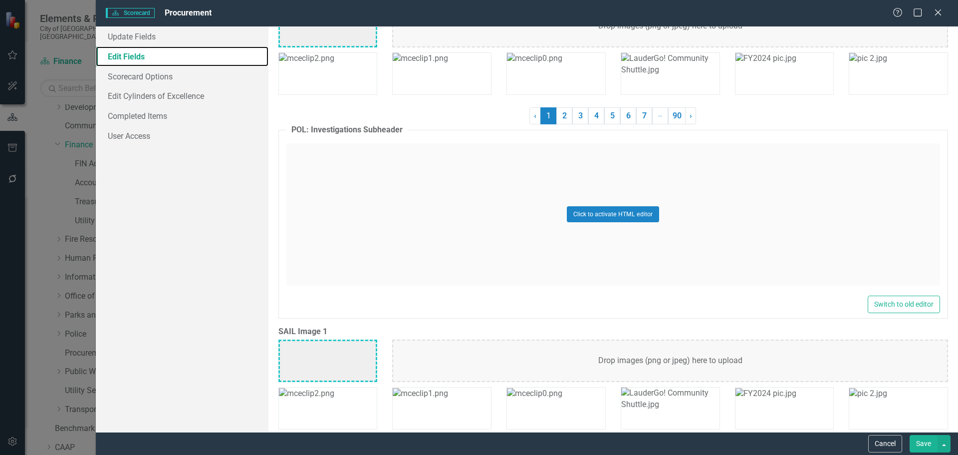
scroll to position [2260, 0]
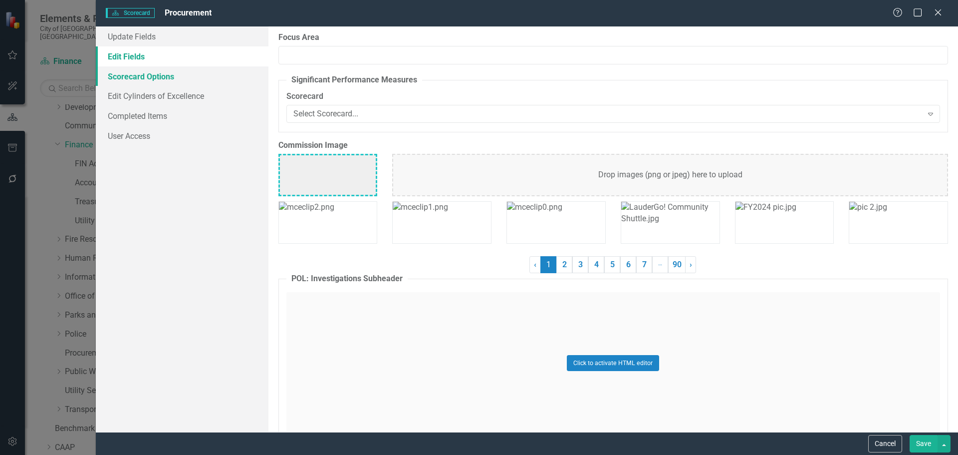
click at [132, 77] on link "Scorecard Options" at bounding box center [182, 76] width 173 height 20
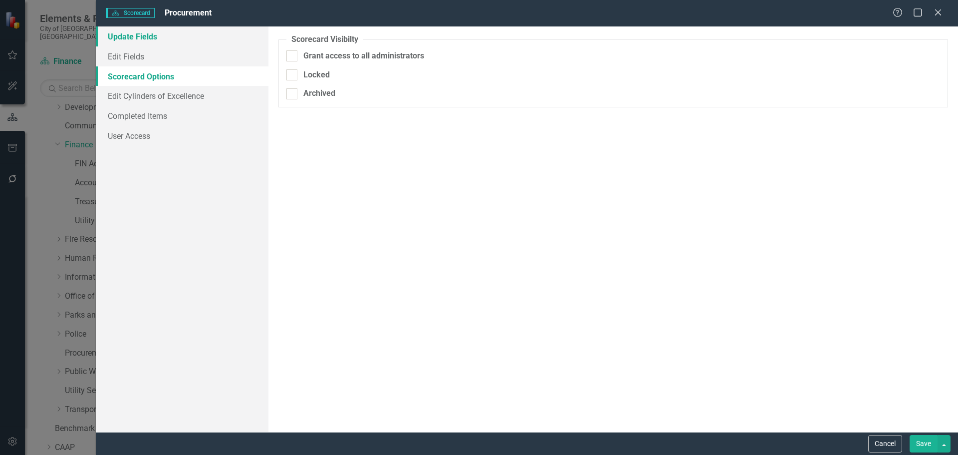
click at [131, 37] on link "Update Fields" at bounding box center [182, 36] width 173 height 20
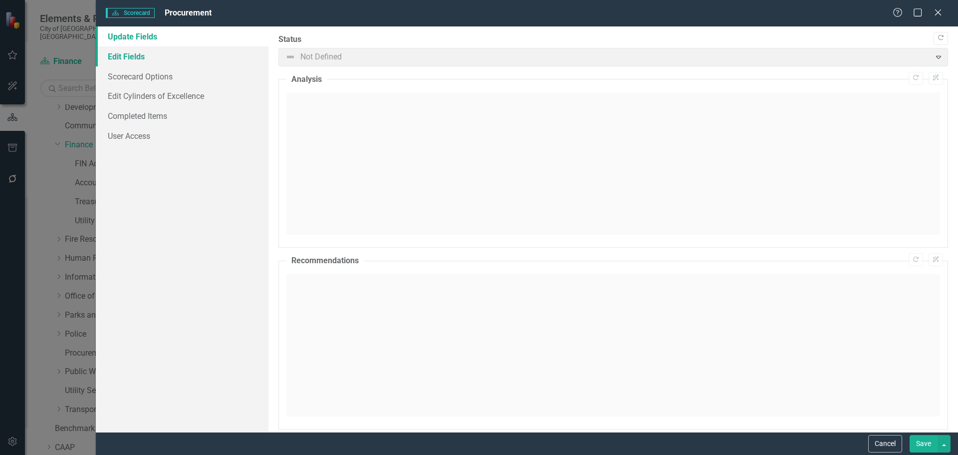
click at [123, 61] on link "Edit Fields" at bounding box center [182, 56] width 173 height 20
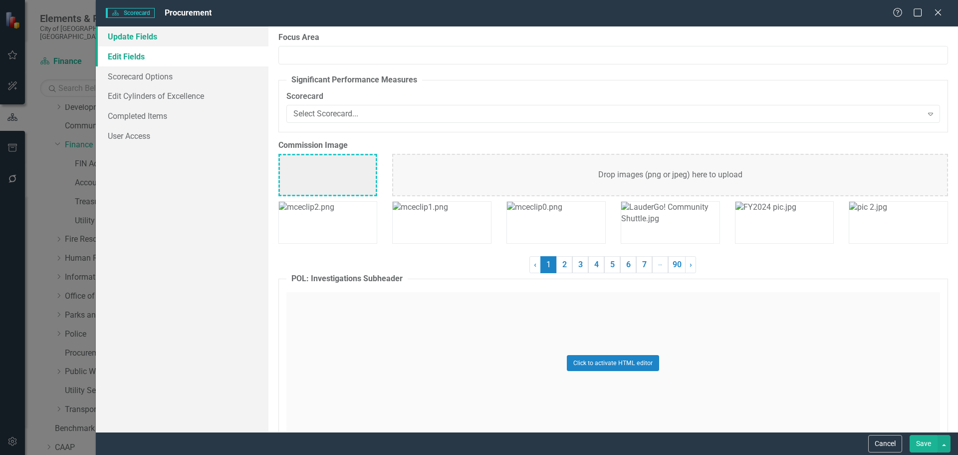
click at [126, 41] on link "Update Fields" at bounding box center [182, 36] width 173 height 20
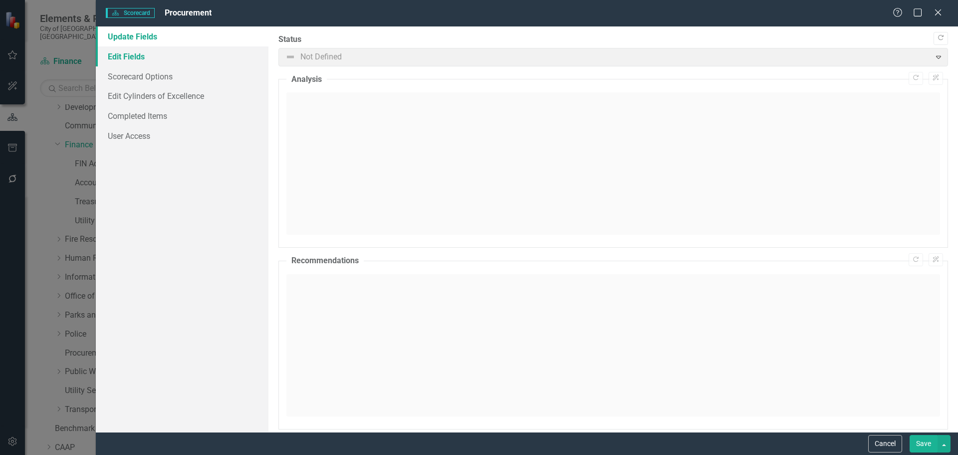
click at [134, 61] on link "Edit Fields" at bounding box center [182, 56] width 173 height 20
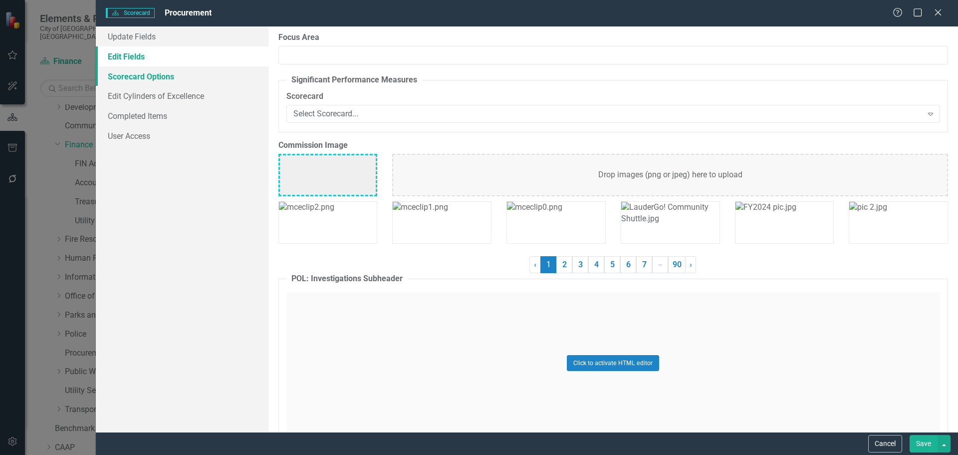
click at [134, 74] on link "Scorecard Options" at bounding box center [182, 76] width 173 height 20
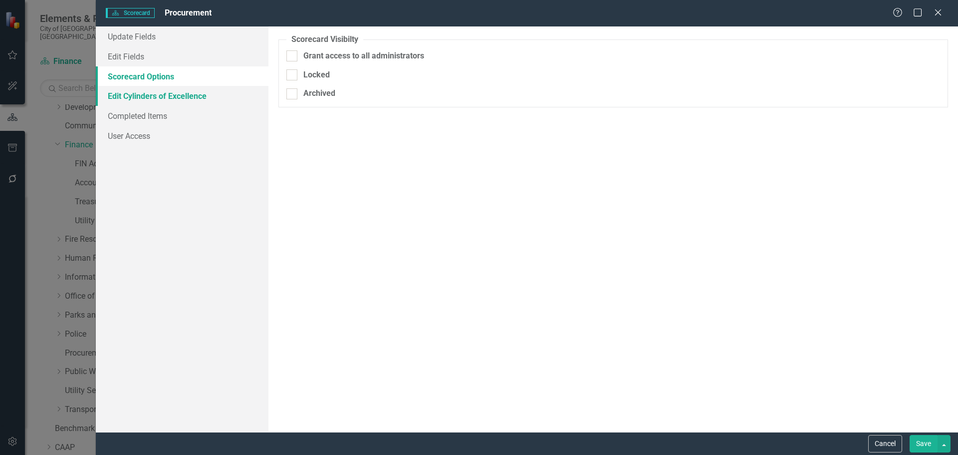
click at [133, 95] on link "Edit Cylinders of Excellence" at bounding box center [182, 96] width 173 height 20
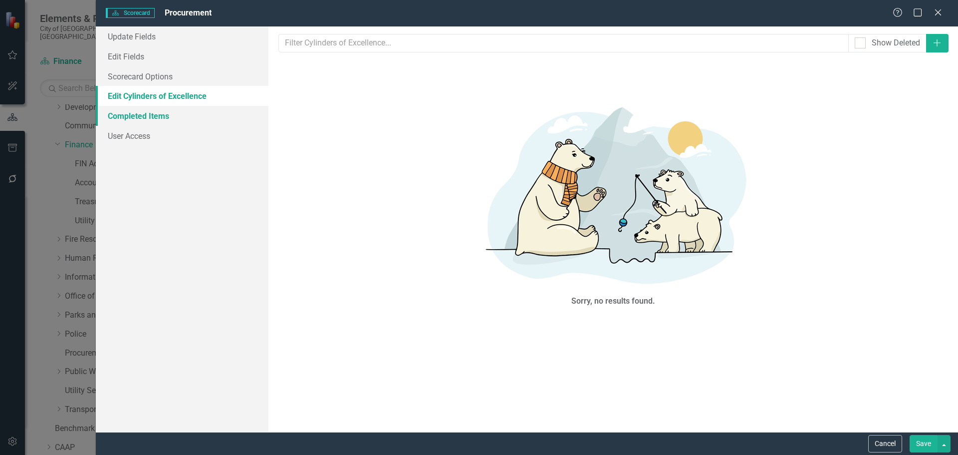
click at [131, 114] on link "Completed Items" at bounding box center [182, 116] width 173 height 20
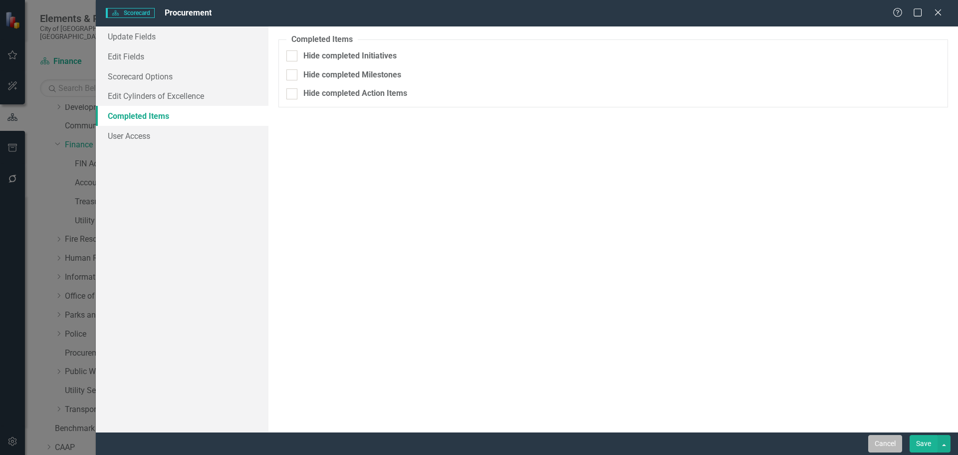
click at [876, 442] on button "Cancel" at bounding box center [885, 443] width 34 height 17
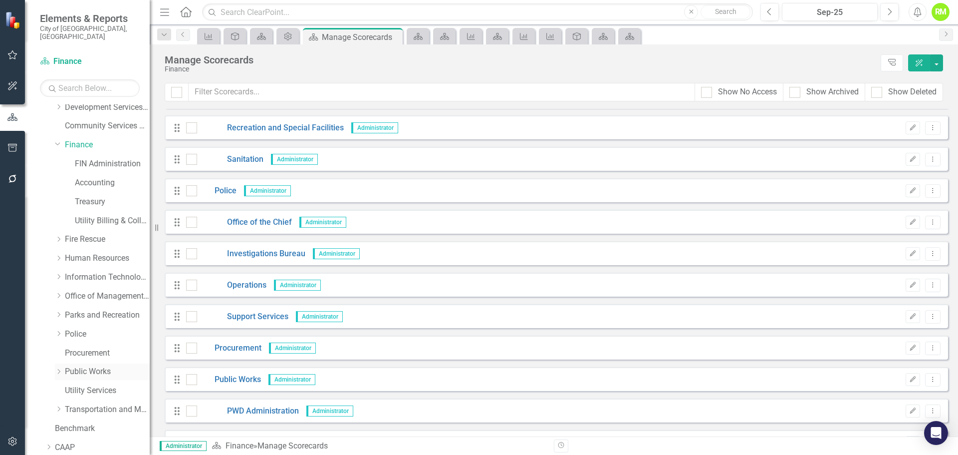
click at [87, 366] on link "Public Works" at bounding box center [107, 371] width 85 height 11
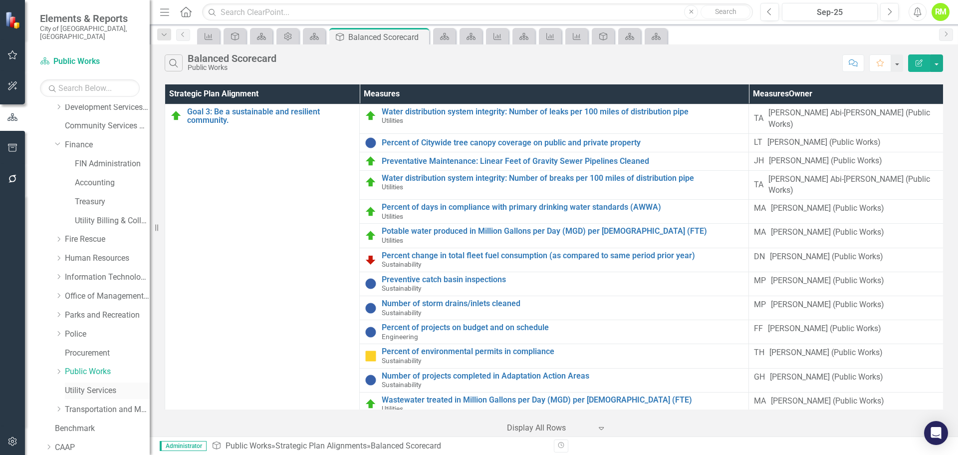
click at [83, 386] on link "Utility Services" at bounding box center [107, 390] width 85 height 11
click at [81, 139] on link "Finance" at bounding box center [107, 144] width 85 height 11
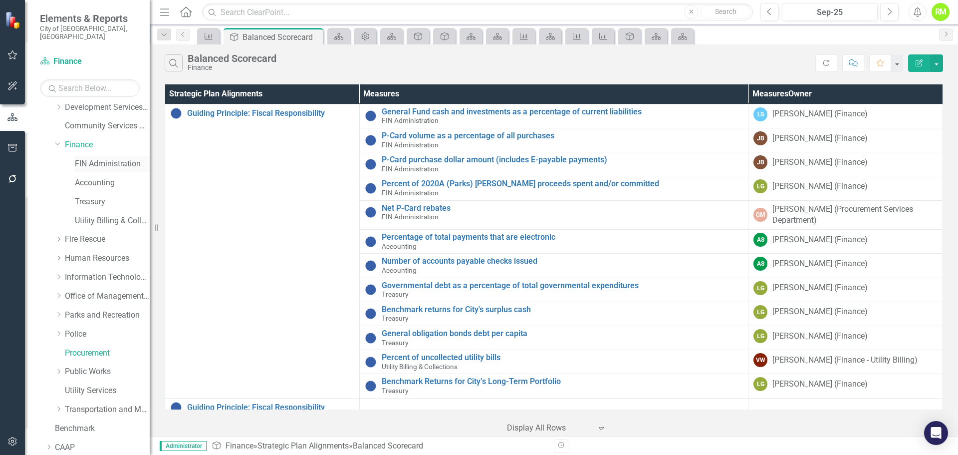
click at [91, 158] on link "FIN Administration" at bounding box center [112, 163] width 75 height 11
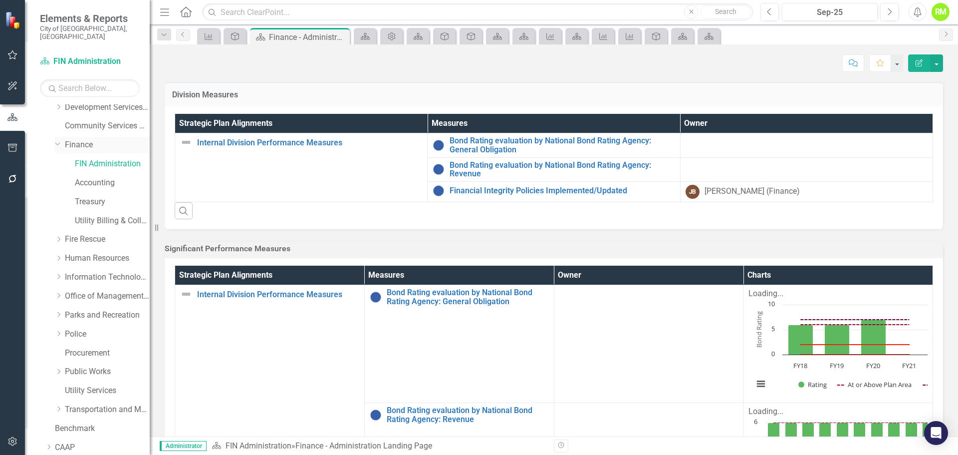
click at [83, 139] on link "Finance" at bounding box center [107, 144] width 85 height 11
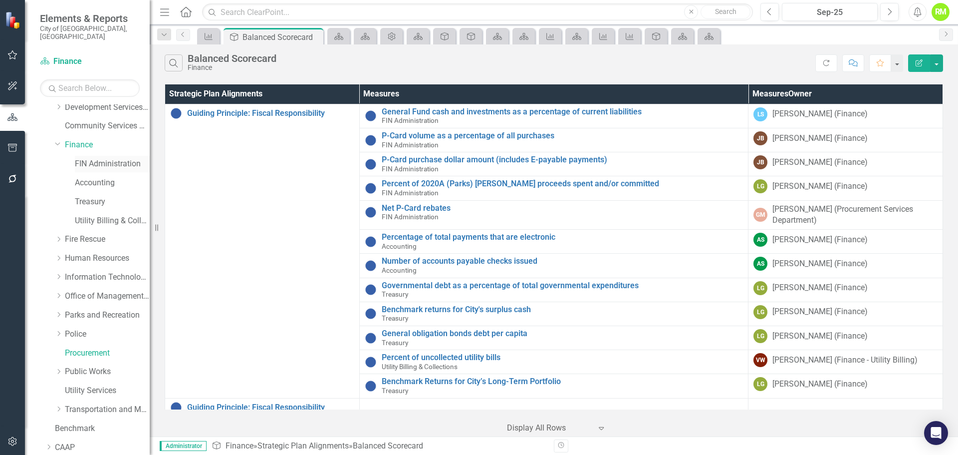
click at [84, 158] on link "FIN Administration" at bounding box center [112, 163] width 75 height 11
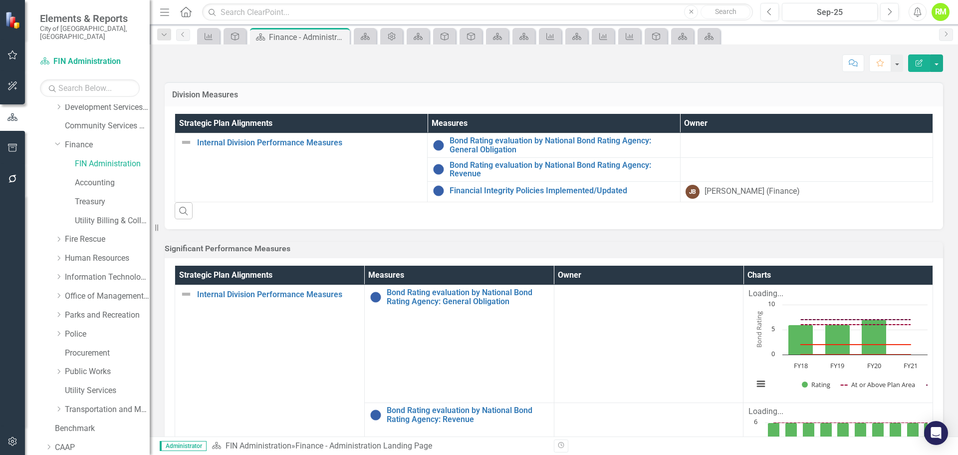
click at [95, 165] on div "FIN Administration" at bounding box center [102, 165] width 95 height 19
click at [85, 177] on link "Accounting" at bounding box center [112, 182] width 75 height 11
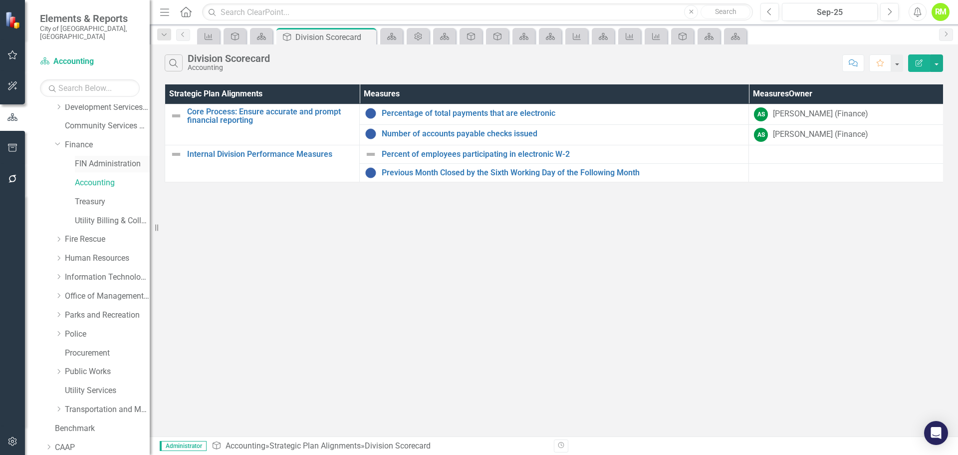
click at [98, 158] on link "FIN Administration" at bounding box center [112, 163] width 75 height 11
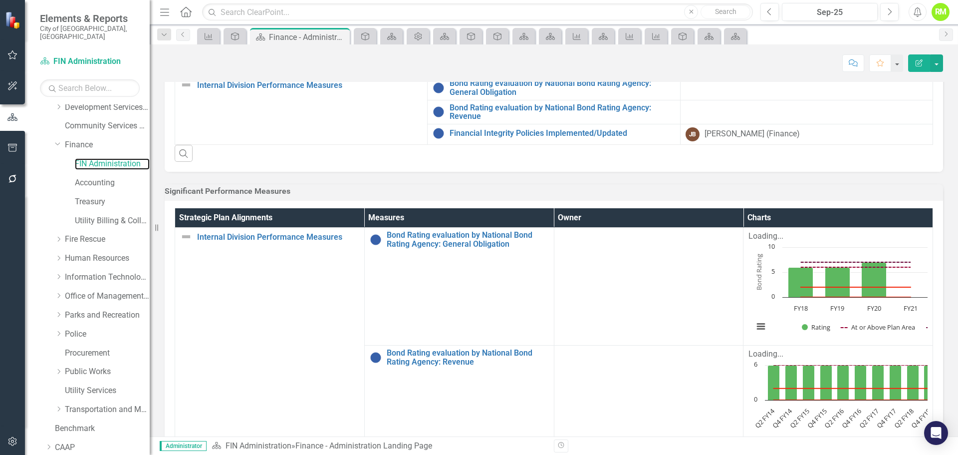
scroll to position [39, 0]
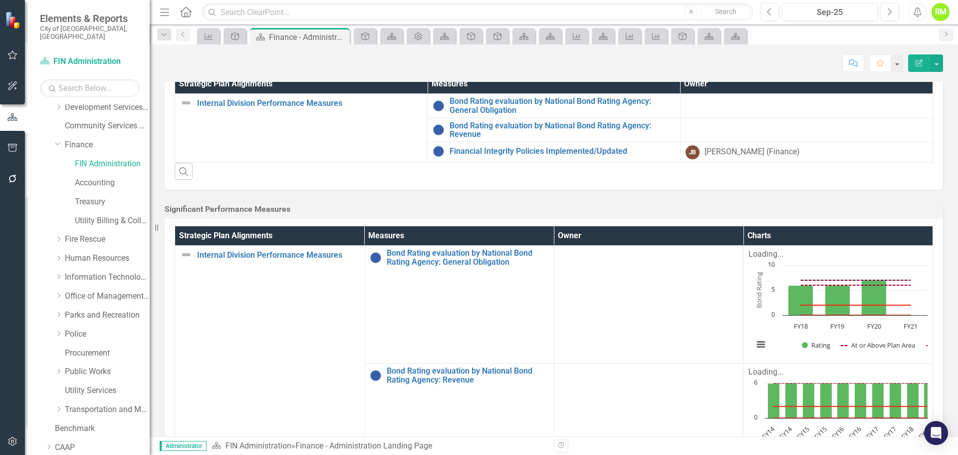
click at [247, 214] on h3 "Significant Performance Measures" at bounding box center [554, 209] width 779 height 9
click at [113, 158] on link "FIN Administration" at bounding box center [112, 163] width 75 height 11
click at [90, 347] on link "Procurement" at bounding box center [107, 352] width 85 height 11
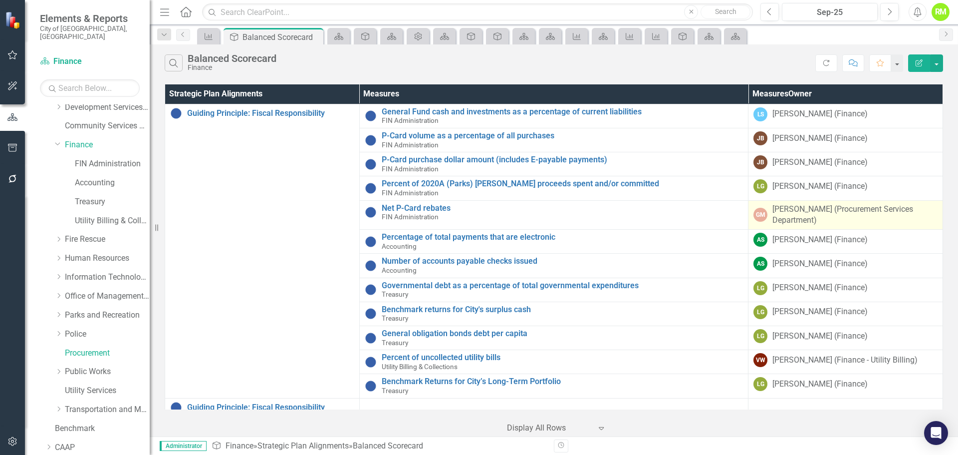
click at [781, 212] on div "[PERSON_NAME] (Procurement Services Department)" at bounding box center [855, 215] width 165 height 23
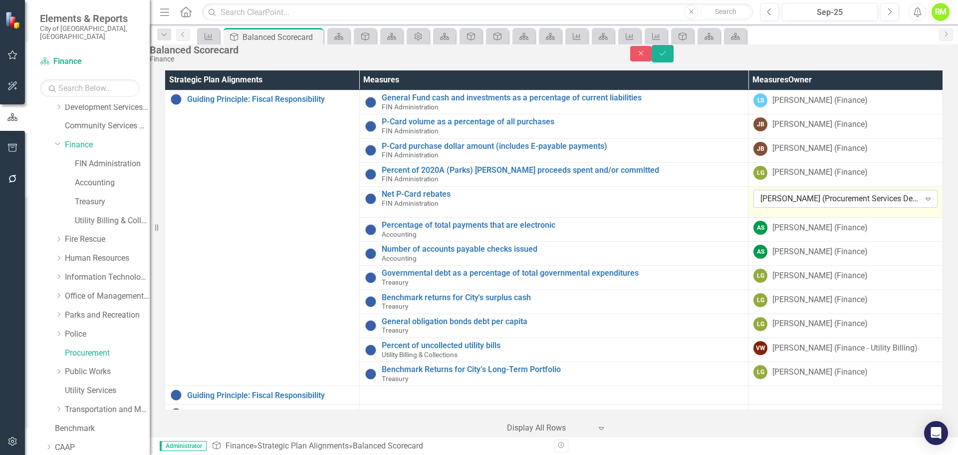
click at [923, 203] on icon "Expand" at bounding box center [928, 199] width 10 height 8
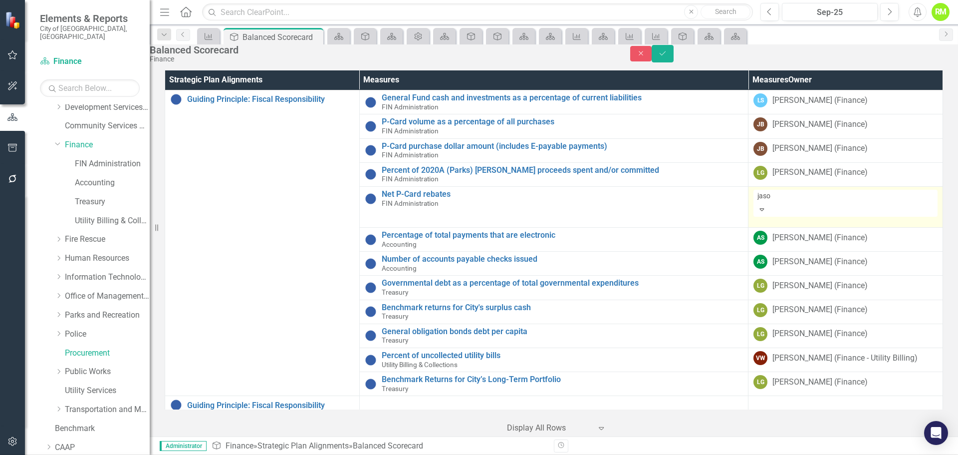
type input "jason"
click at [166, 454] on span "Jason Boutilier (Finance)" at bounding box center [88, 462] width 156 height 9
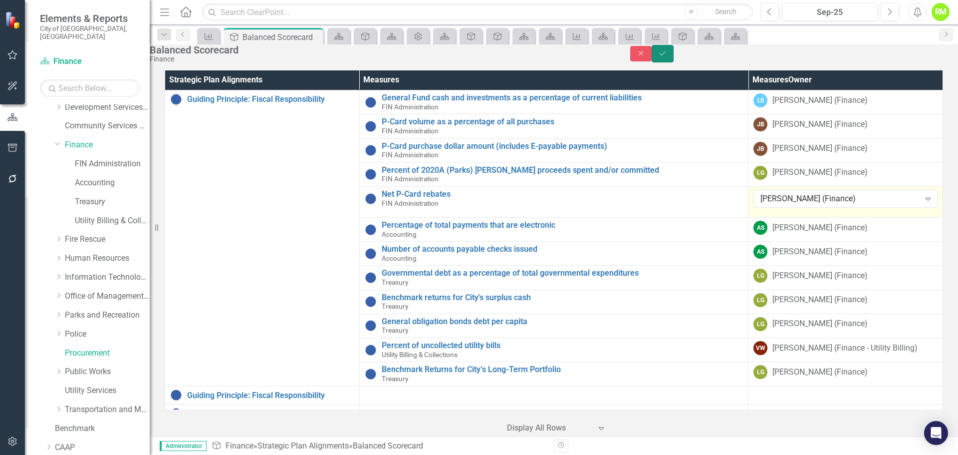
click at [667, 56] on icon "Save" at bounding box center [662, 53] width 9 height 7
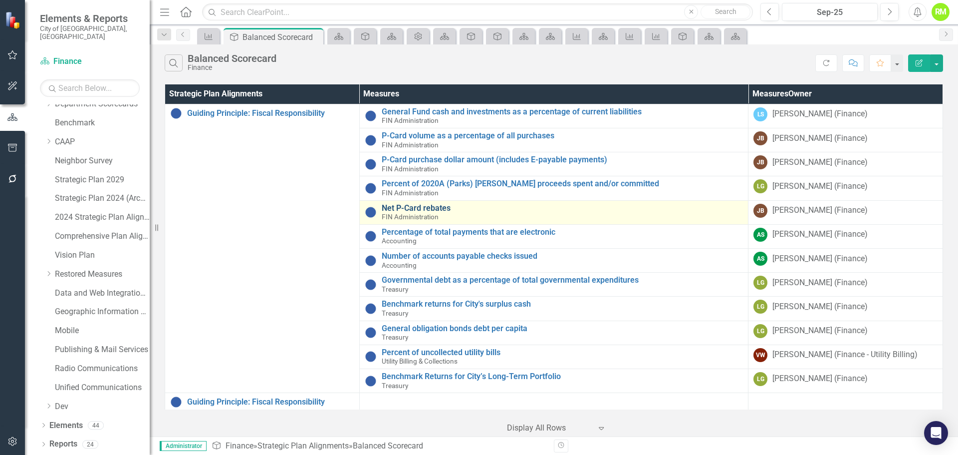
scroll to position [19, 0]
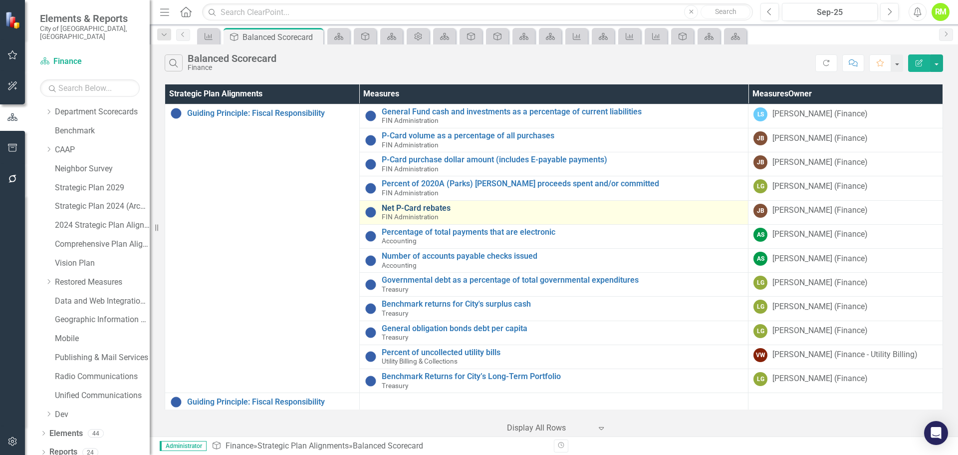
click at [390, 207] on link "Net P-Card rebates" at bounding box center [563, 208] width 362 height 9
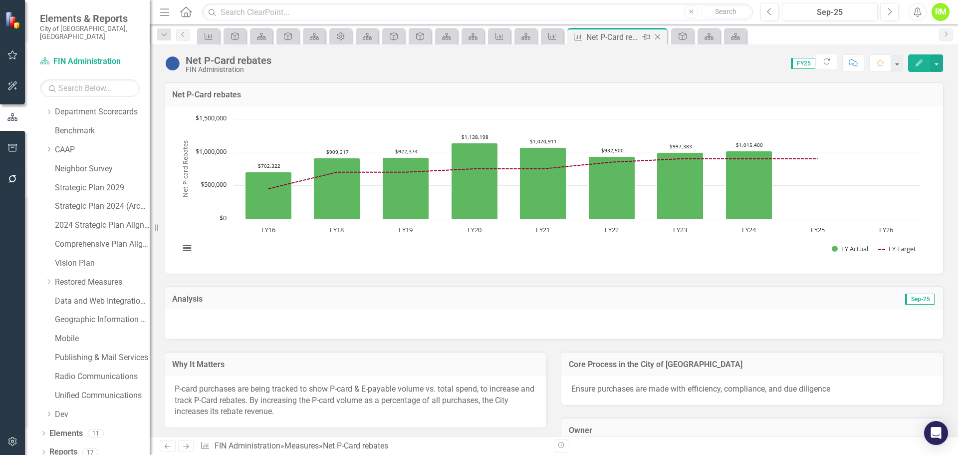
click at [659, 39] on icon "Close" at bounding box center [658, 37] width 10 height 8
click at [942, 68] on button "button" at bounding box center [936, 62] width 13 height 17
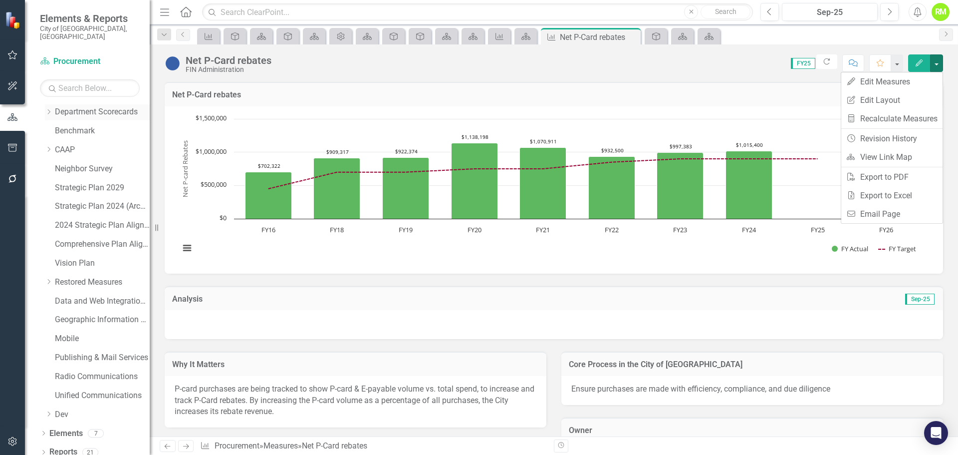
click at [50, 109] on icon "Dropdown" at bounding box center [48, 112] width 7 height 6
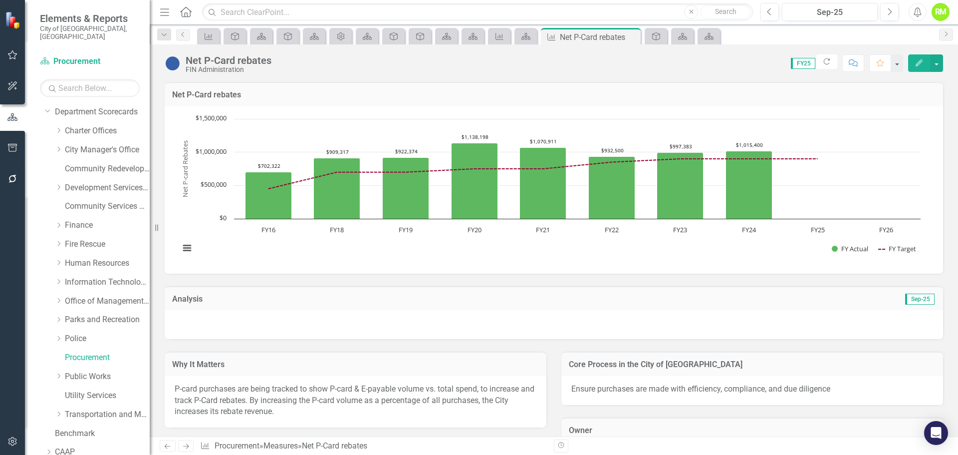
scroll to position [100, 0]
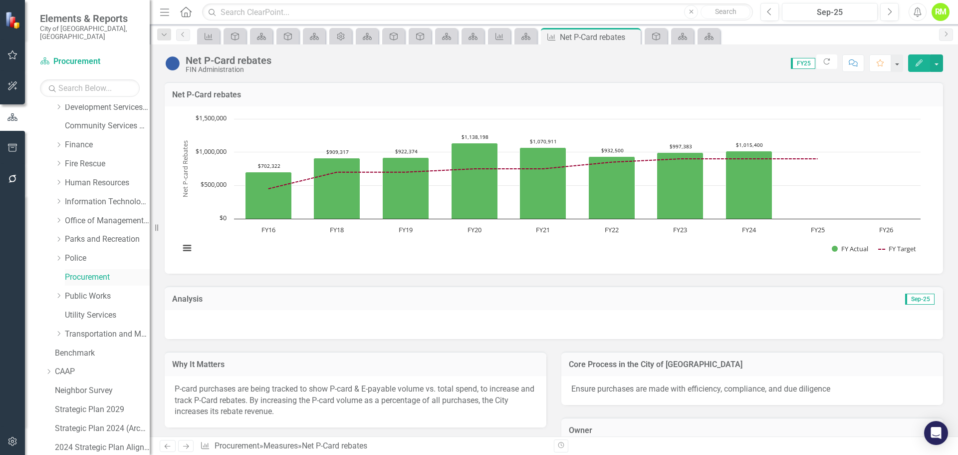
click at [79, 271] on link "Procurement" at bounding box center [107, 276] width 85 height 11
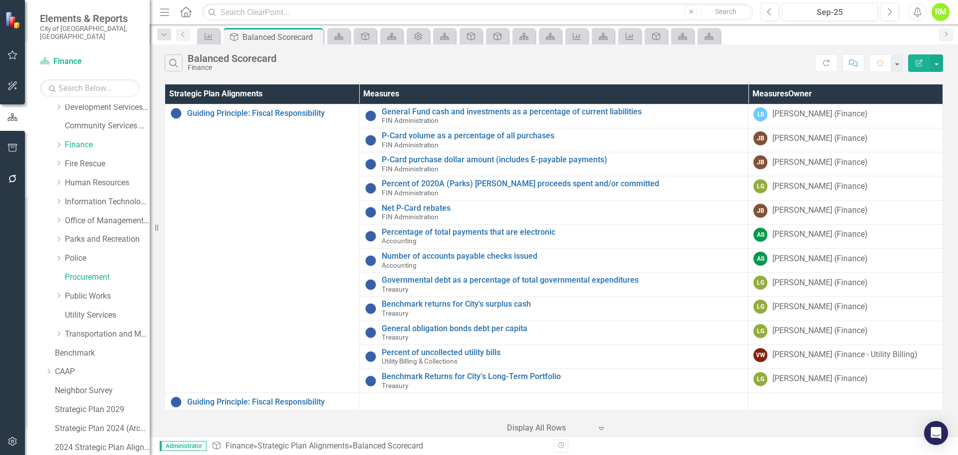
click at [917, 67] on button "Edit Report" at bounding box center [919, 62] width 22 height 17
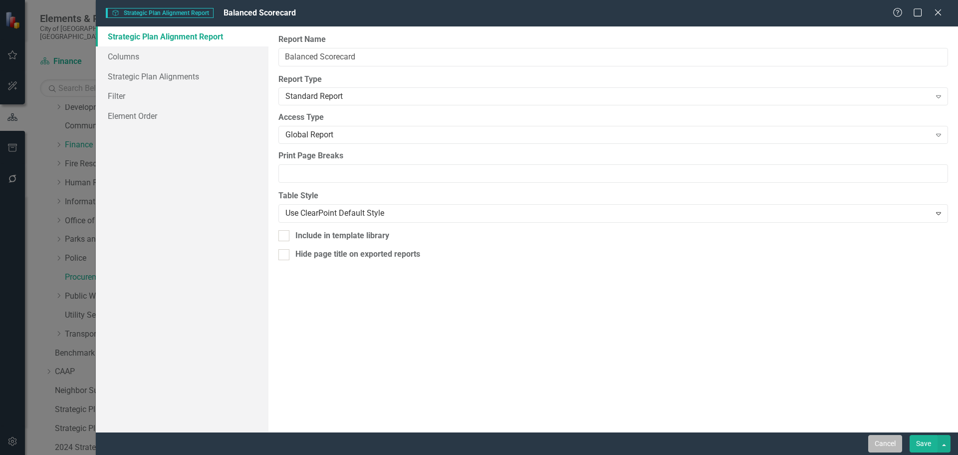
click at [893, 445] on button "Cancel" at bounding box center [885, 443] width 34 height 17
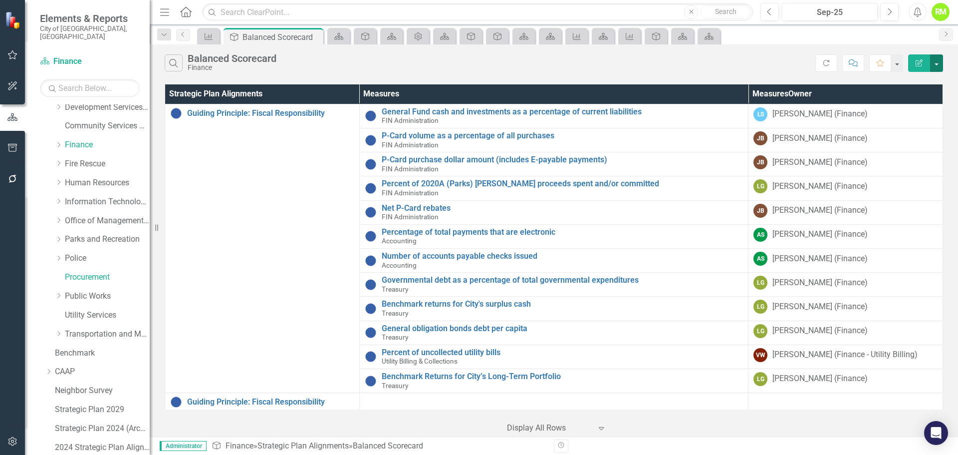
click at [934, 66] on button "button" at bounding box center [936, 62] width 13 height 17
click at [914, 64] on button "Edit Report" at bounding box center [919, 62] width 22 height 17
